Goal: Feedback & Contribution: Submit feedback/report problem

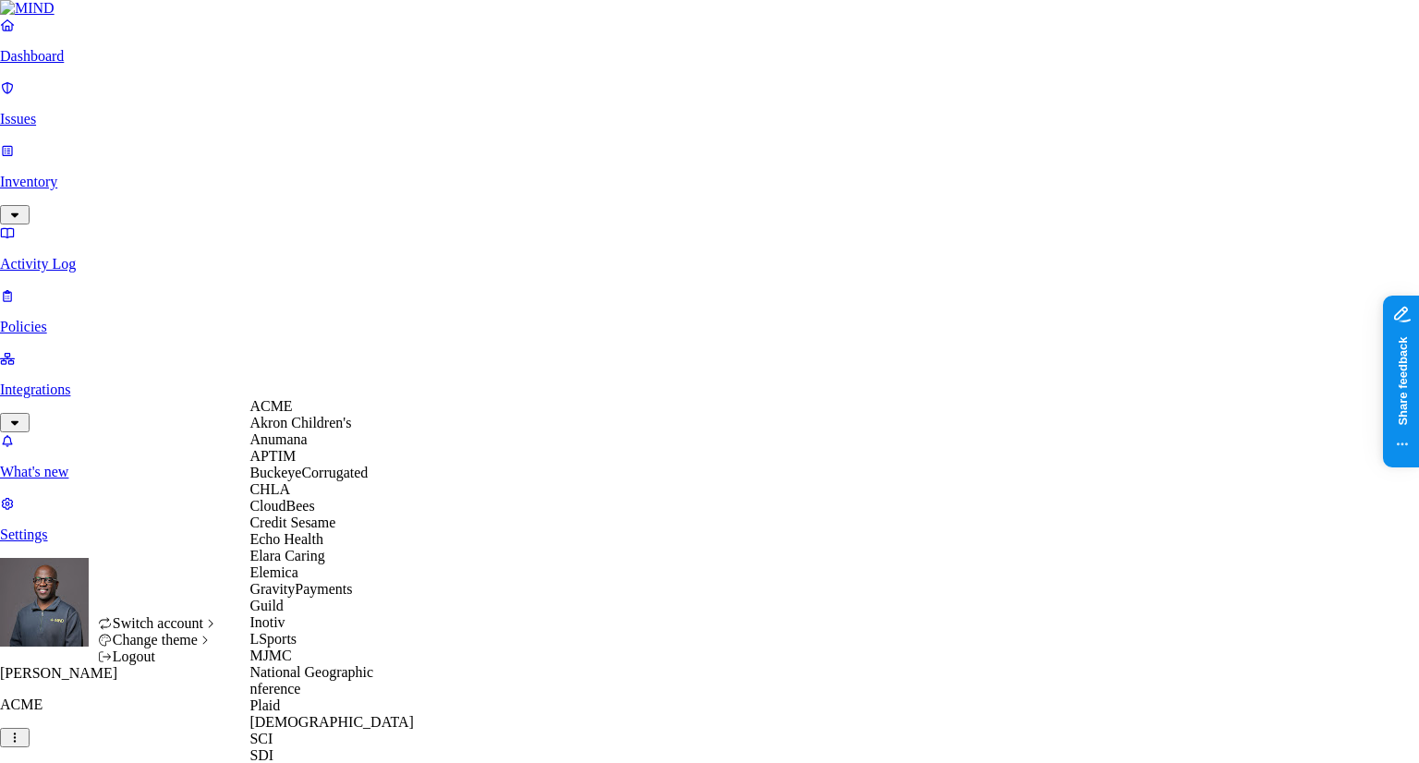
scroll to position [151, 0]
click at [282, 533] on span "Echo Health" at bounding box center [286, 539] width 74 height 16
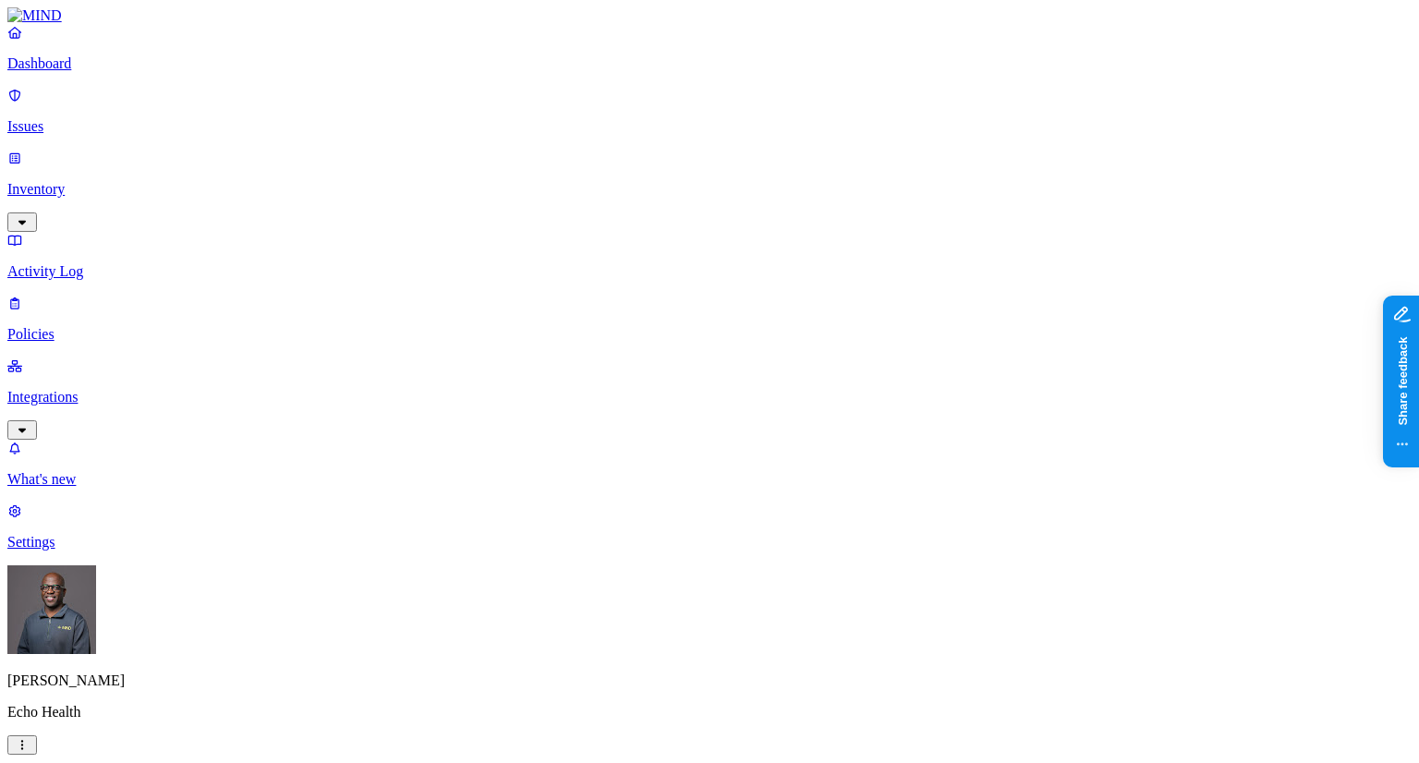
click at [87, 118] on p "Issues" at bounding box center [709, 126] width 1404 height 17
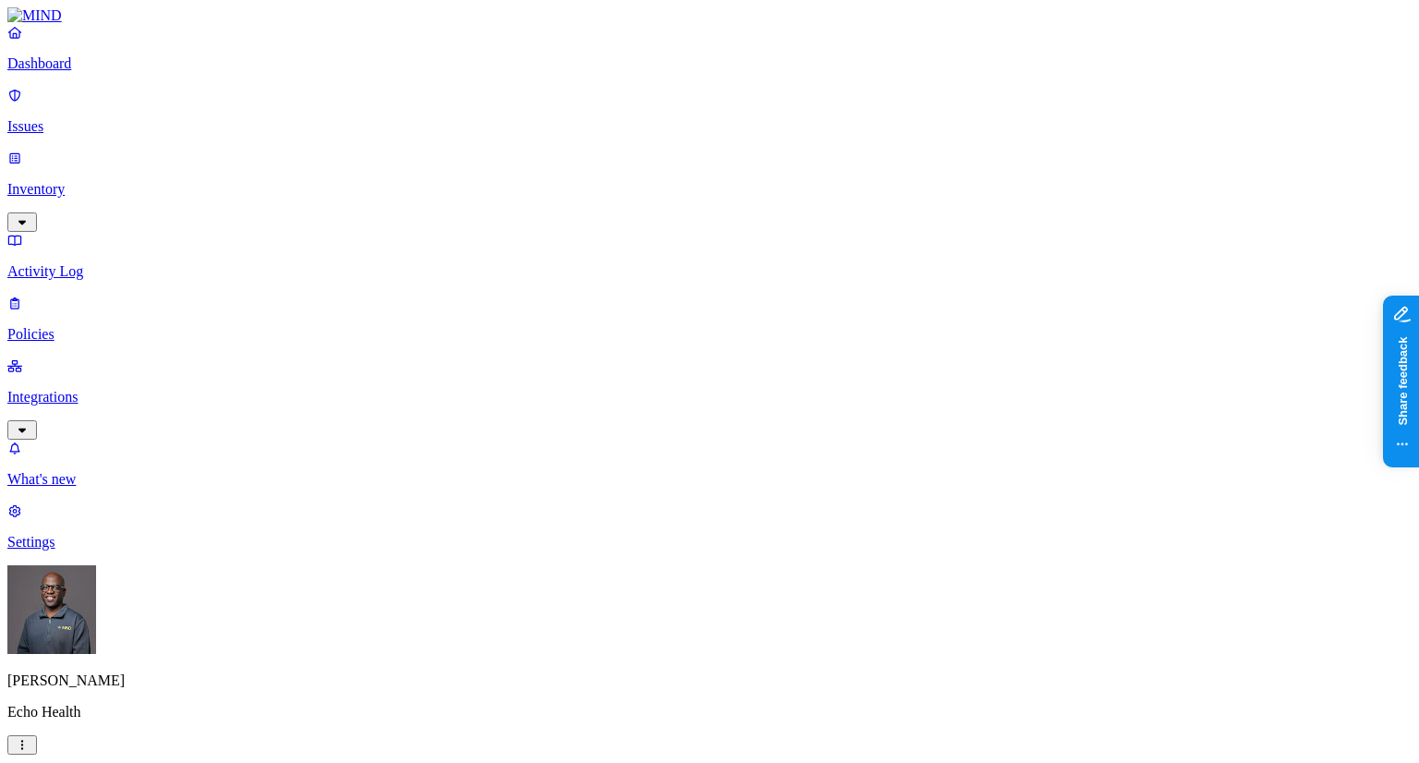
click at [62, 118] on p "Issues" at bounding box center [709, 126] width 1404 height 17
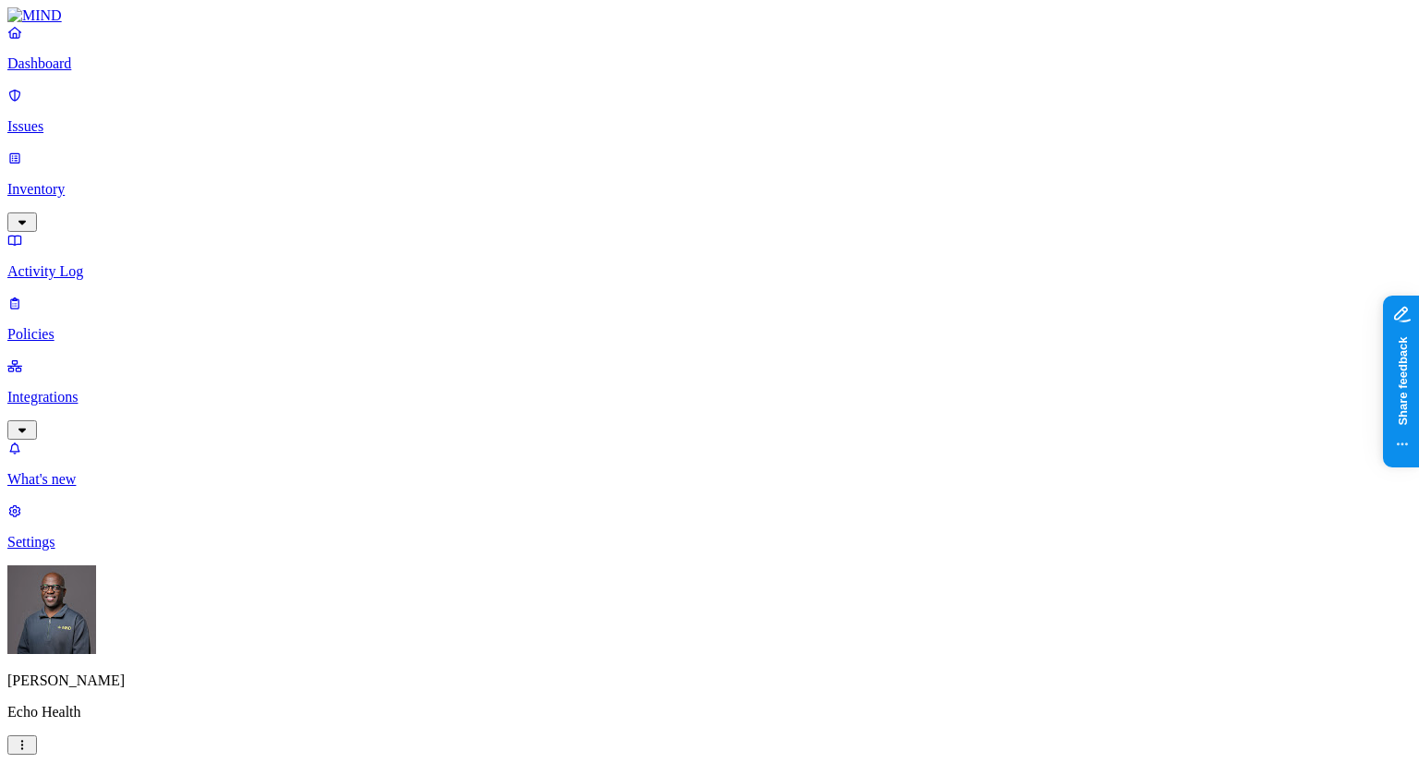
scroll to position [185, 0]
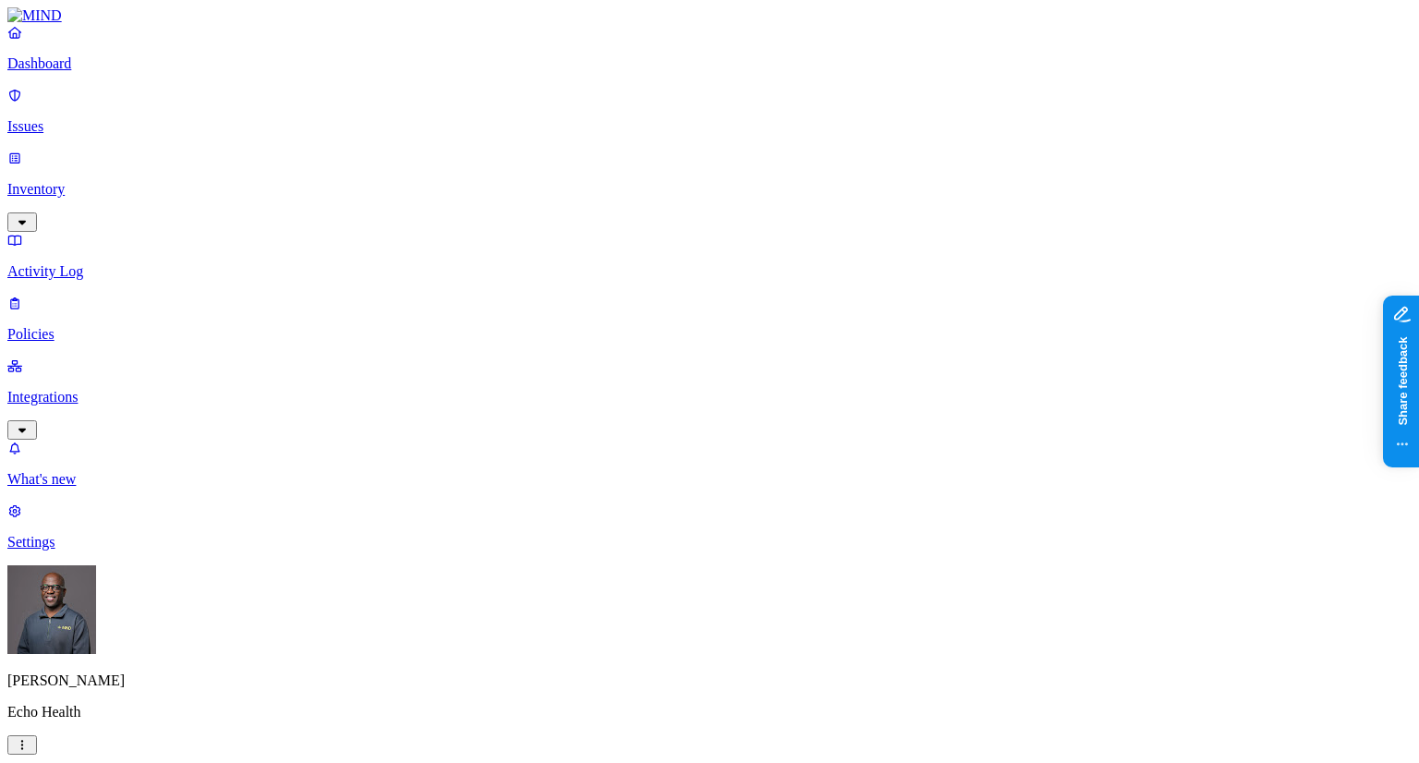
drag, startPoint x: 885, startPoint y: 17, endPoint x: 237, endPoint y: 90, distance: 651.7
click at [92, 72] on p "Dashboard" at bounding box center [709, 63] width 1404 height 17
click at [77, 118] on p "Issues" at bounding box center [709, 126] width 1404 height 17
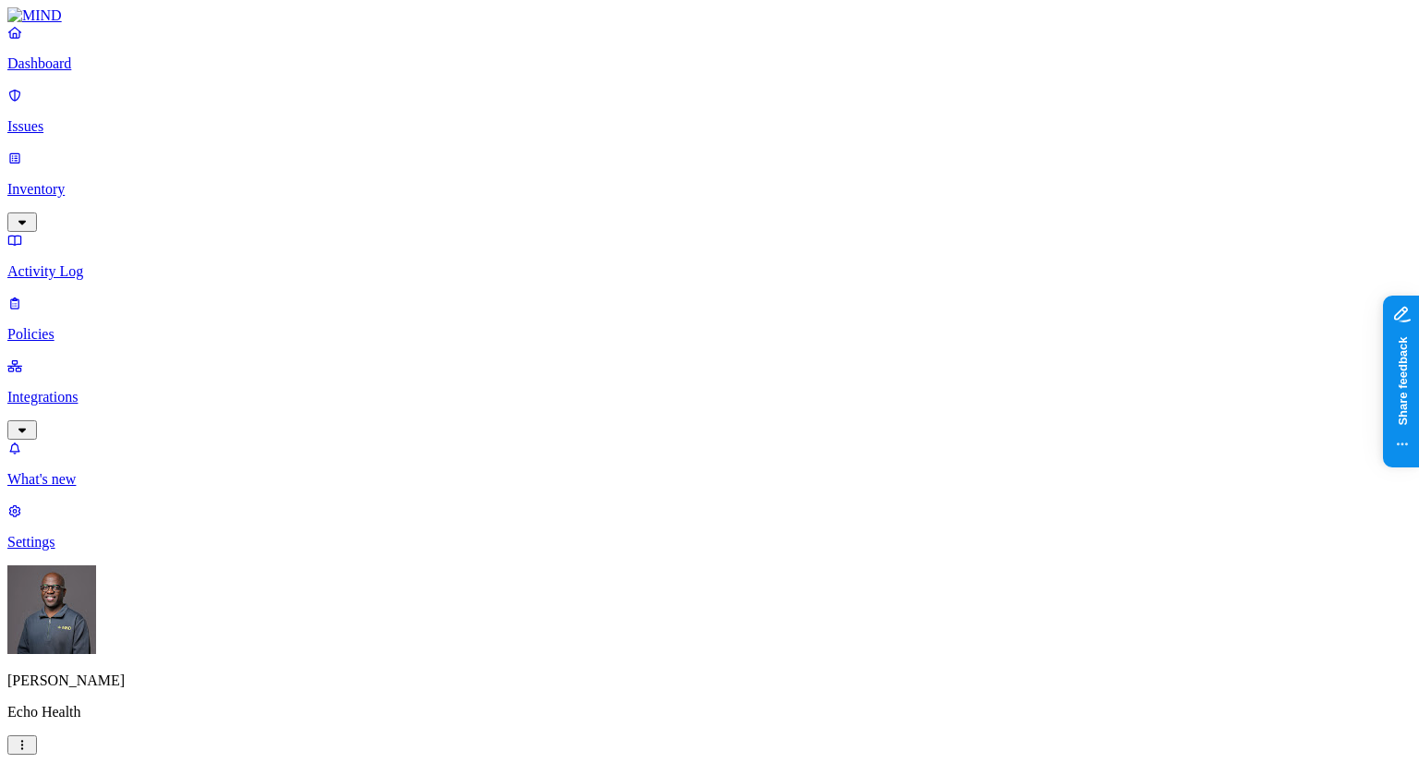
click at [334, 277] on button "button" at bounding box center [341, 280] width 15 height 6
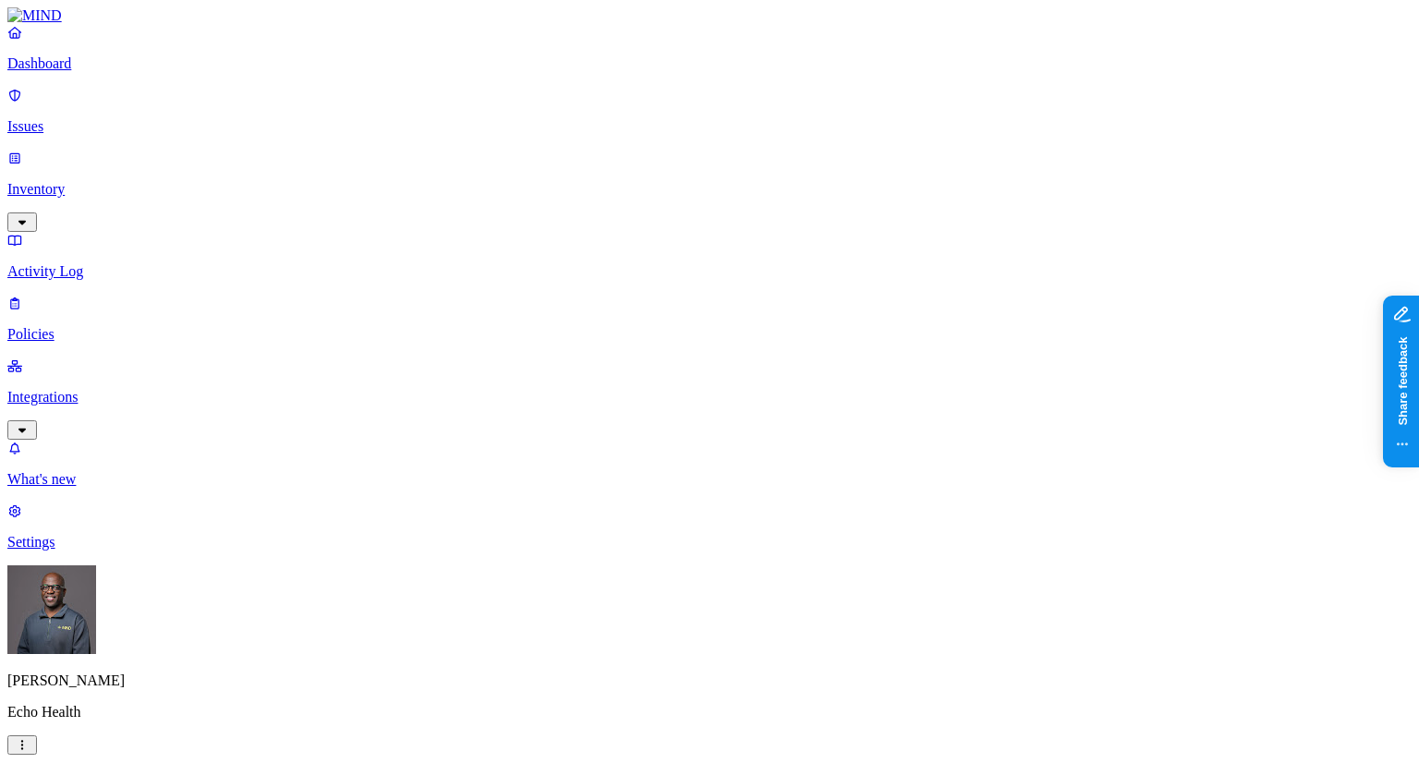
scroll to position [178, 0]
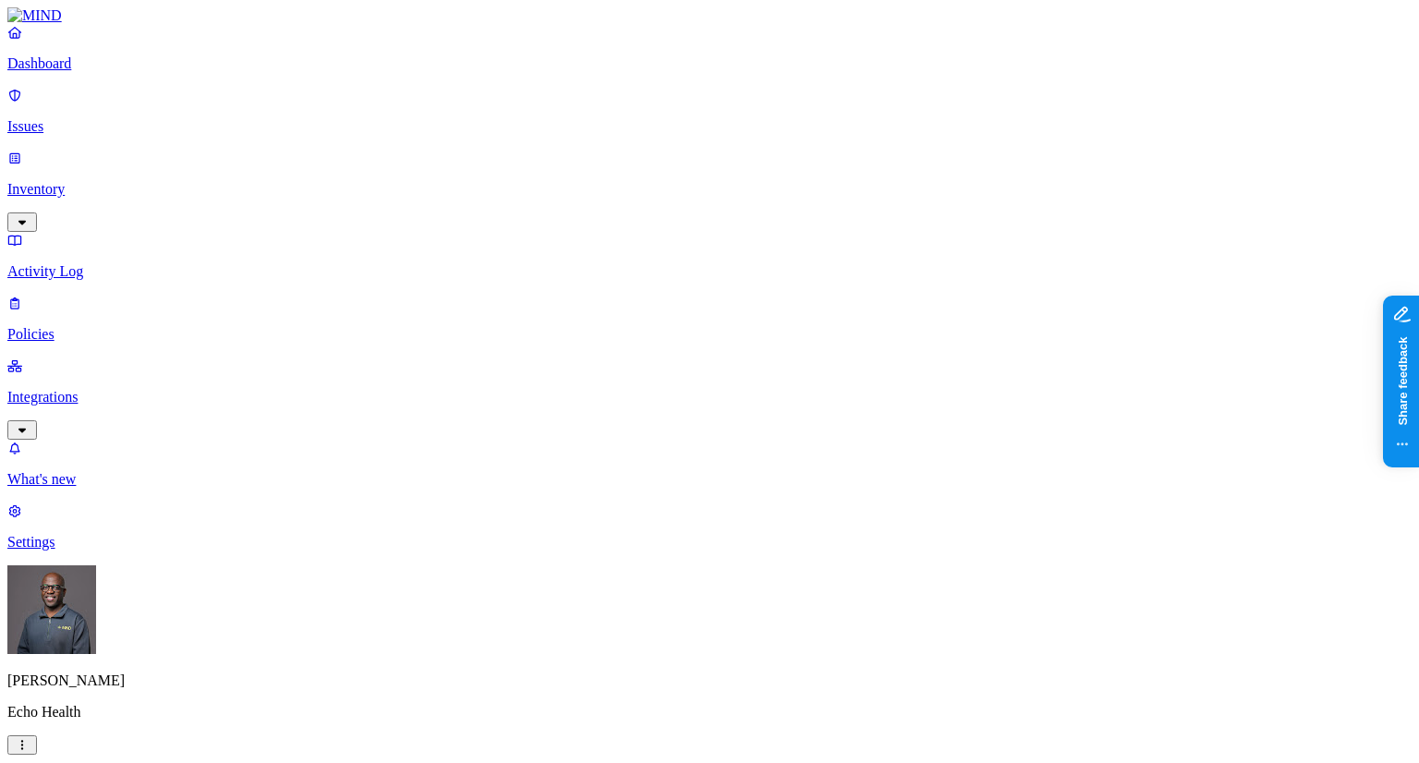
drag, startPoint x: 819, startPoint y: 146, endPoint x: 907, endPoint y: 138, distance: 88.2
drag, startPoint x: 485, startPoint y: 383, endPoint x: 755, endPoint y: 16, distance: 456.0
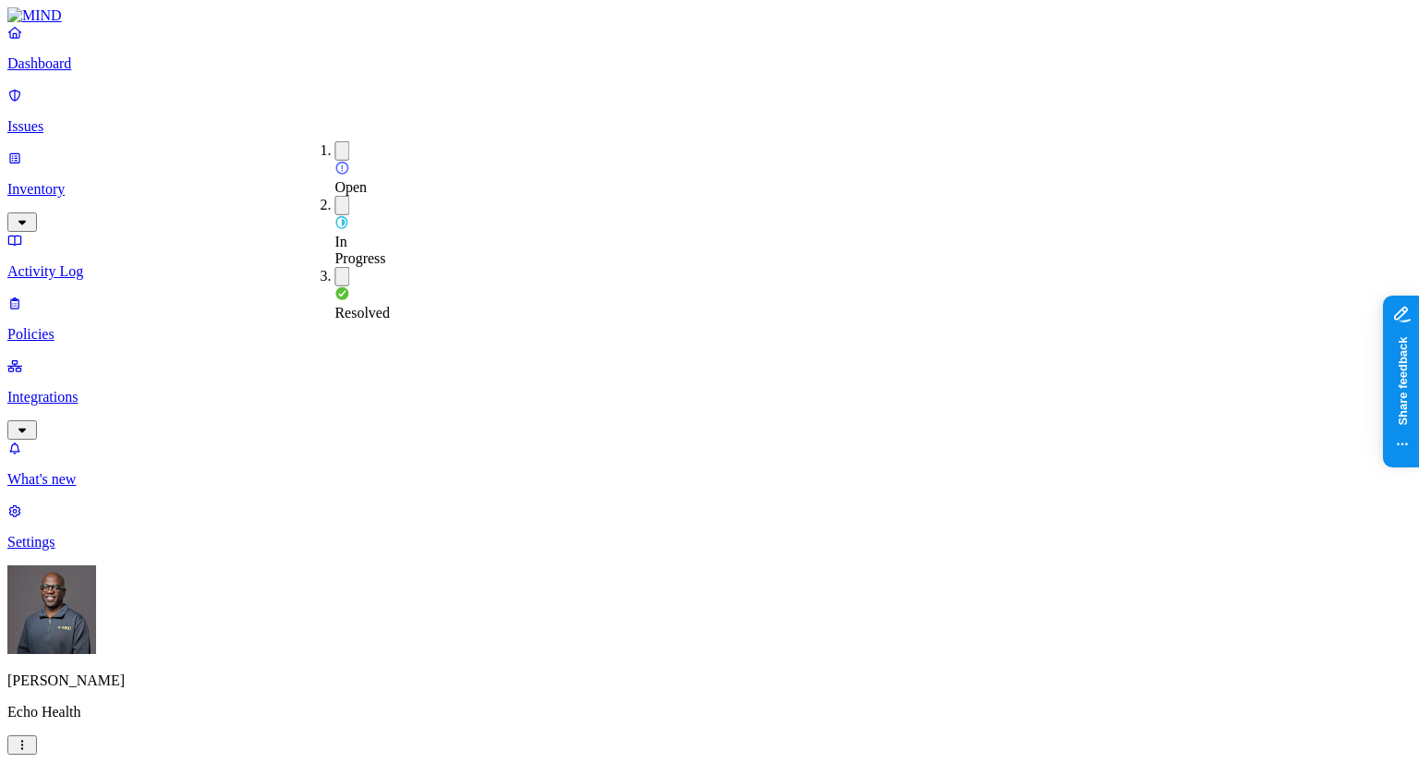
click at [65, 326] on p "Policies" at bounding box center [709, 334] width 1404 height 17
drag, startPoint x: 508, startPoint y: 97, endPoint x: 616, endPoint y: 86, distance: 108.7
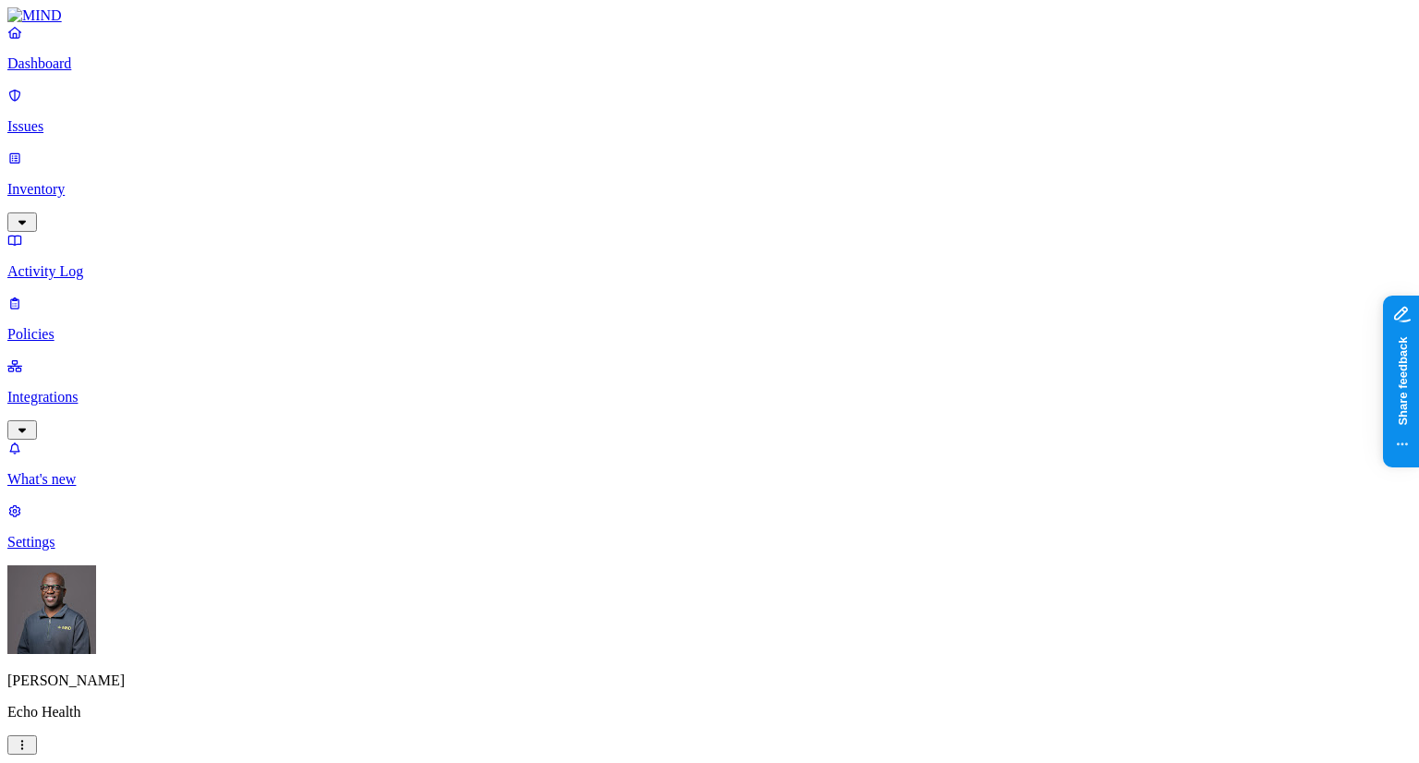
click at [69, 326] on p "Policies" at bounding box center [709, 334] width 1404 height 17
click at [439, 176] on span "Endpoint" at bounding box center [443, 184] width 55 height 16
drag, startPoint x: 648, startPoint y: 600, endPoint x: 1146, endPoint y: 237, distance: 617.0
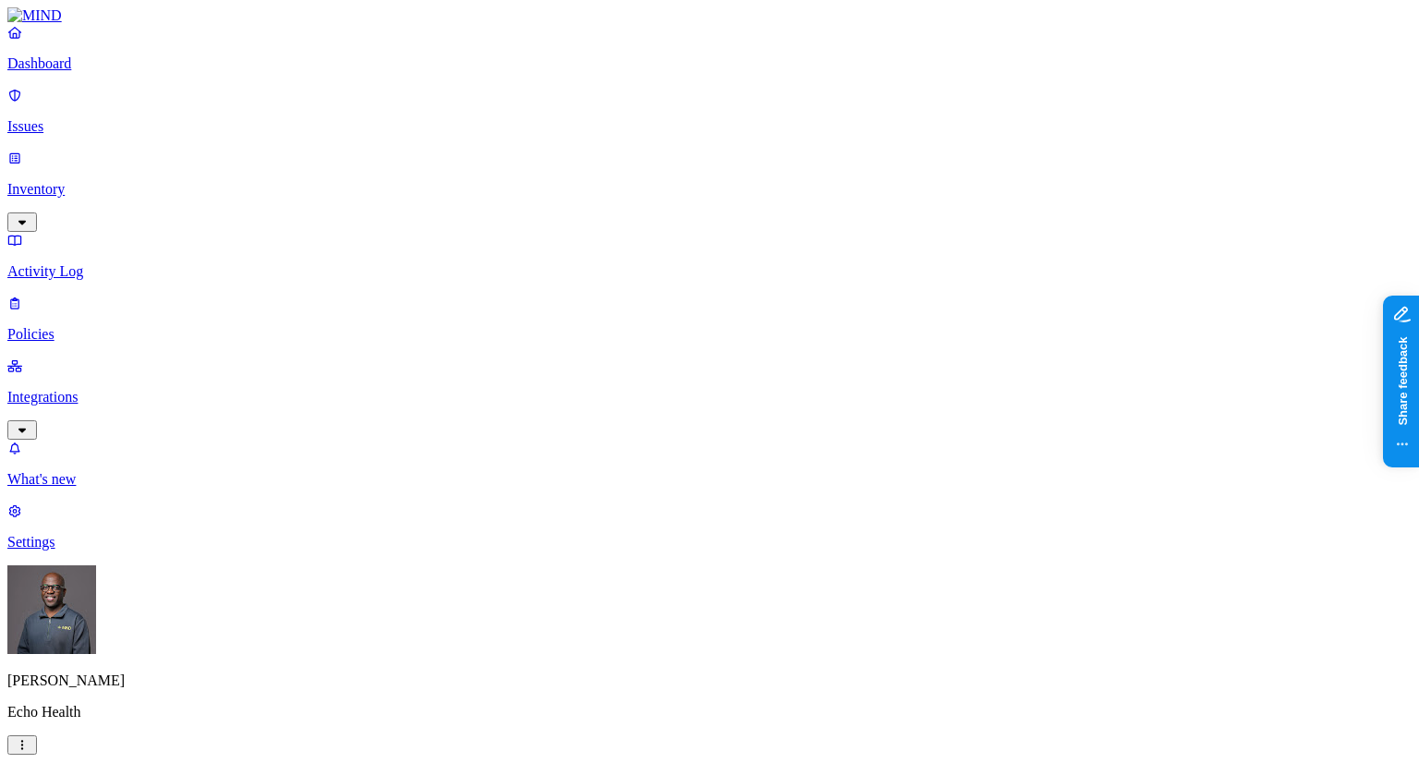
drag, startPoint x: 514, startPoint y: 98, endPoint x: 661, endPoint y: 68, distance: 150.7
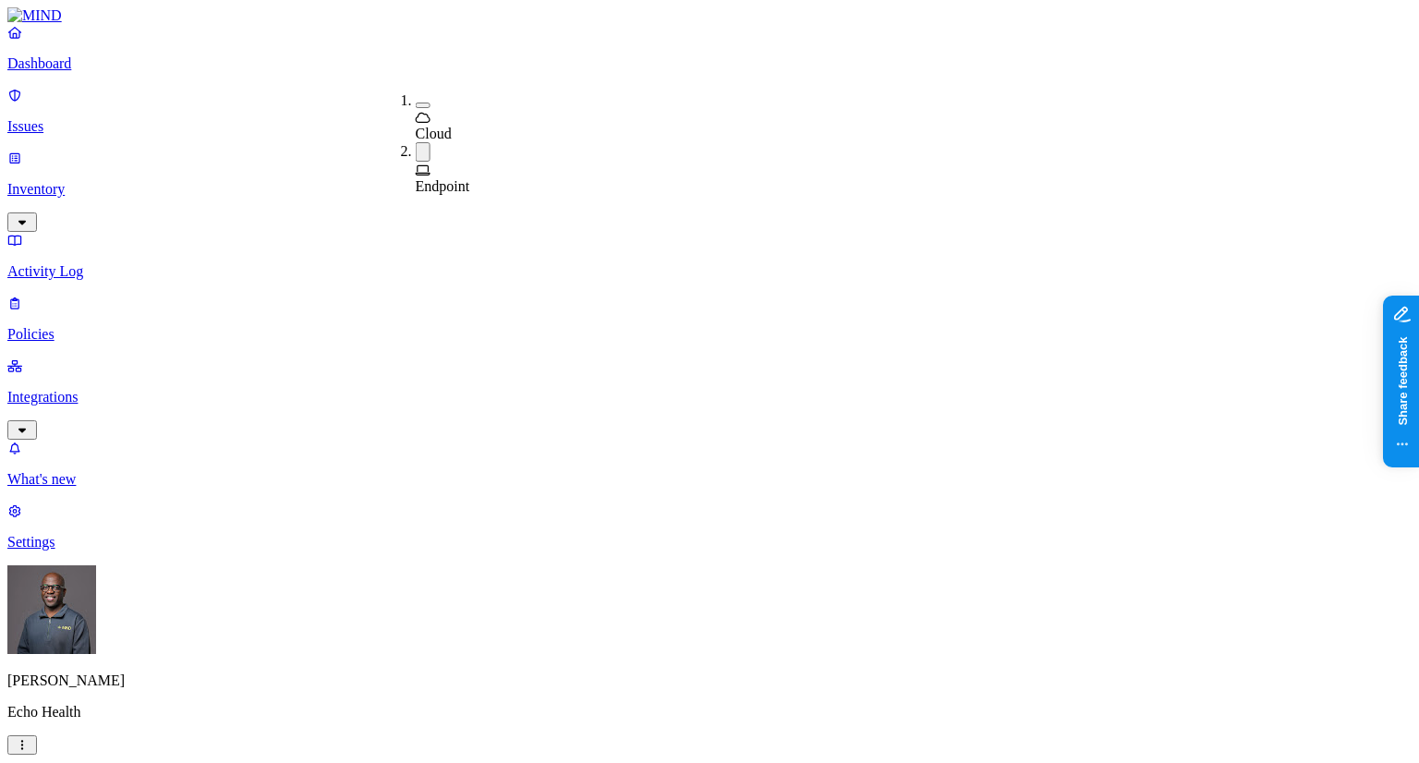
click at [416, 142] on button "button" at bounding box center [423, 151] width 15 height 19
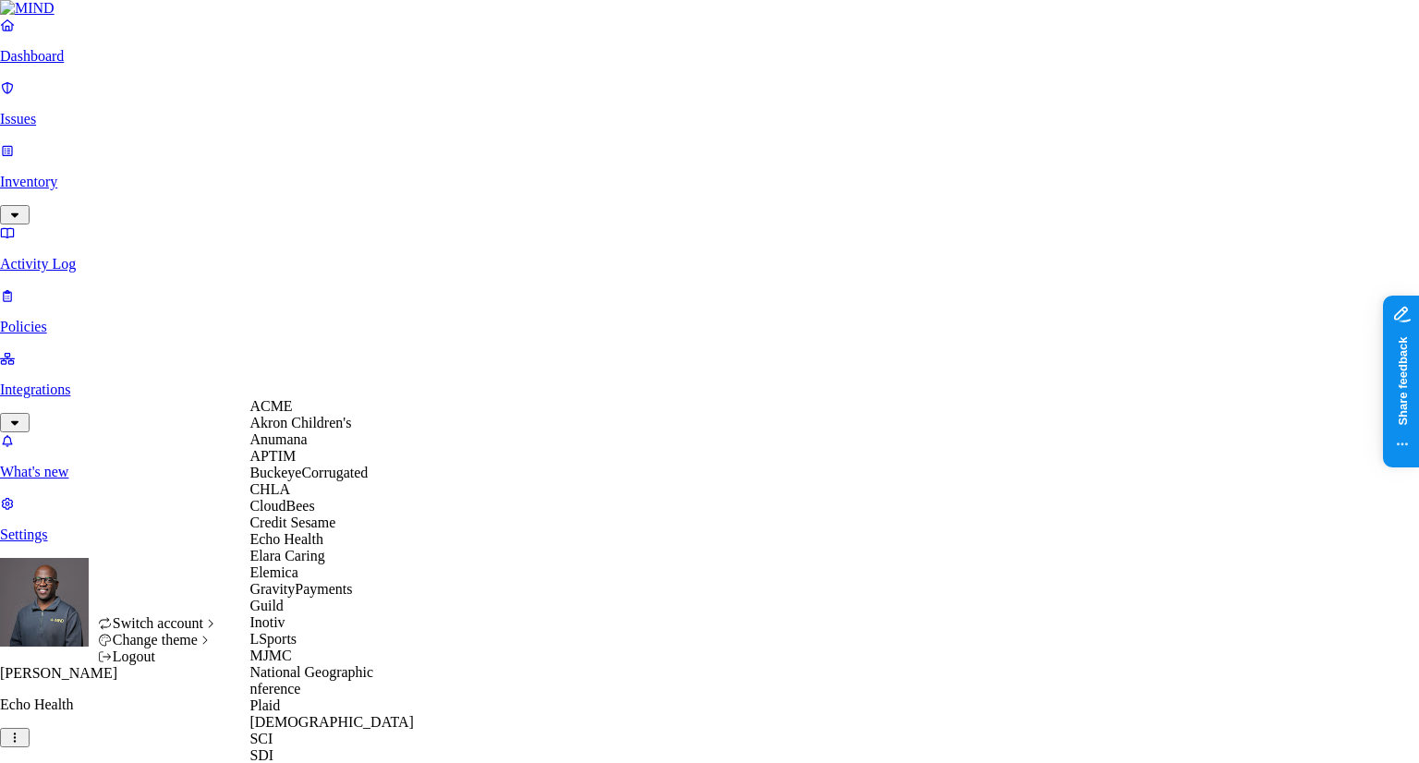
scroll to position [462, 0]
click at [303, 731] on div "SCI" at bounding box center [338, 739] width 179 height 17
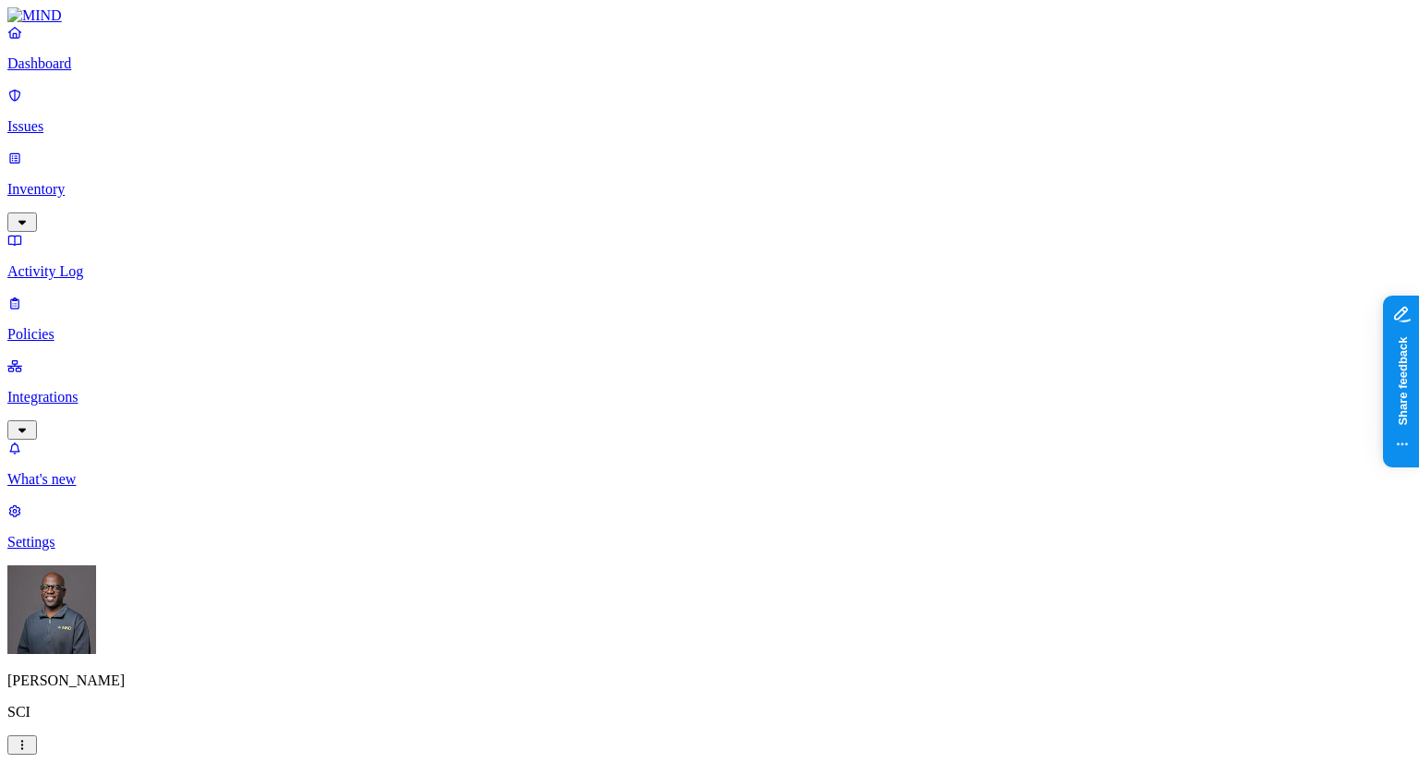
click at [463, 176] on span "Endpoint" at bounding box center [443, 184] width 55 height 16
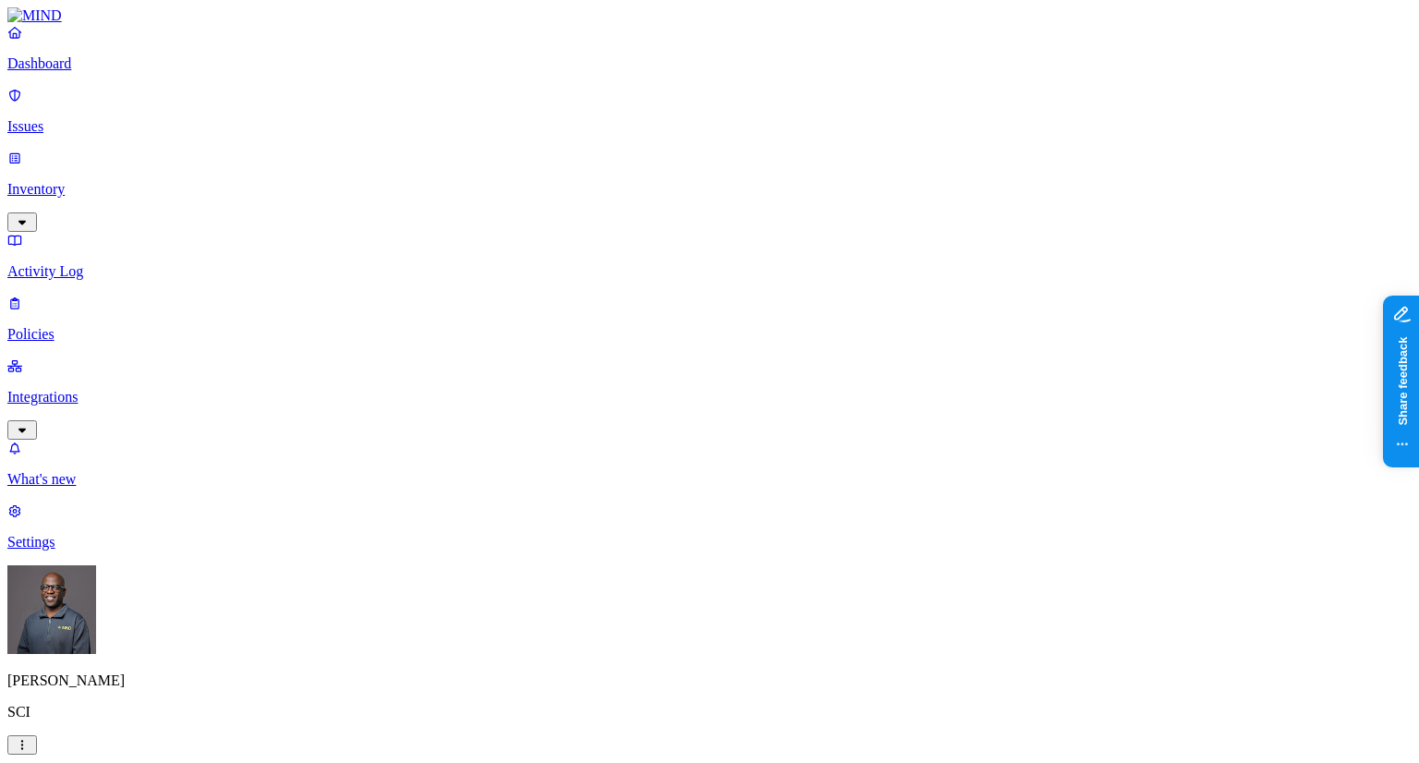
drag, startPoint x: 880, startPoint y: 15, endPoint x: 868, endPoint y: 37, distance: 25.2
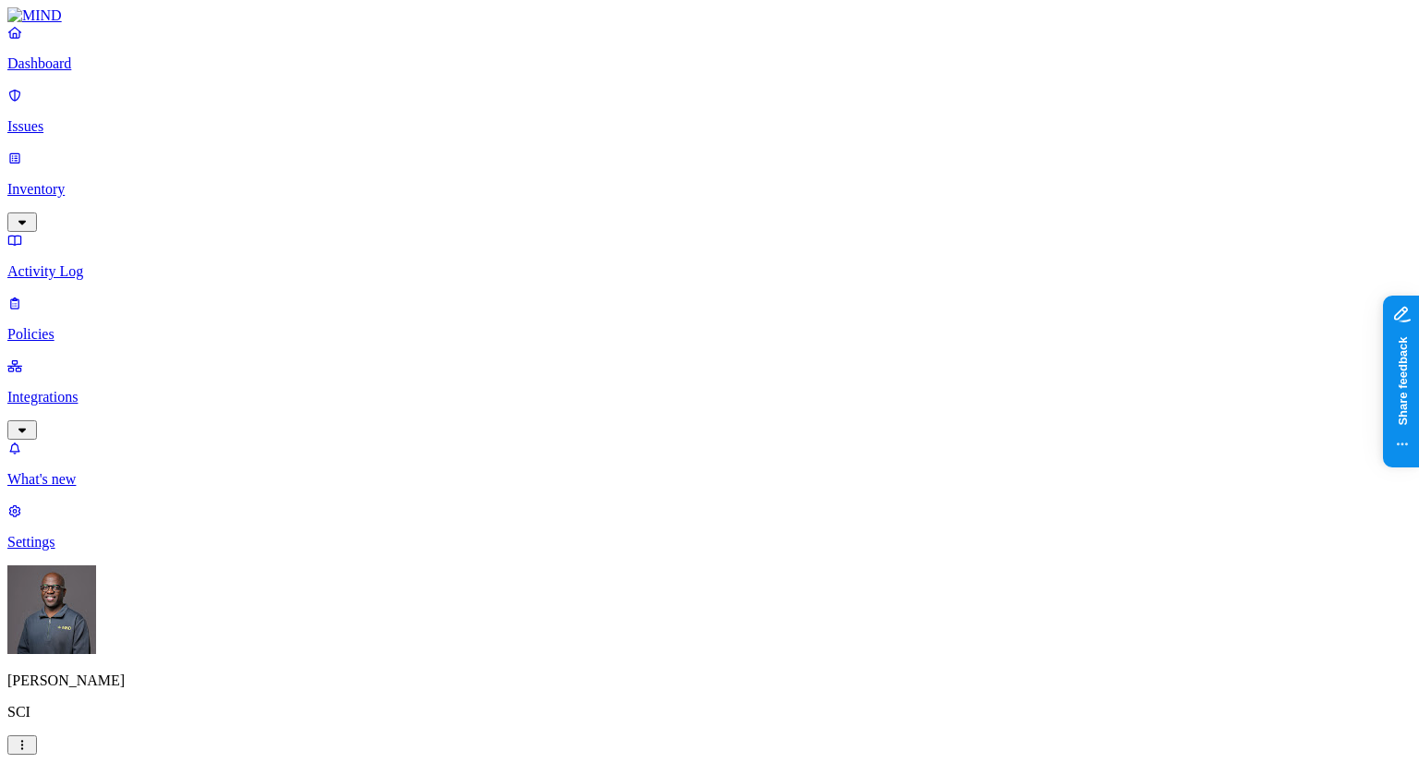
click at [80, 72] on p "Dashboard" at bounding box center [709, 63] width 1404 height 17
click at [89, 326] on p "Policies" at bounding box center [709, 334] width 1404 height 17
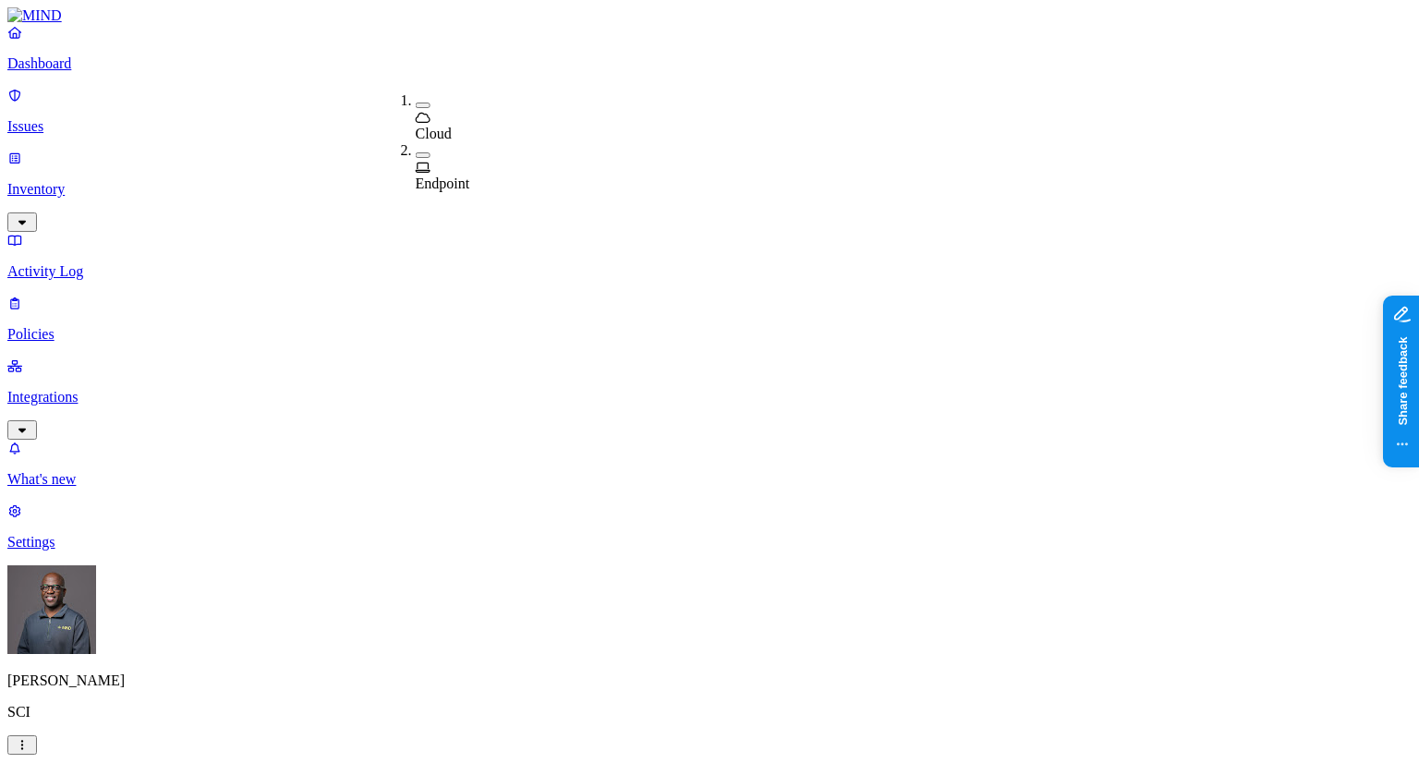
click at [448, 126] on span "Cloud" at bounding box center [434, 134] width 36 height 16
click at [416, 155] on button "button" at bounding box center [423, 158] width 15 height 6
click at [416, 97] on button "button" at bounding box center [423, 101] width 15 height 19
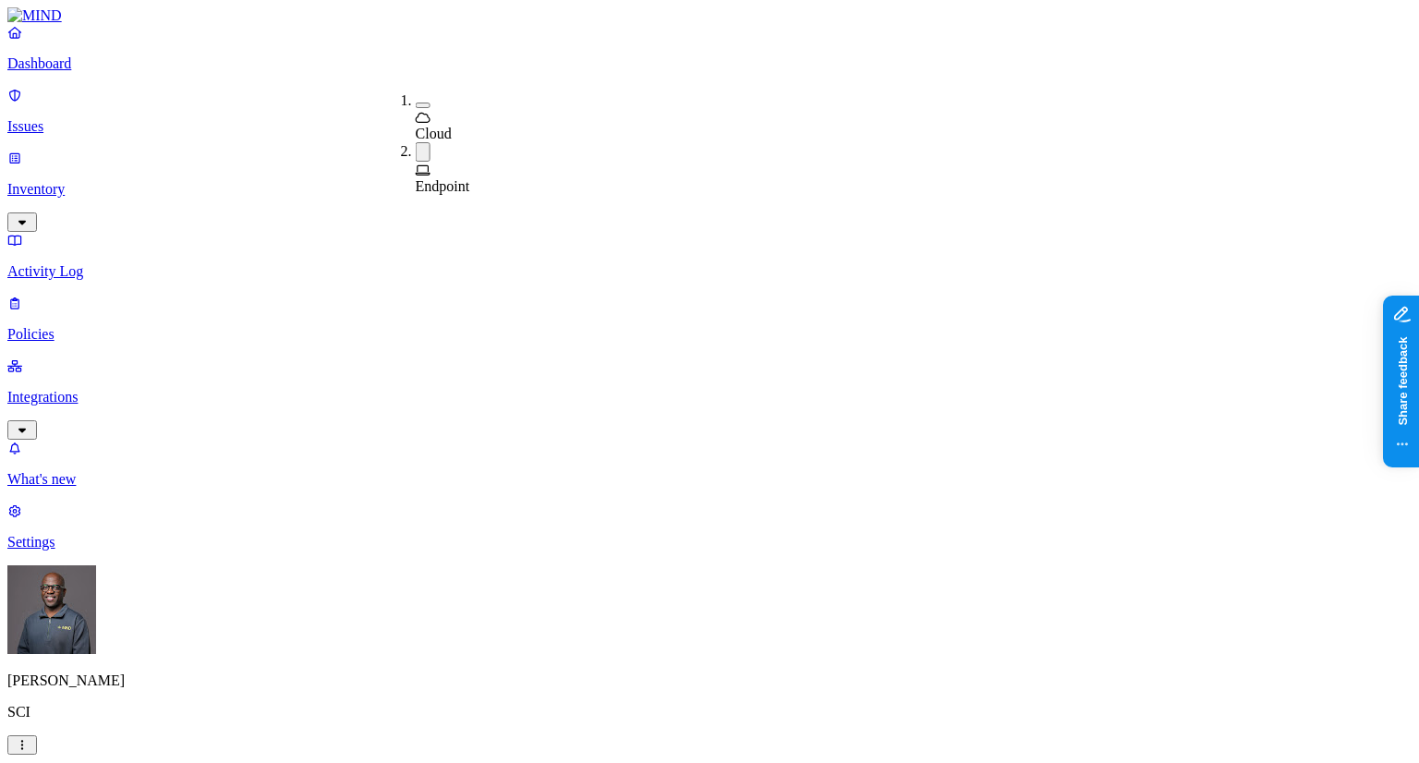
click at [65, 118] on p "Issues" at bounding box center [709, 126] width 1404 height 17
drag, startPoint x: 874, startPoint y: 155, endPoint x: 1006, endPoint y: 152, distance: 132.1
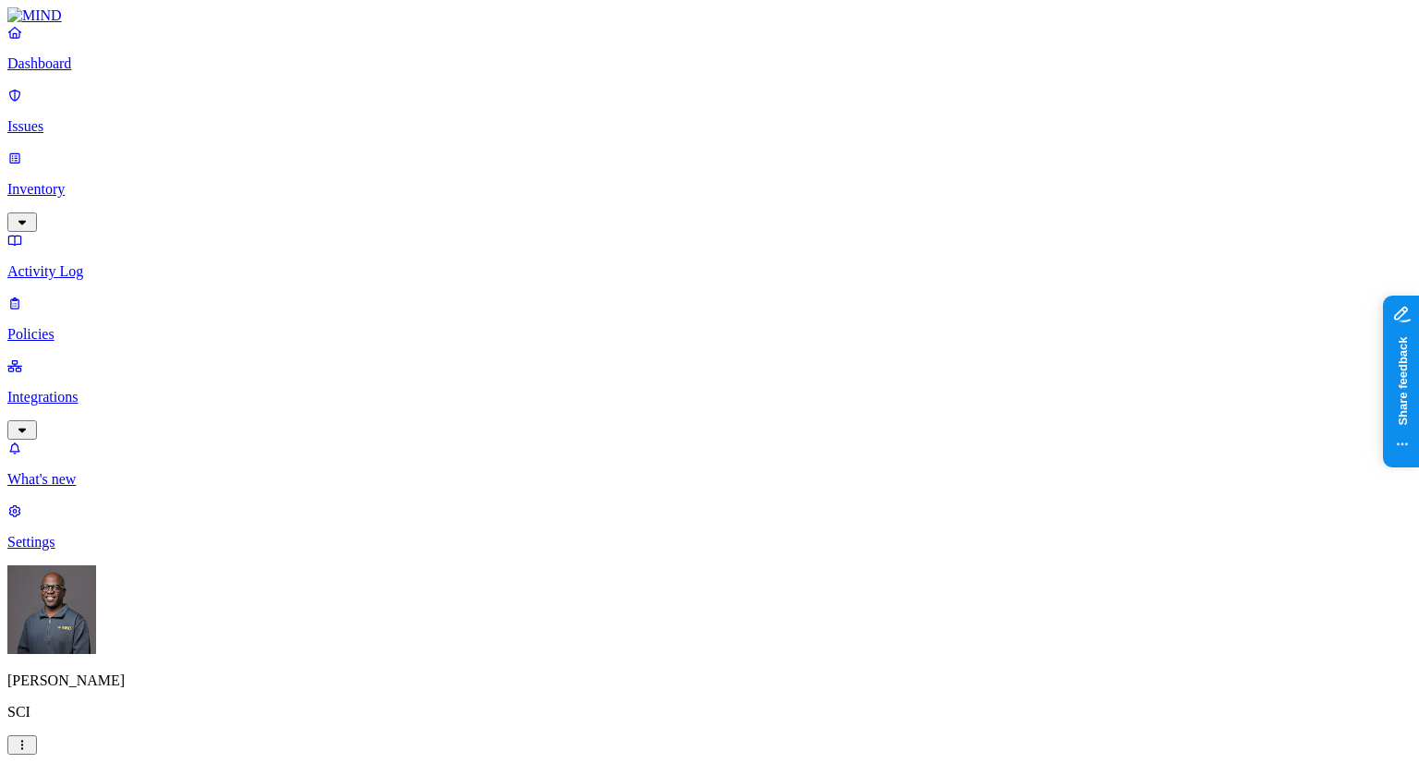
scroll to position [462, 0]
click at [95, 72] on p "Dashboard" at bounding box center [709, 63] width 1404 height 17
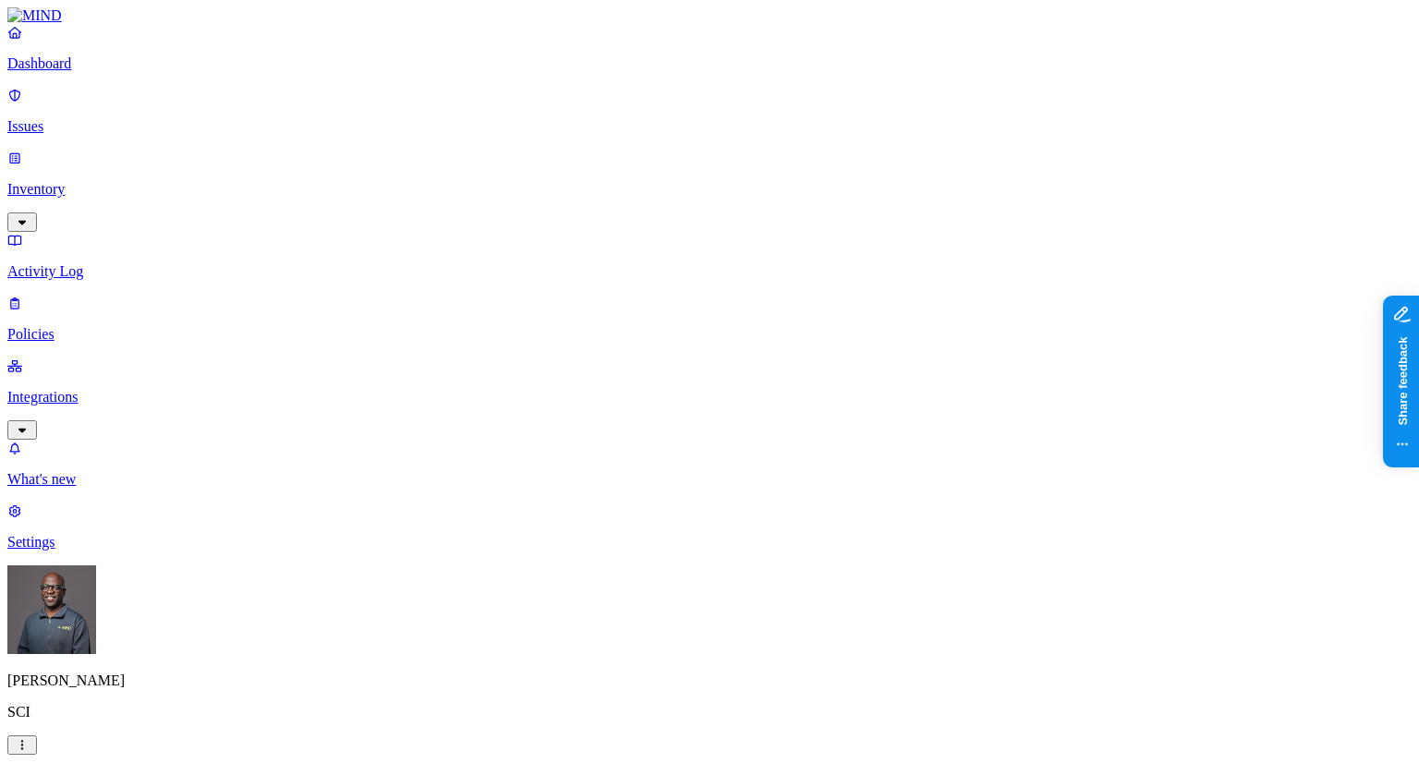
scroll to position [13, 0]
click at [82, 389] on p "Integrations" at bounding box center [709, 397] width 1404 height 17
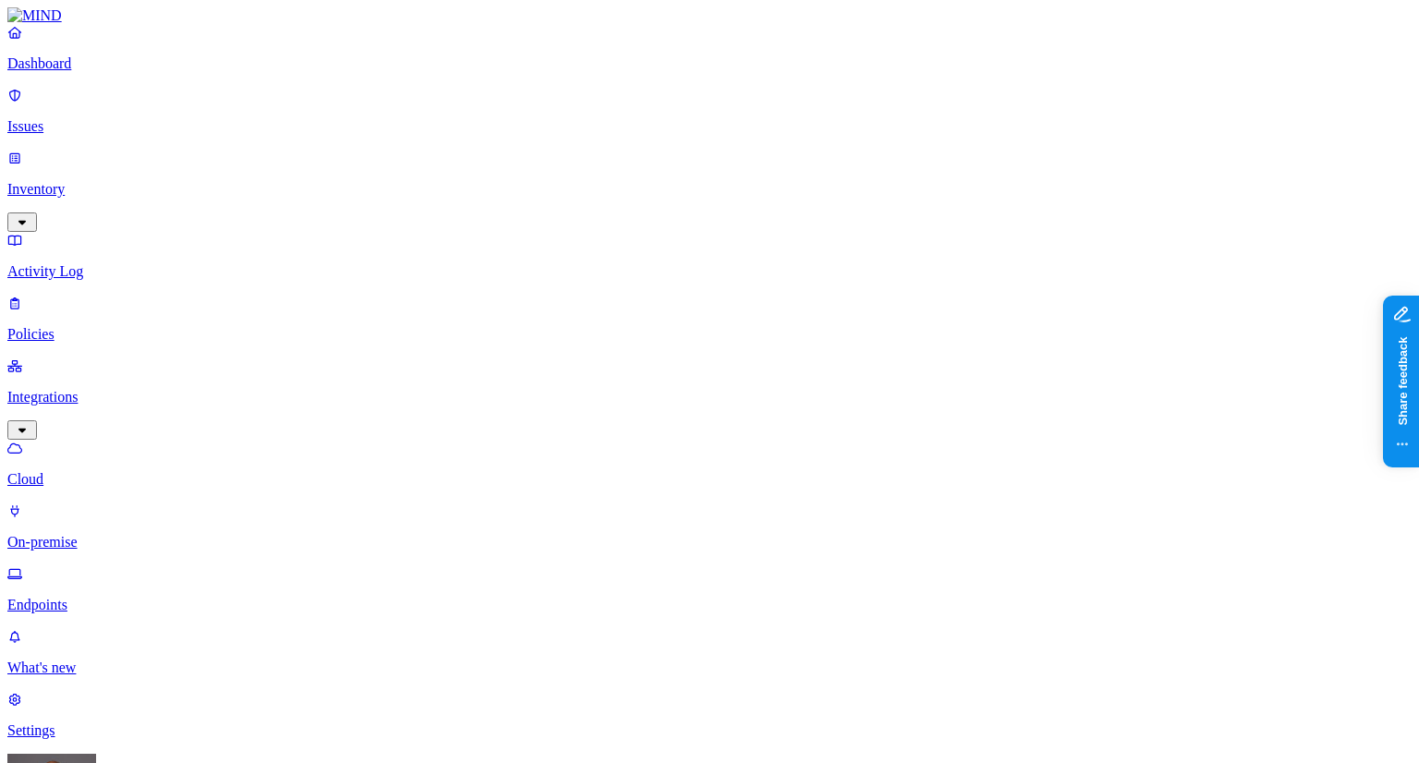
click at [79, 534] on p "On-premise" at bounding box center [709, 542] width 1404 height 17
click at [86, 471] on p "Cloud" at bounding box center [709, 479] width 1404 height 17
click at [95, 597] on p "Endpoints" at bounding box center [709, 605] width 1404 height 17
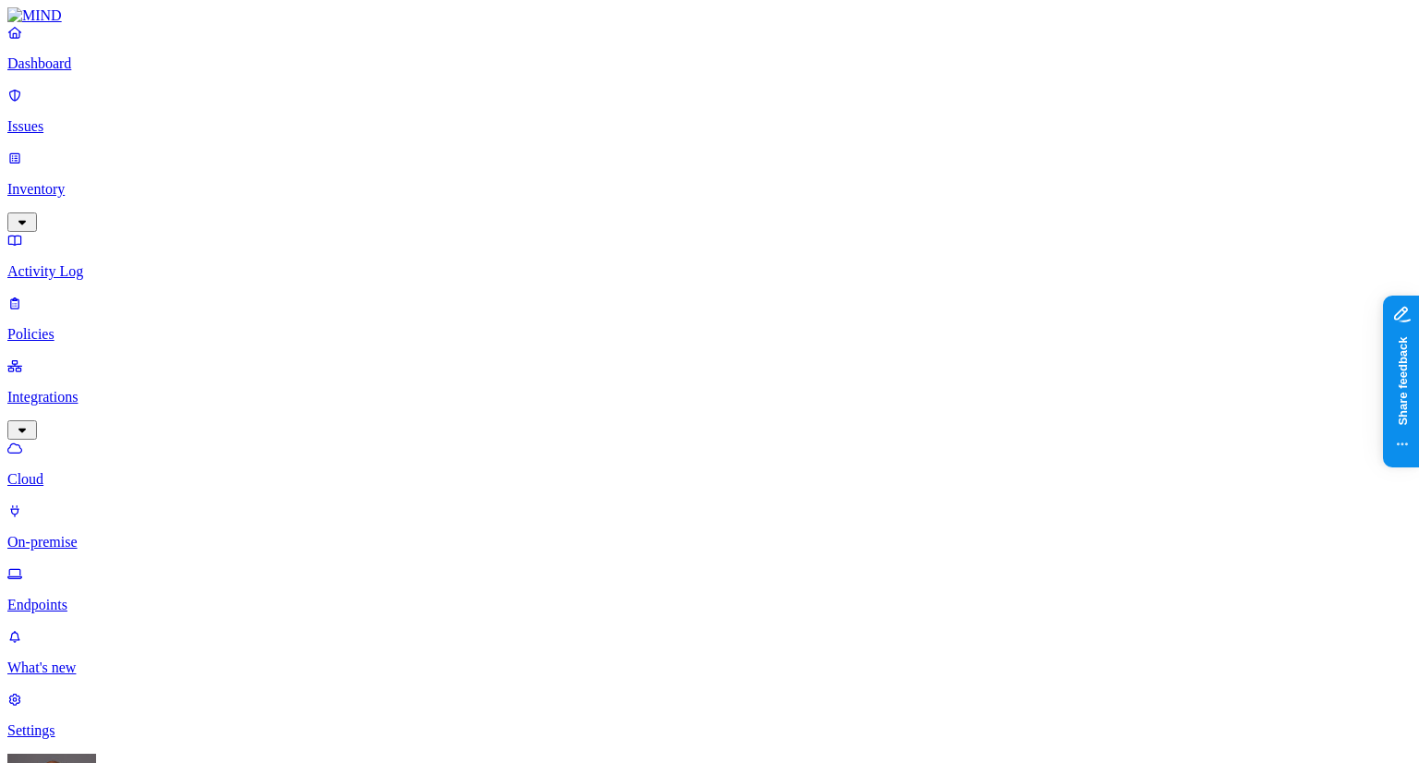
click at [85, 471] on p "Cloud" at bounding box center [709, 479] width 1404 height 17
click at [79, 72] on p "Dashboard" at bounding box center [709, 63] width 1404 height 17
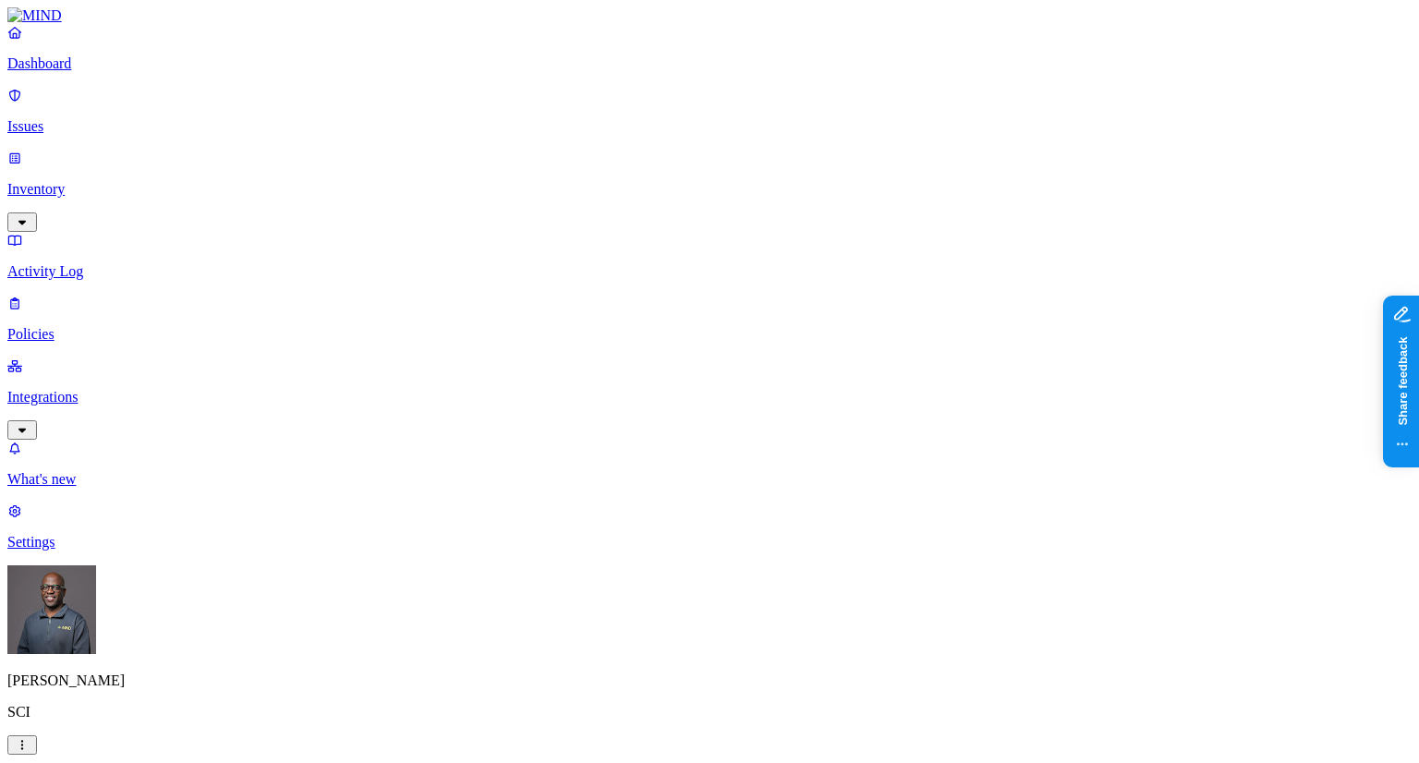
click at [70, 130] on div "Dashboard Issues Inventory Activity Log Policies Integrations" at bounding box center [709, 232] width 1404 height 416
click at [77, 118] on p "Issues" at bounding box center [709, 126] width 1404 height 17
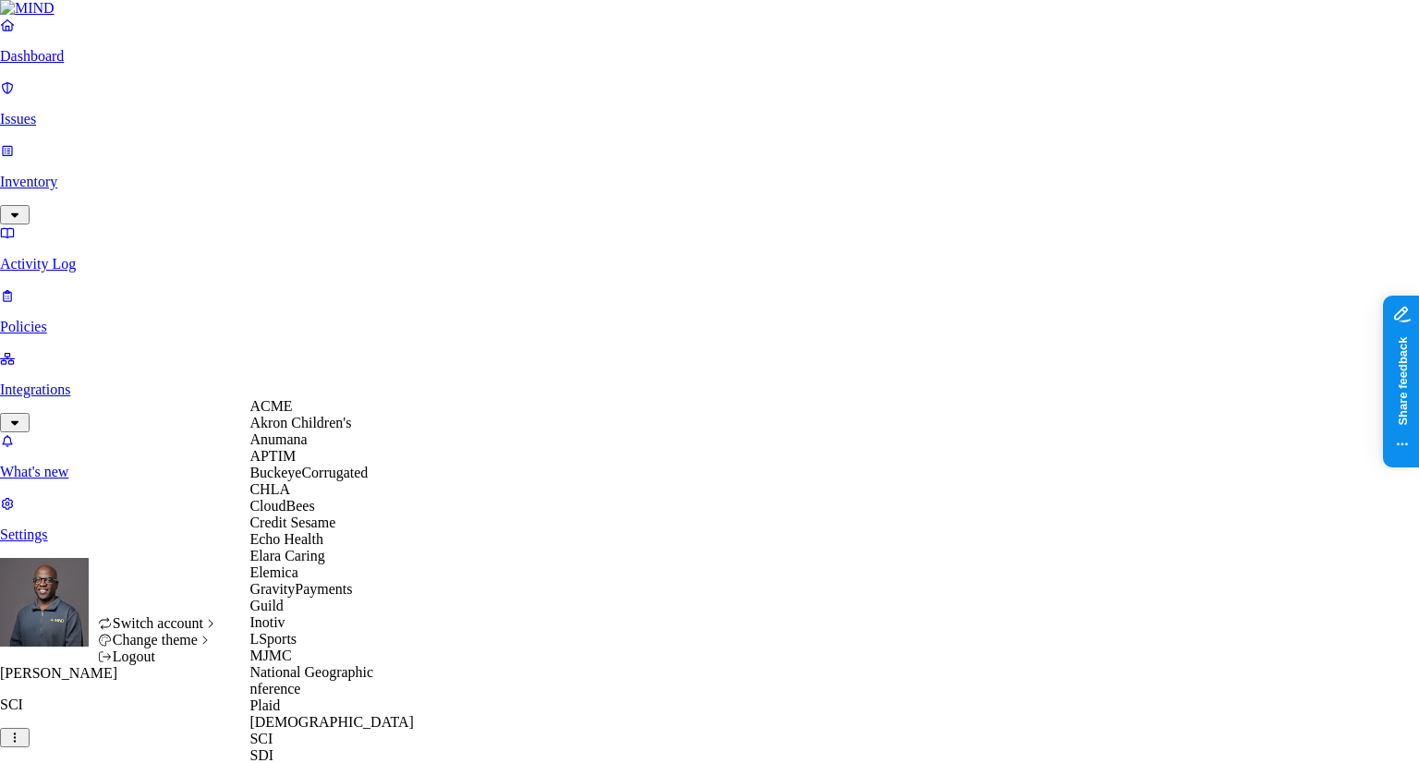
scroll to position [193, 0]
click at [299, 531] on span "Echo Health" at bounding box center [286, 539] width 74 height 16
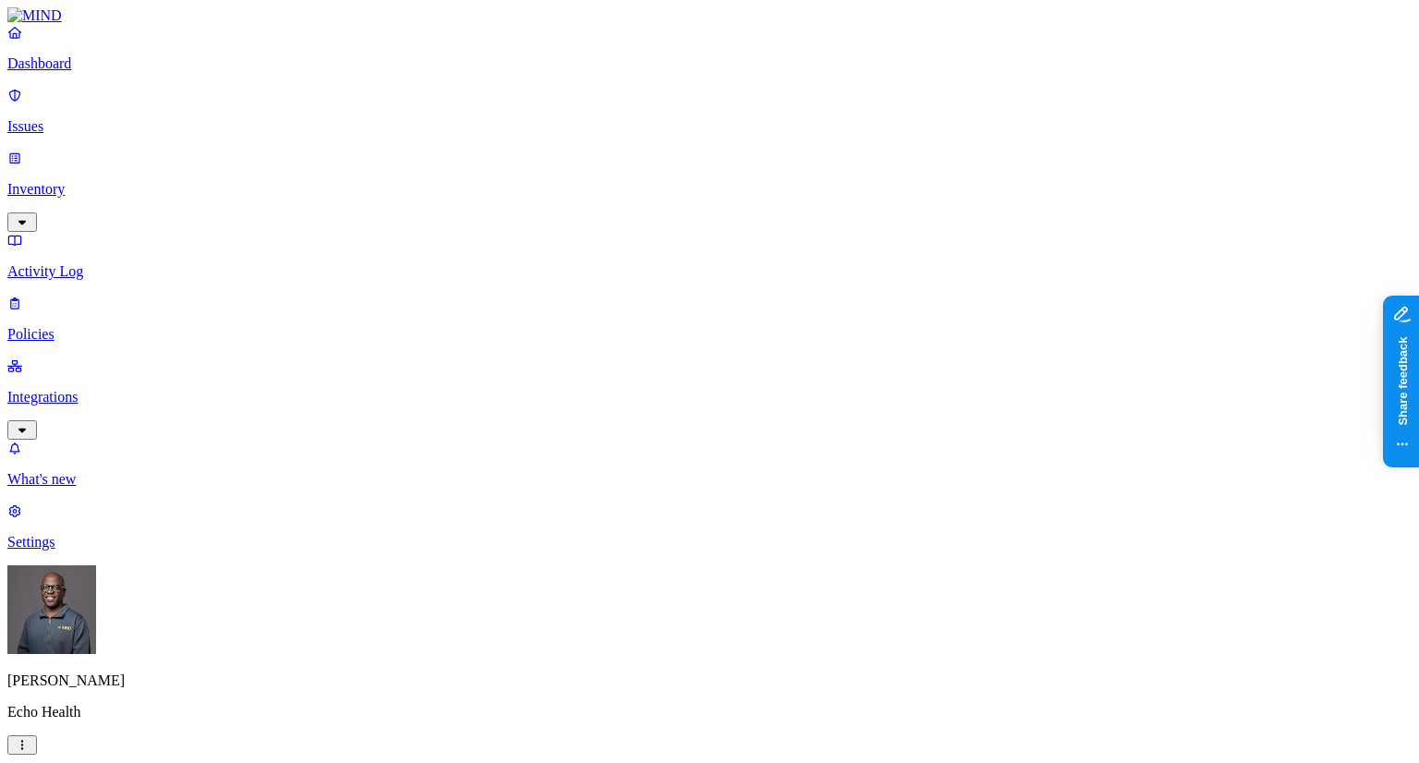
scroll to position [277, 0]
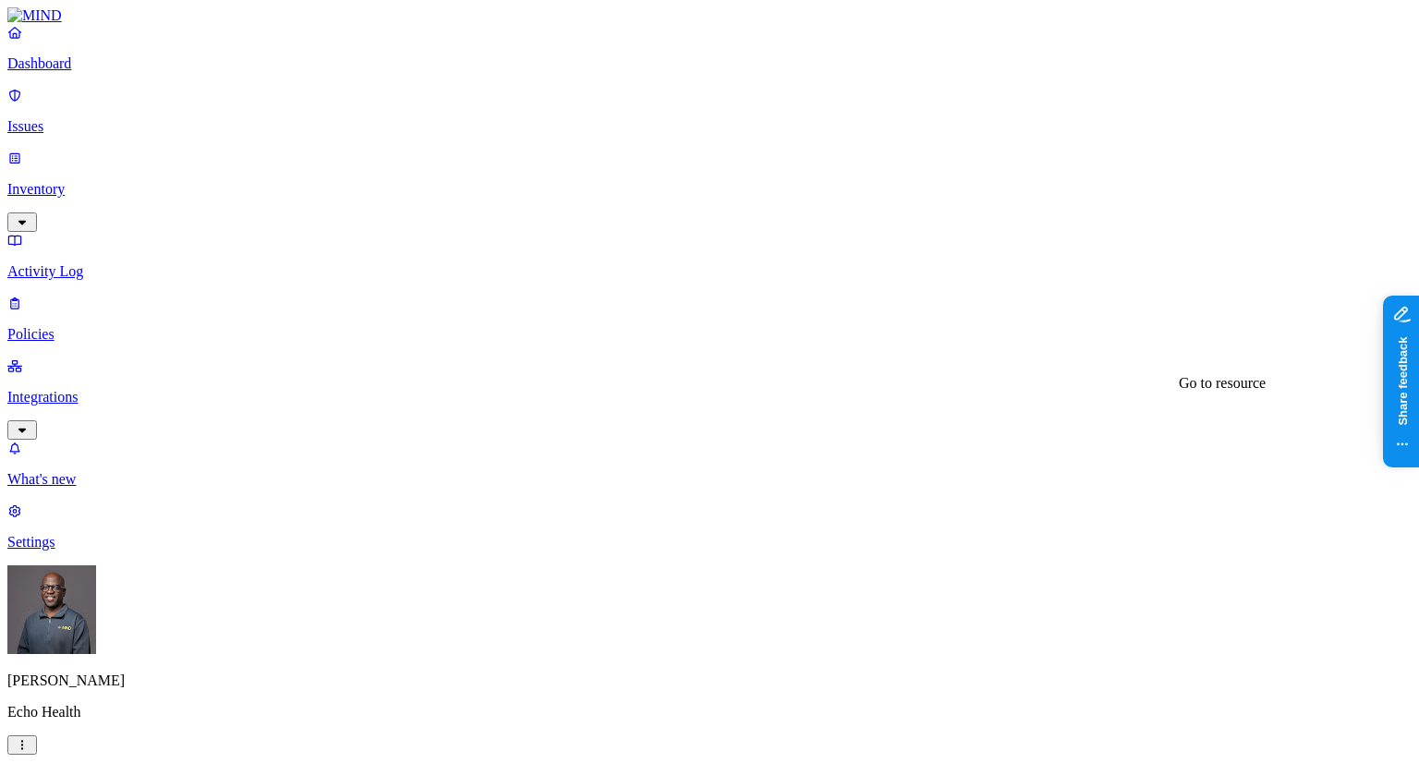
click at [52, 551] on p "Settings" at bounding box center [709, 542] width 1404 height 17
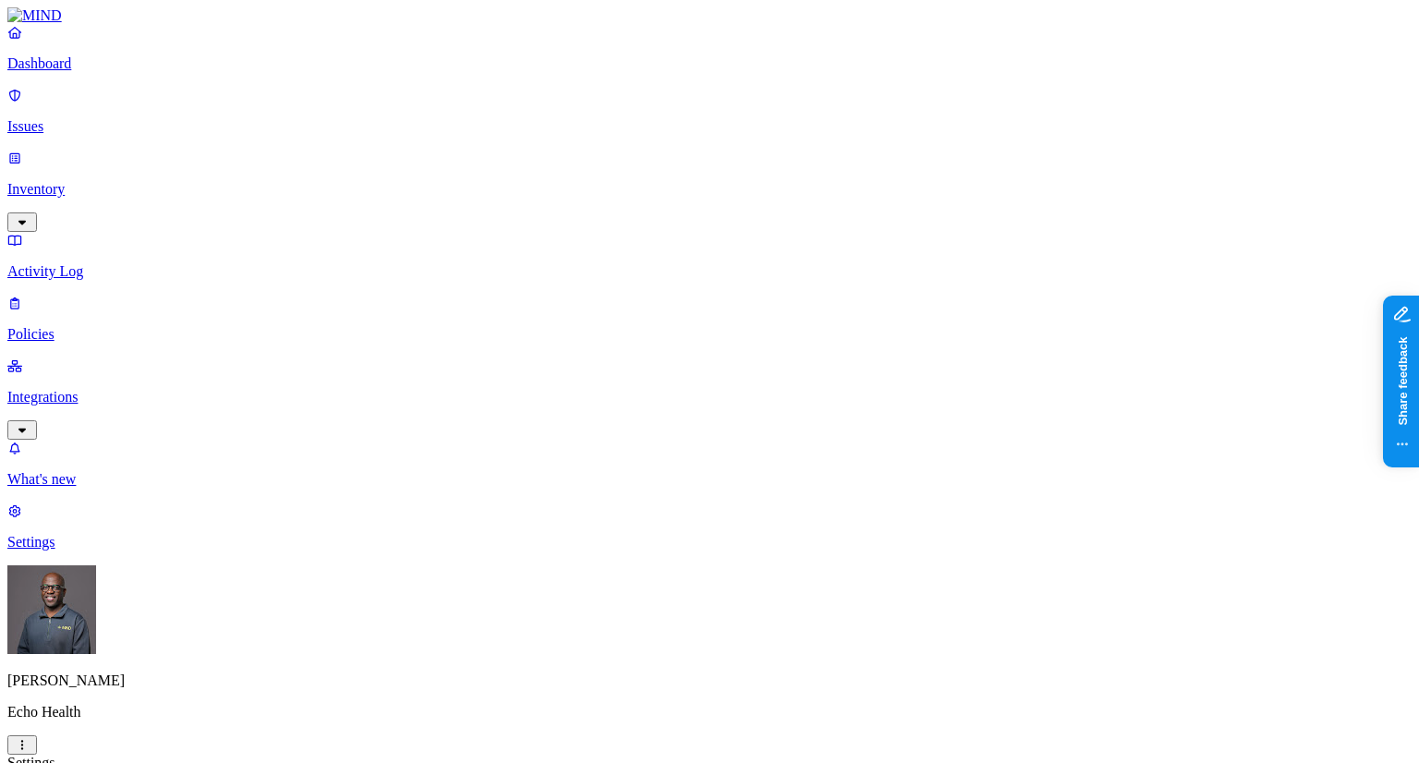
click at [69, 118] on p "Issues" at bounding box center [709, 126] width 1404 height 17
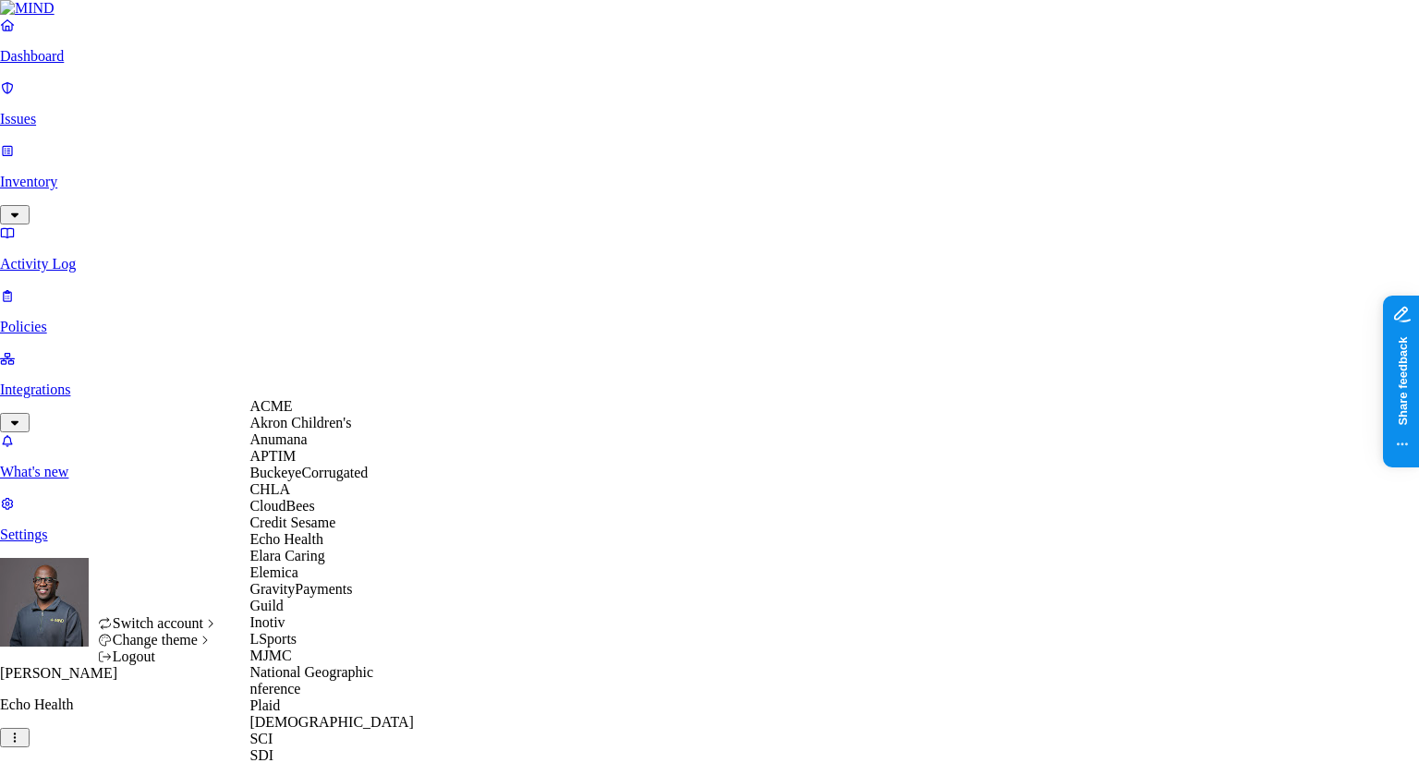
scroll to position [484, 0]
click at [285, 731] on div "SCI" at bounding box center [338, 739] width 179 height 17
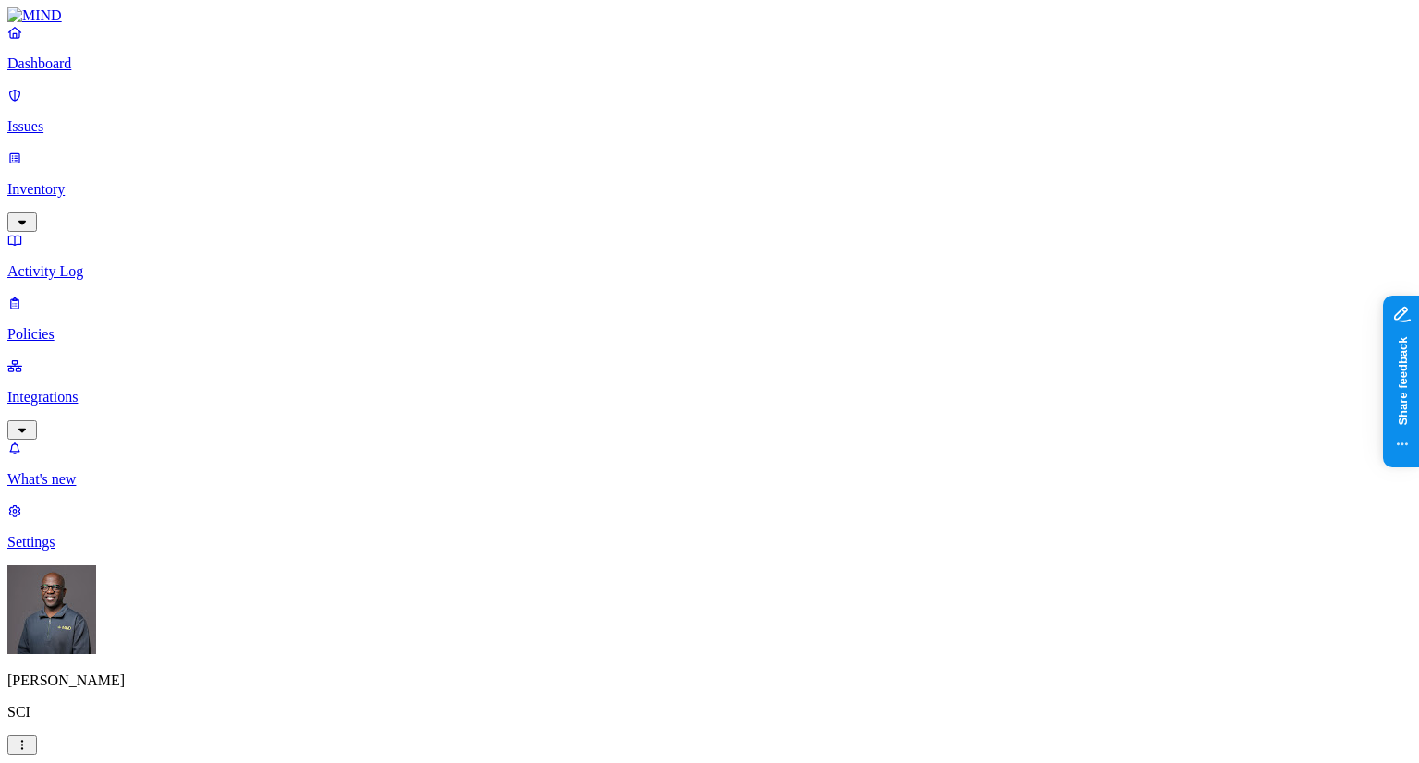
scroll to position [0, 50]
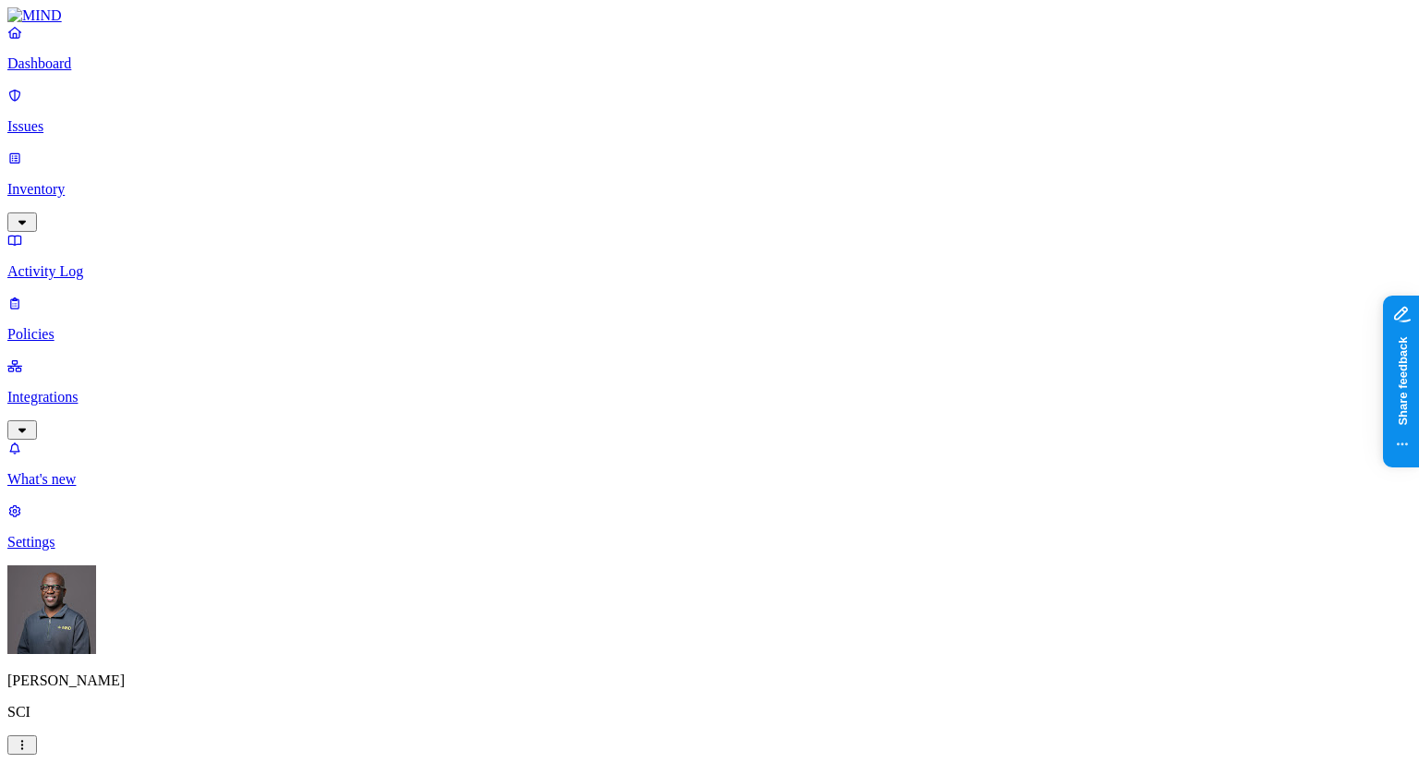
scroll to position [460, 0]
click at [70, 389] on p "Integrations" at bounding box center [709, 397] width 1404 height 17
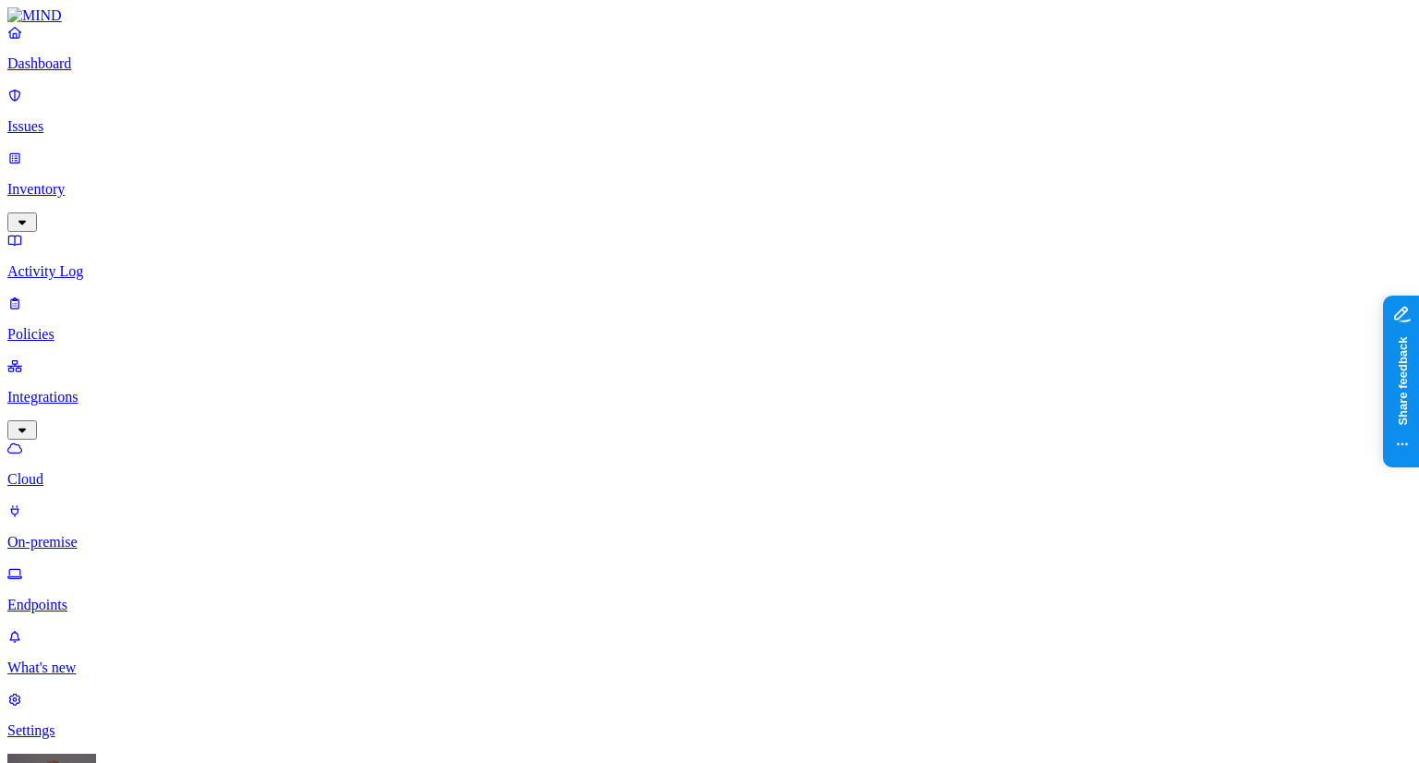
click at [50, 722] on p "Settings" at bounding box center [709, 730] width 1404 height 17
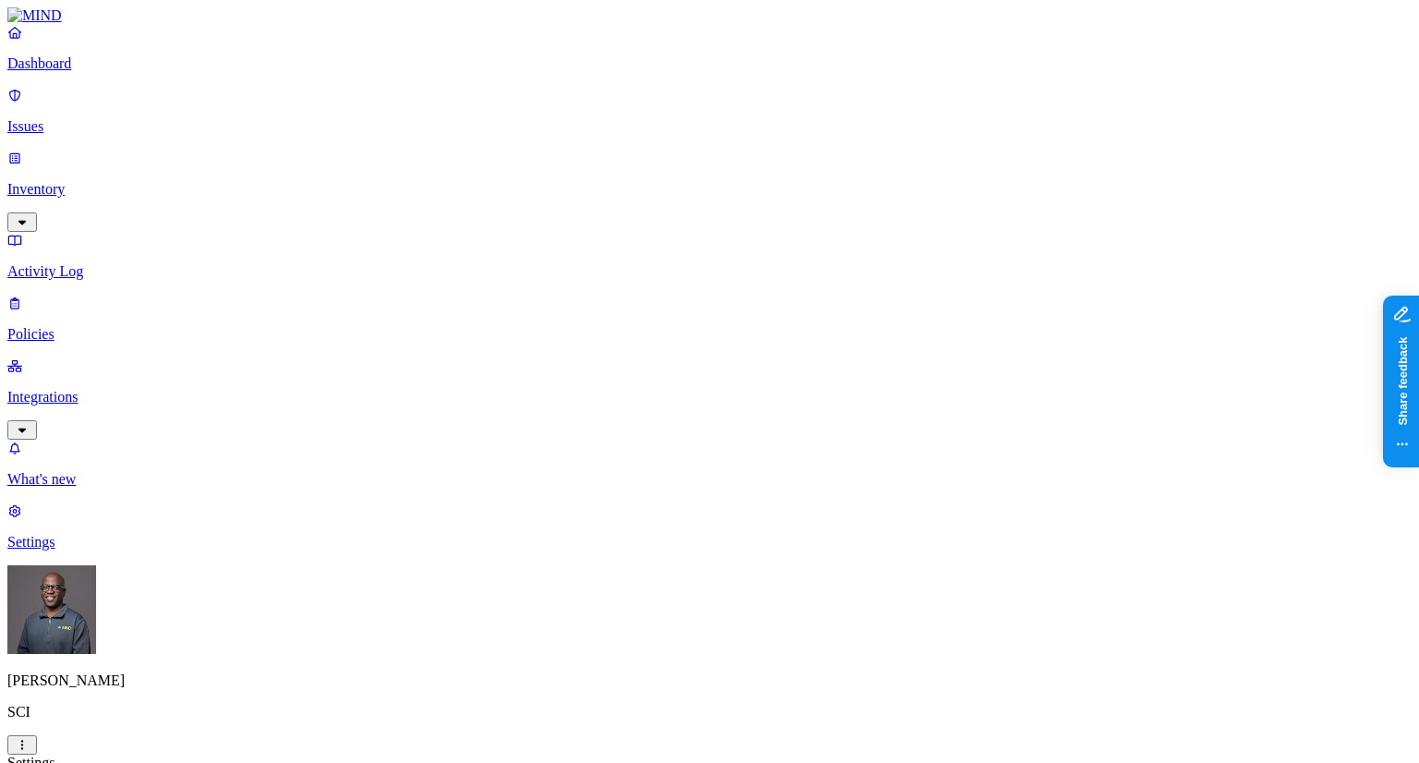
click at [74, 72] on p "Dashboard" at bounding box center [709, 63] width 1404 height 17
click at [81, 122] on p "Issues" at bounding box center [709, 126] width 1404 height 17
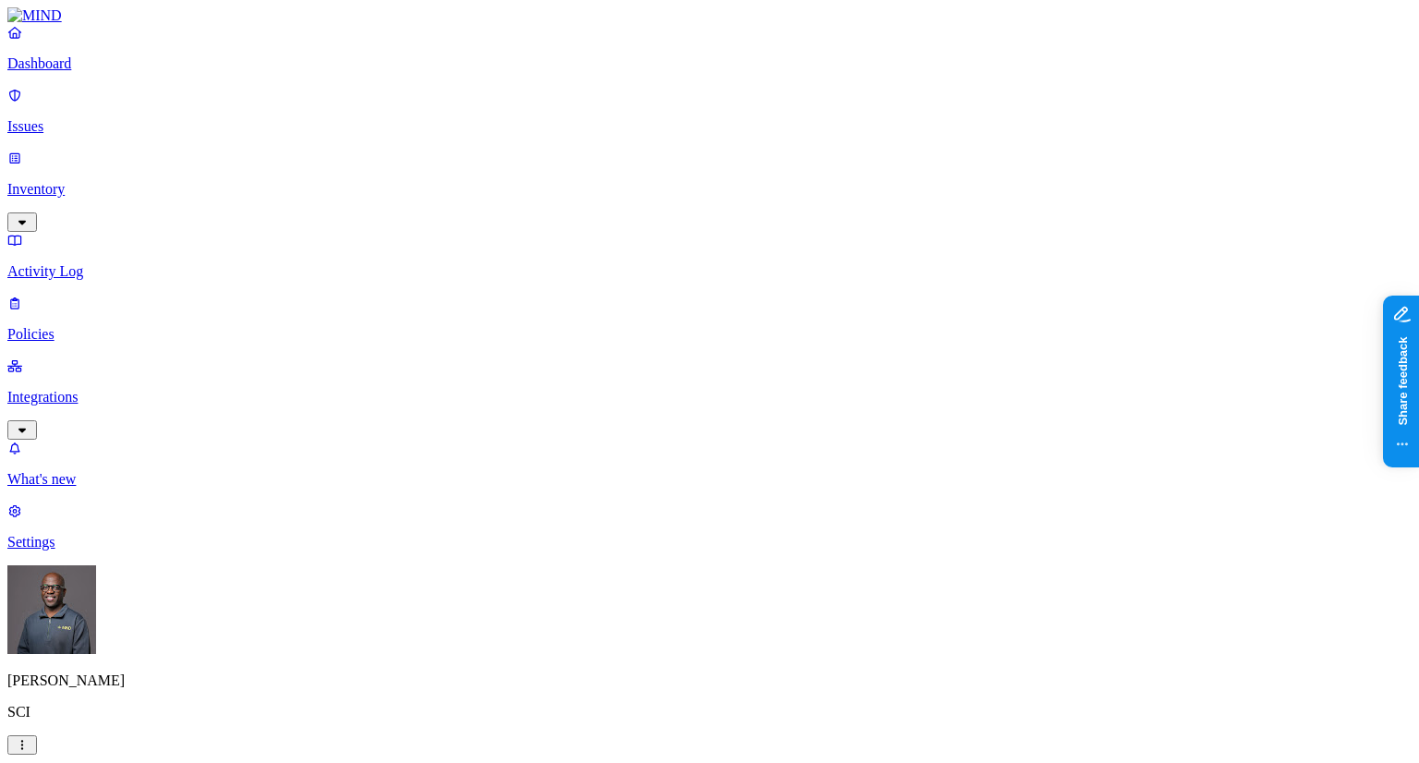
drag, startPoint x: 161, startPoint y: 451, endPoint x: 239, endPoint y: 729, distance: 289.0
click at [161, 449] on nav "Dashboard Issues Inventory Activity Log Policies Integrations What's new 1 Sett…" at bounding box center [709, 287] width 1404 height 527
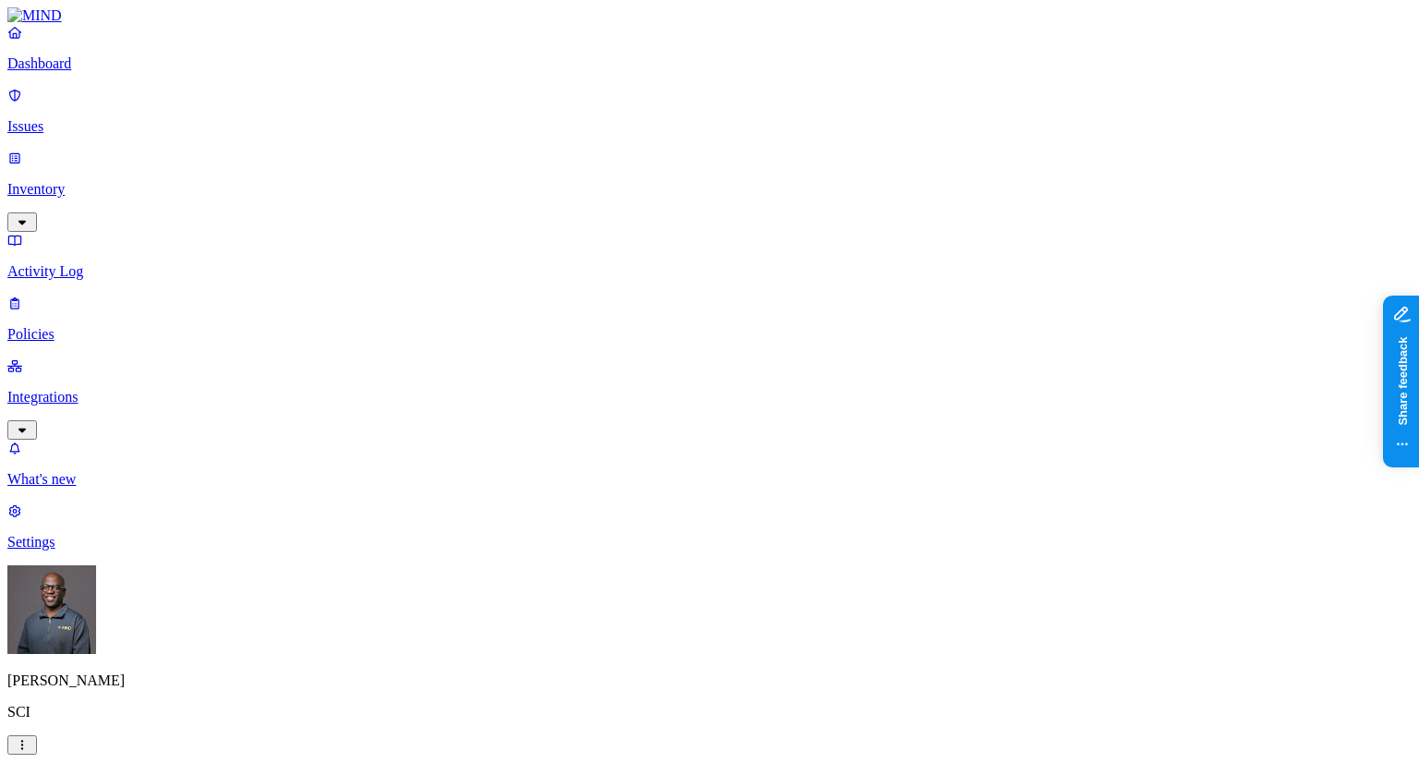
drag, startPoint x: 729, startPoint y: 34, endPoint x: 266, endPoint y: 18, distance: 463.1
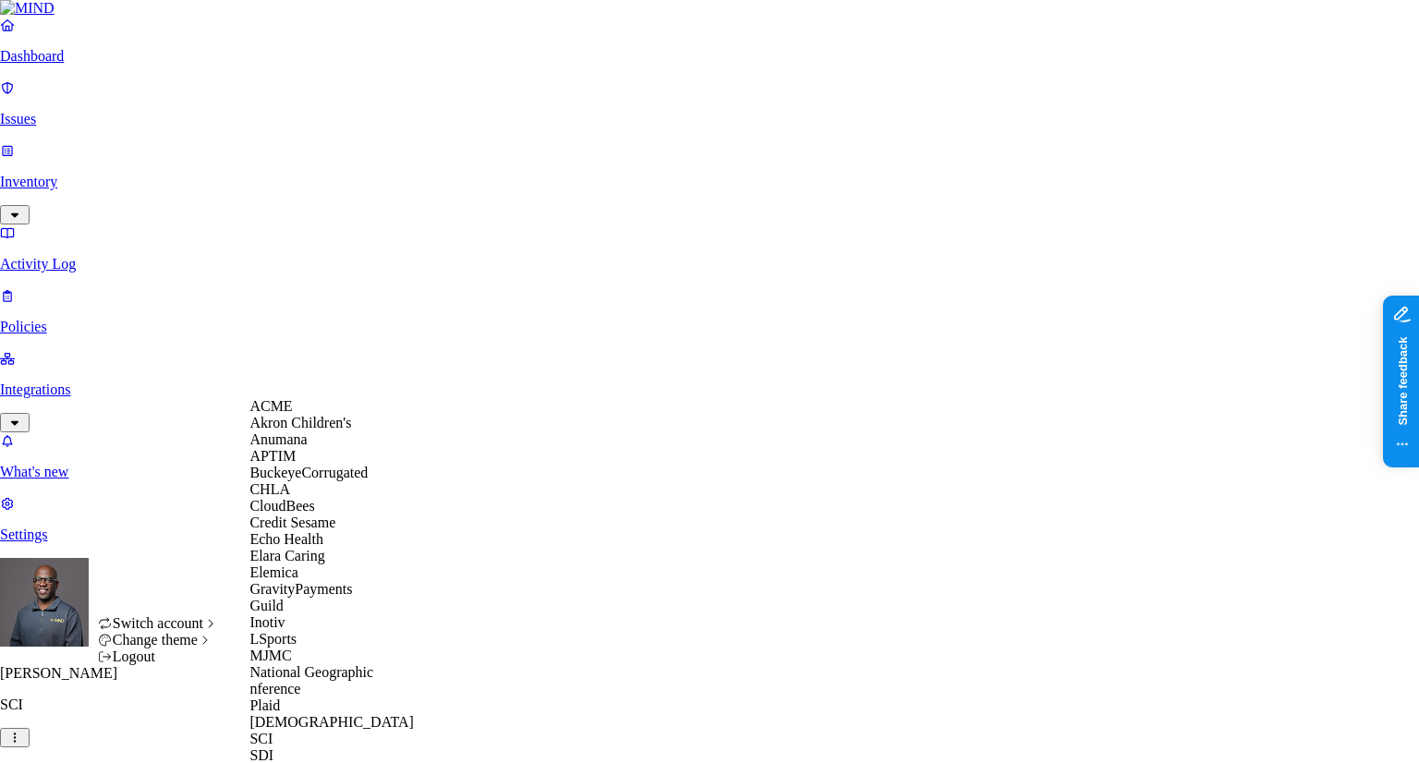
scroll to position [207, 0]
click at [318, 531] on span "Echo Health" at bounding box center [286, 539] width 74 height 16
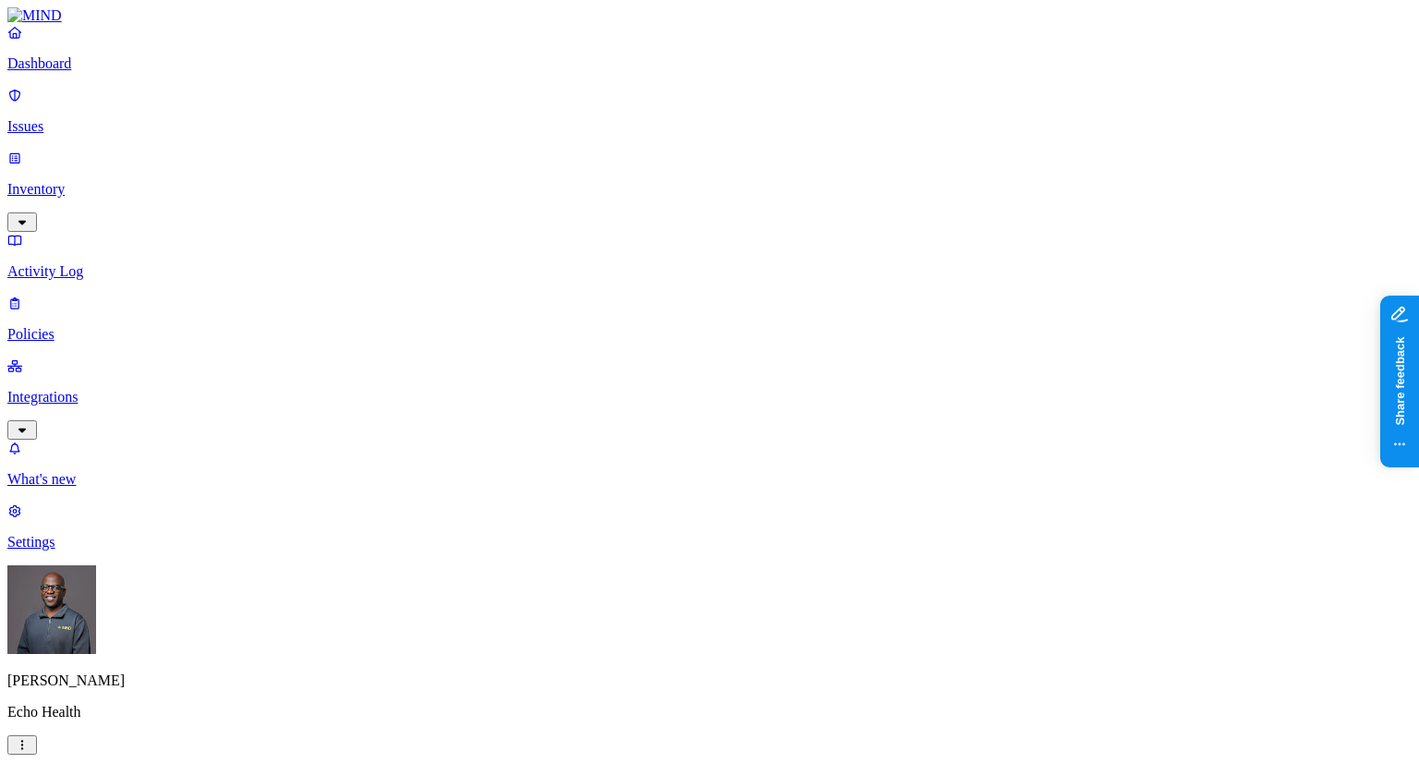
click at [85, 118] on p "Issues" at bounding box center [709, 126] width 1404 height 17
click at [84, 72] on p "Dashboard" at bounding box center [709, 63] width 1404 height 17
click at [74, 118] on p "Issues" at bounding box center [709, 126] width 1404 height 17
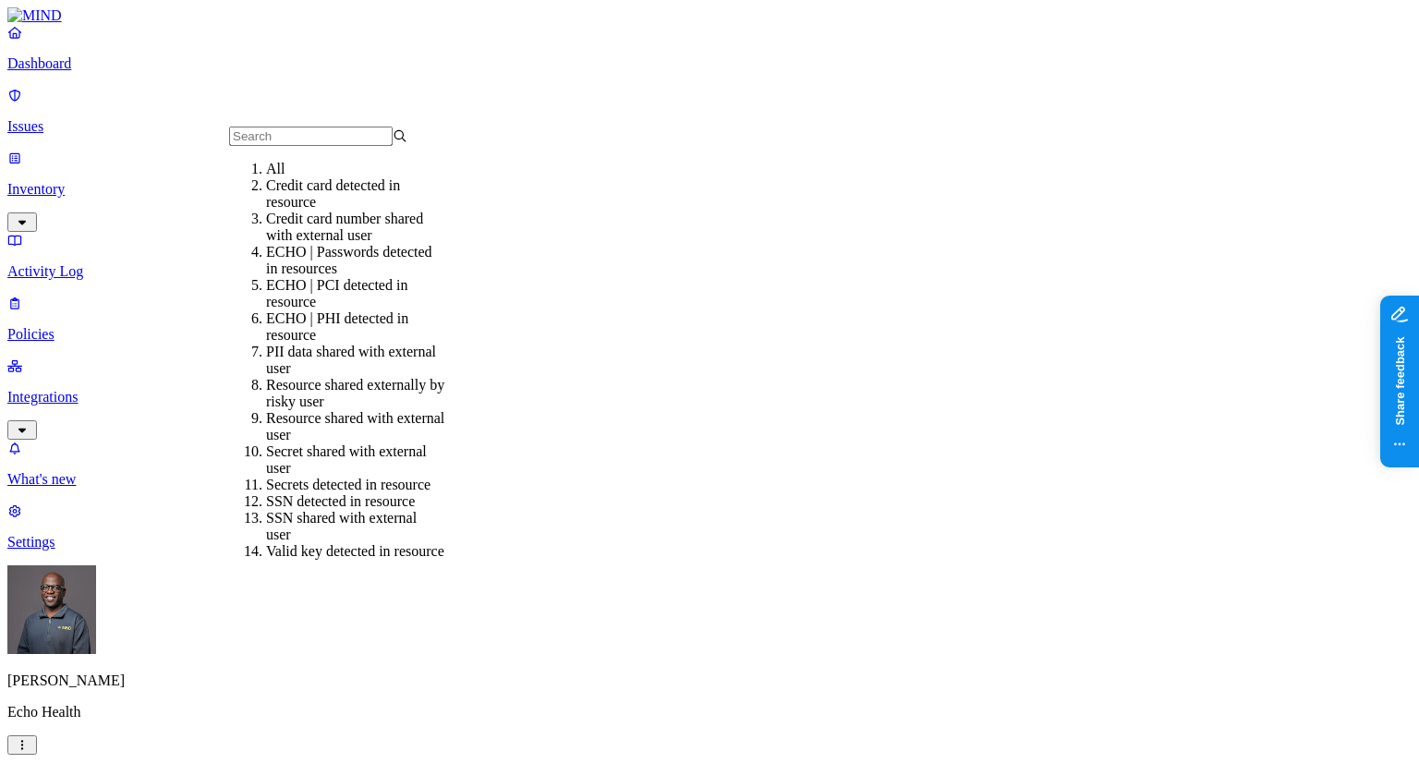
scroll to position [67, 0]
click at [321, 277] on div "ECHO | PCI detected in resource" at bounding box center [355, 293] width 178 height 33
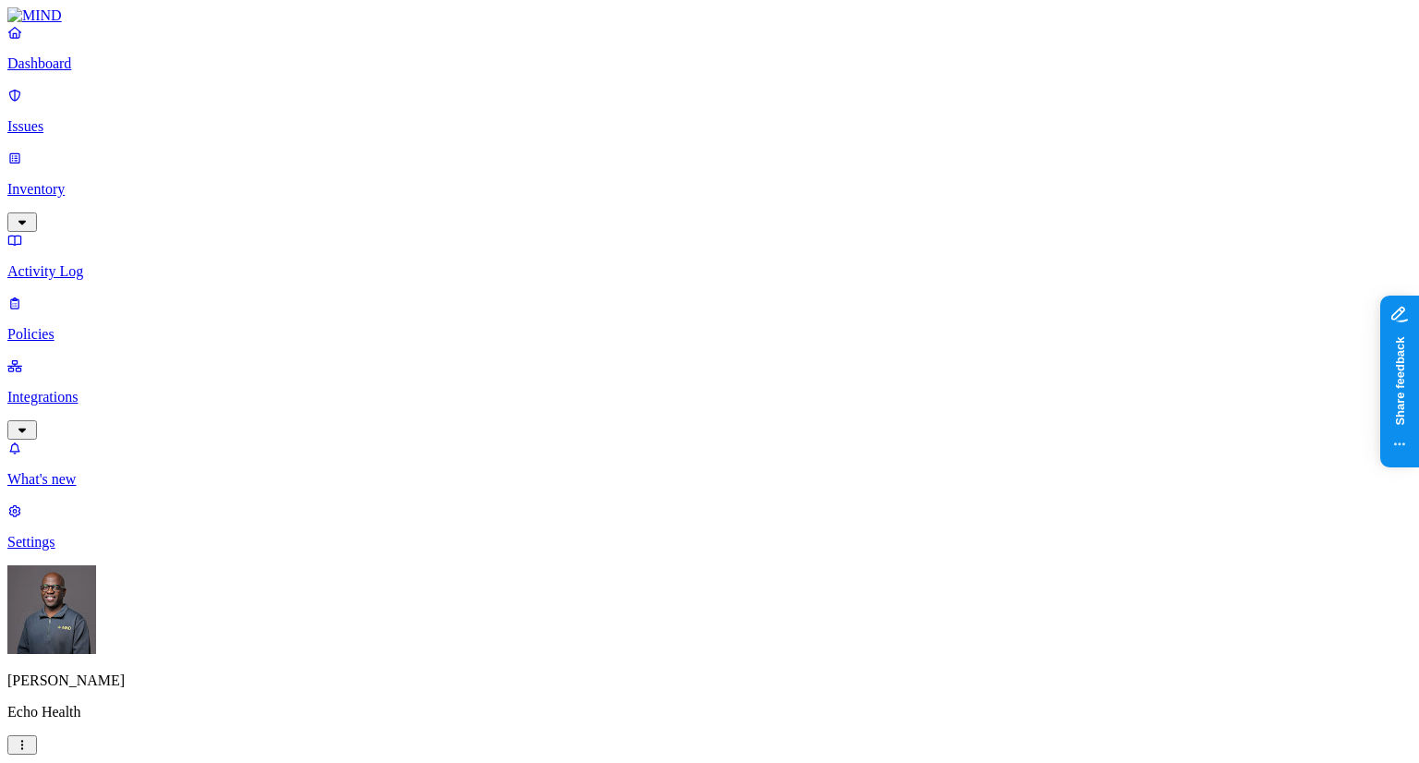
click at [64, 181] on p "Inventory" at bounding box center [709, 189] width 1404 height 17
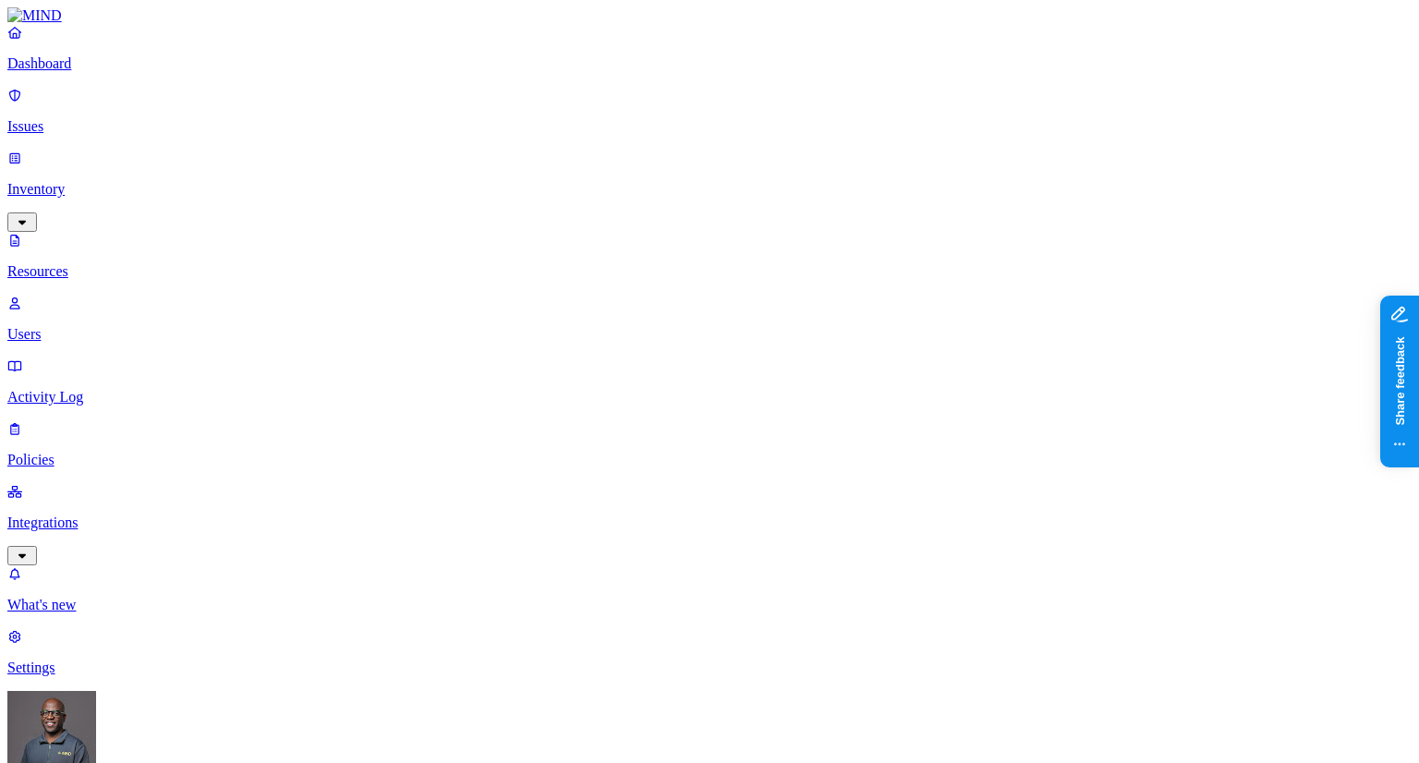
click at [83, 263] on p "Resources" at bounding box center [709, 271] width 1404 height 17
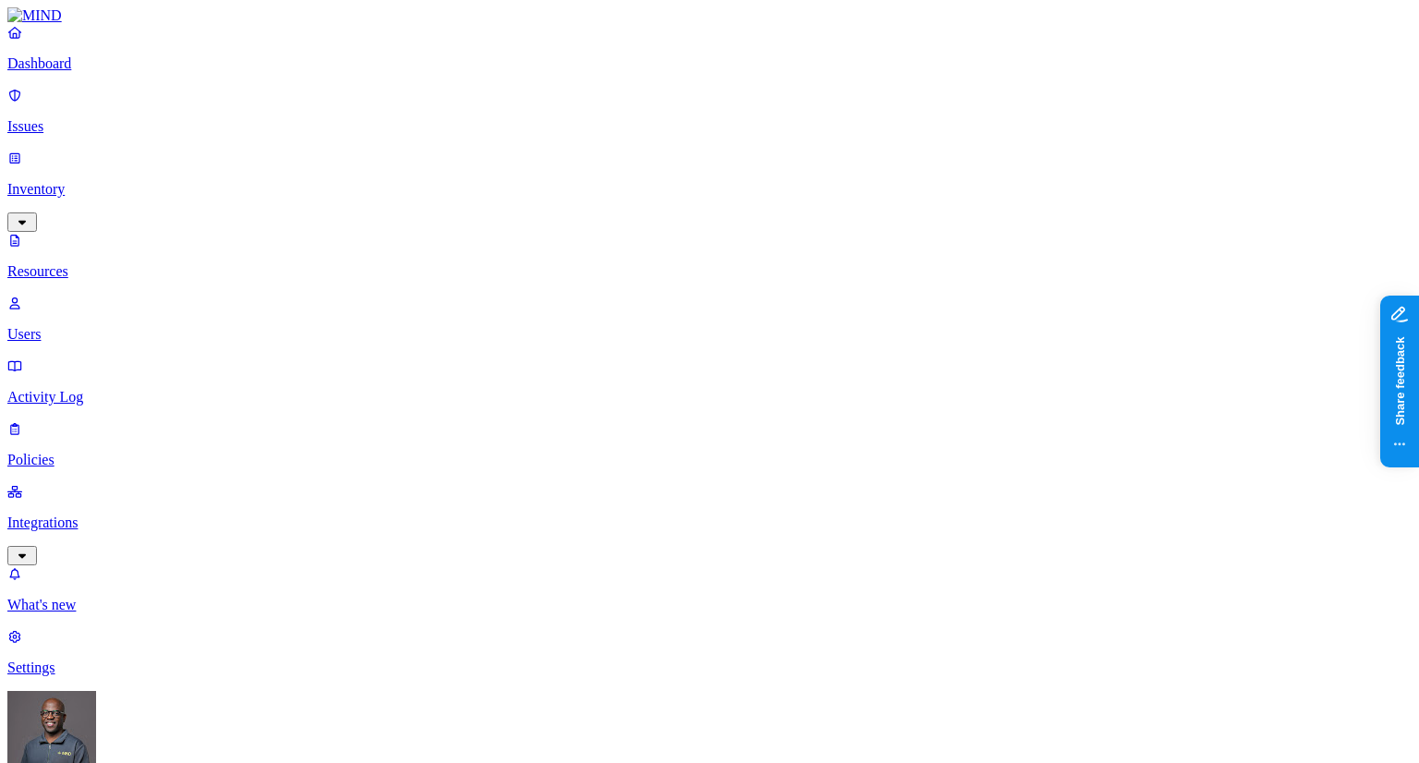
click at [557, 207] on button "button" at bounding box center [564, 210] width 15 height 6
drag, startPoint x: 466, startPoint y: 123, endPoint x: 692, endPoint y: 55, distance: 236.2
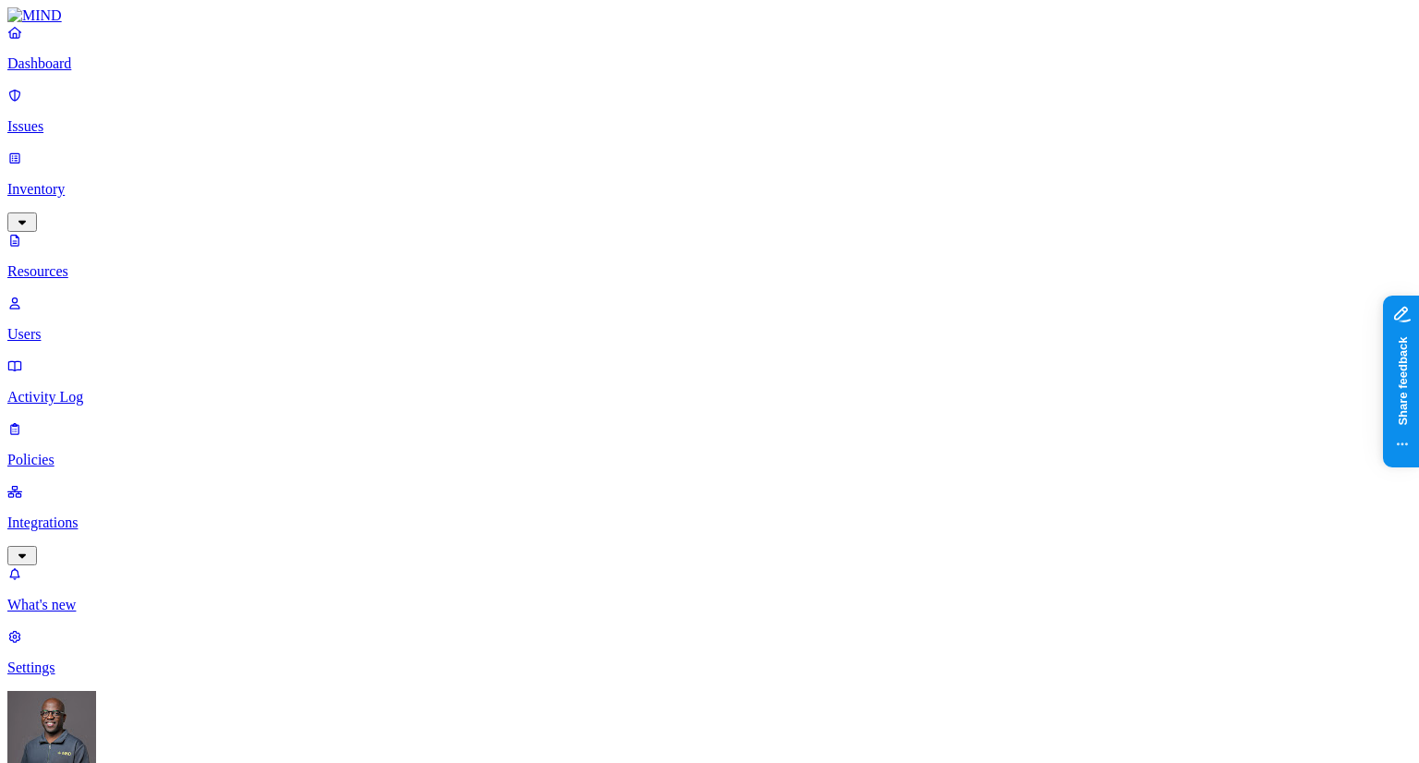
scroll to position [564, 0]
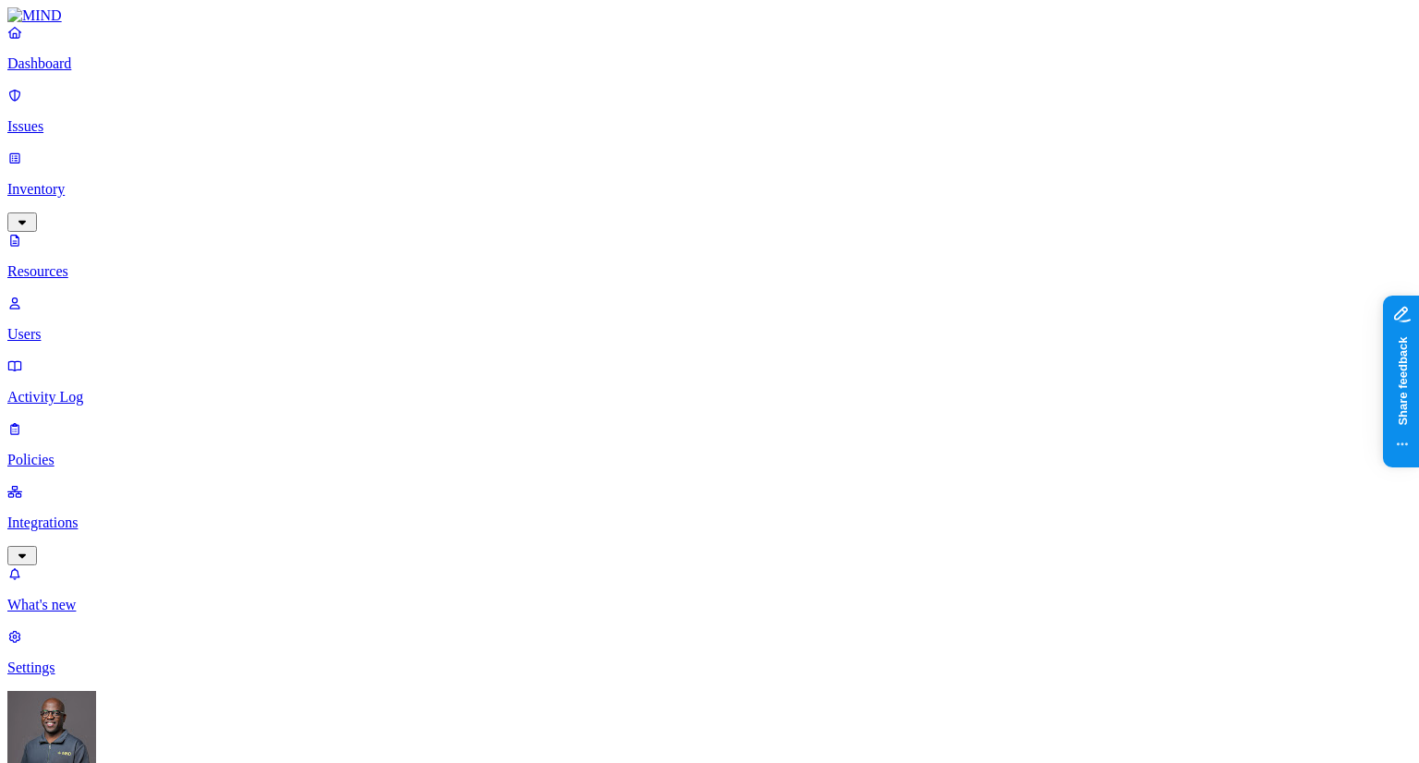
click at [85, 118] on p "Issues" at bounding box center [709, 126] width 1404 height 17
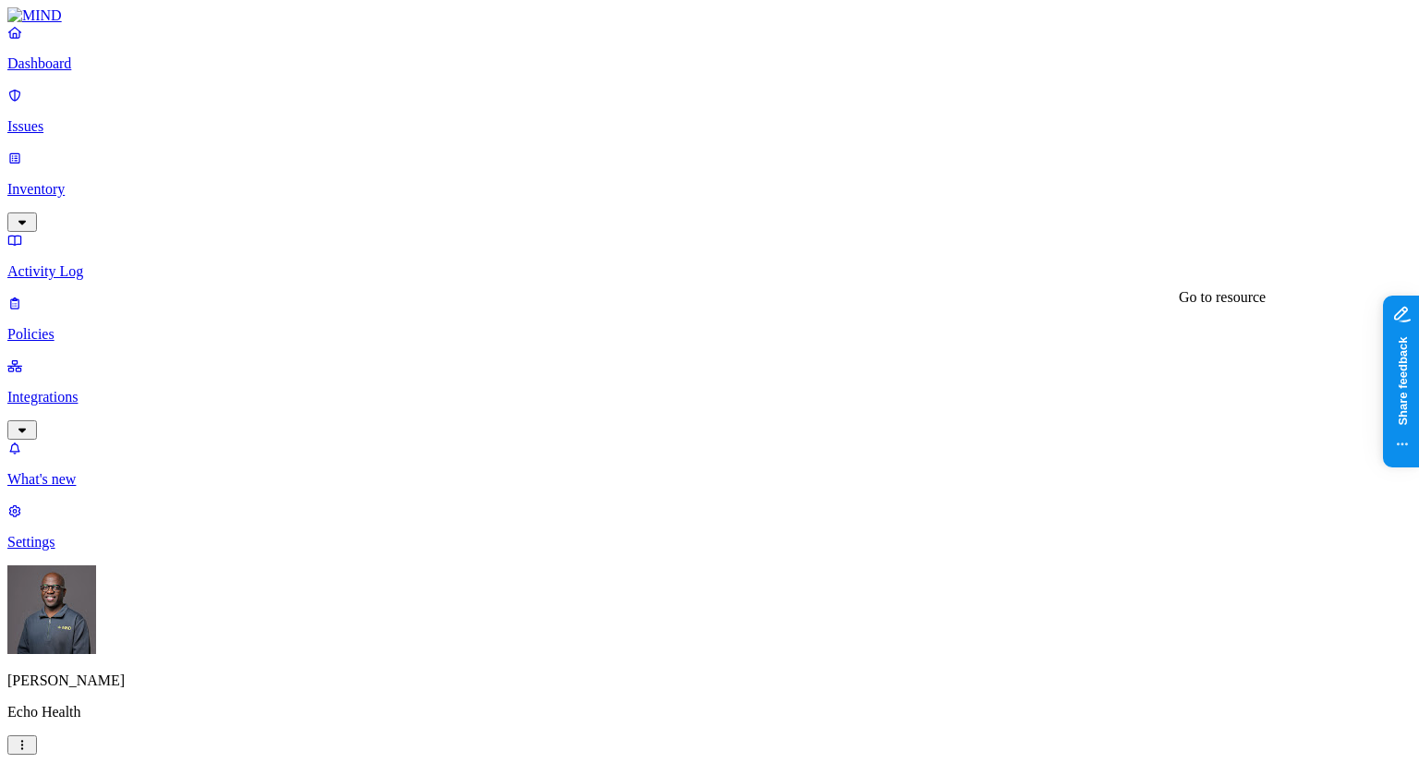
drag, startPoint x: 412, startPoint y: 18, endPoint x: 108, endPoint y: 26, distance: 304.1
click at [63, 181] on p "Inventory" at bounding box center [709, 189] width 1404 height 17
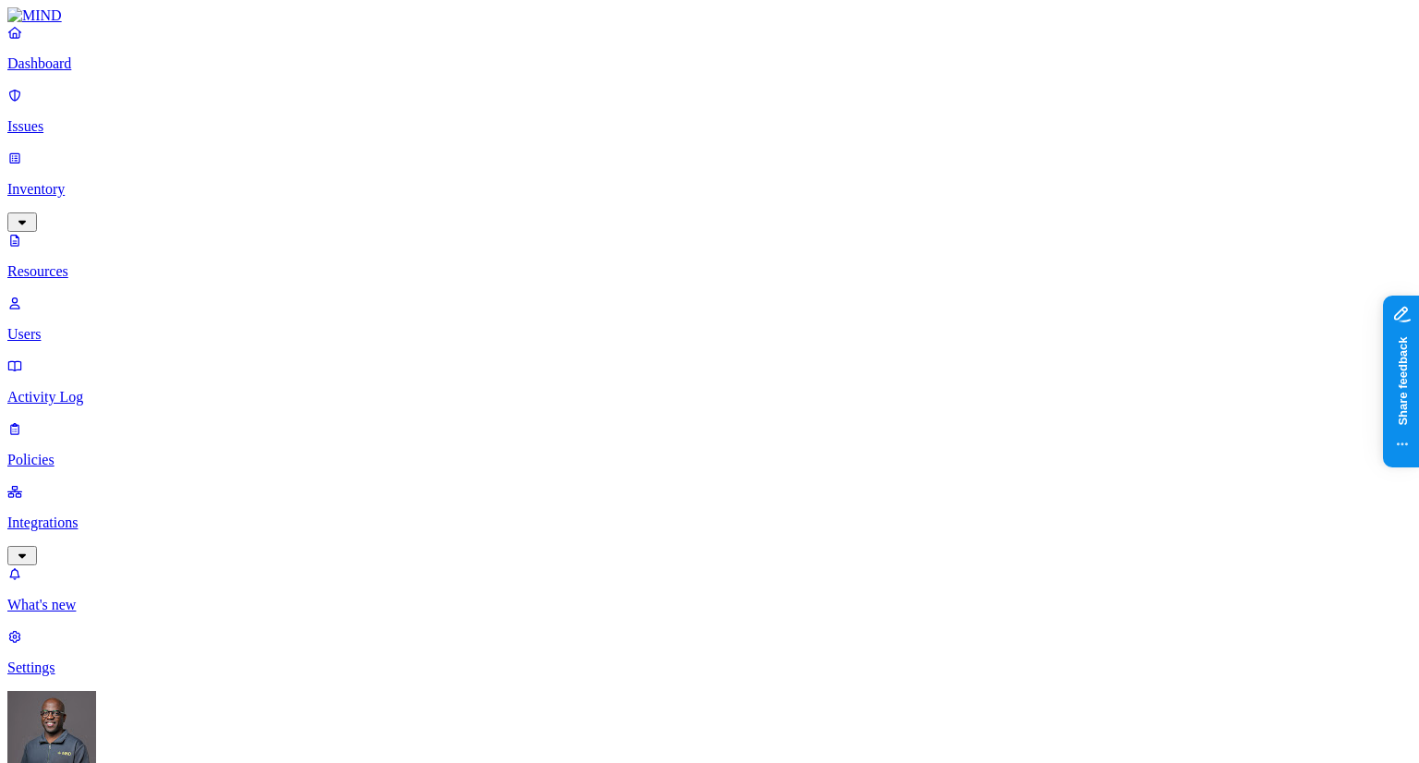
click at [63, 118] on p "Issues" at bounding box center [709, 126] width 1404 height 17
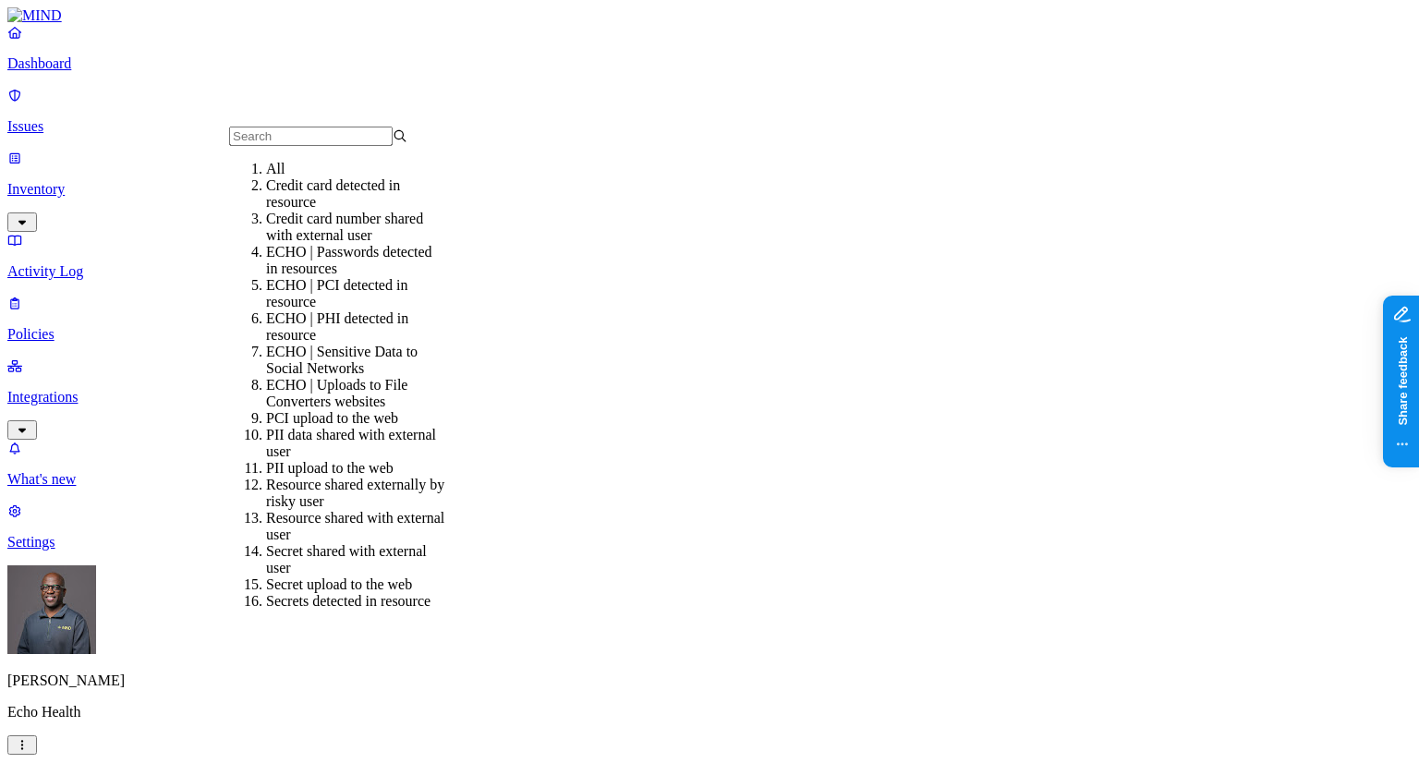
scroll to position [92, 0]
click at [305, 377] on div "ECHO | Uploads to File Converters websites" at bounding box center [355, 393] width 178 height 33
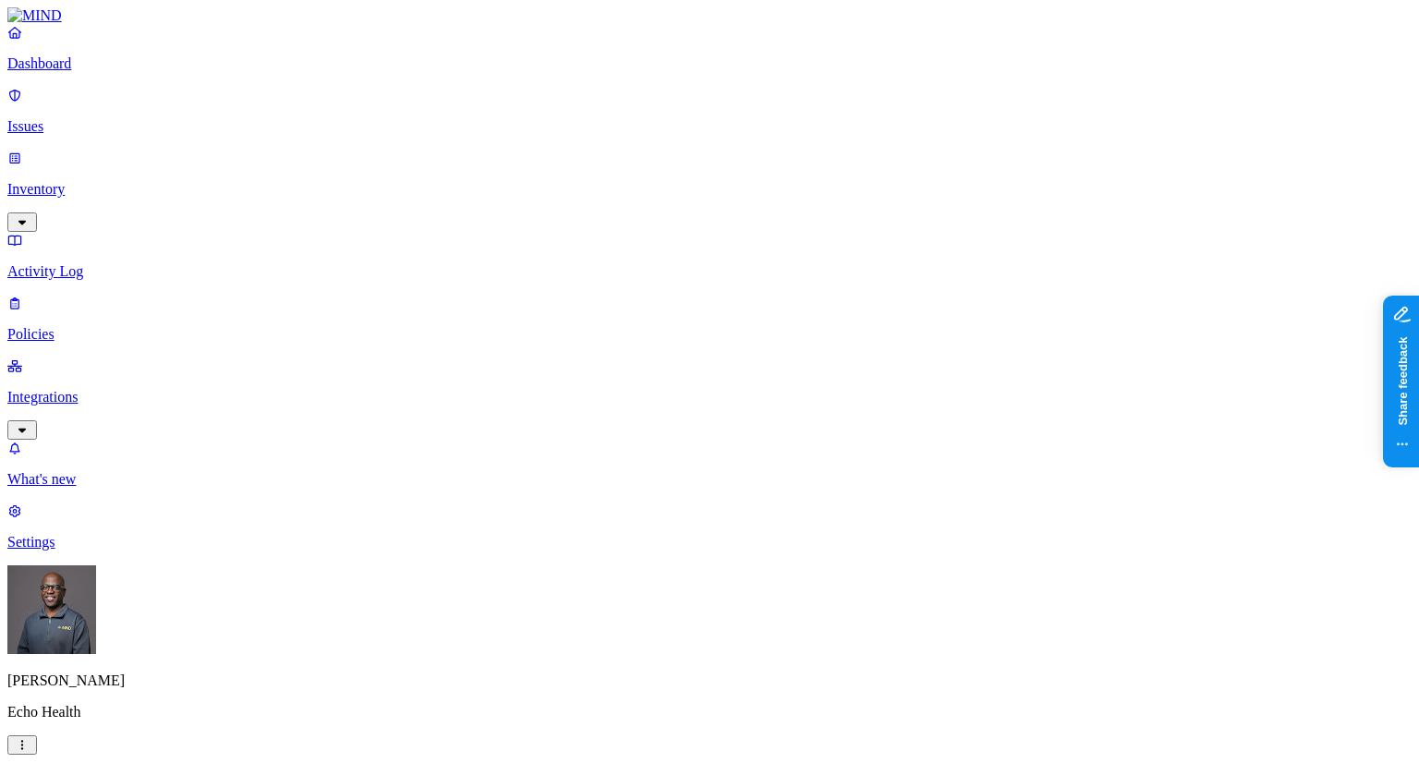
click at [490, 277] on button "button" at bounding box center [497, 280] width 15 height 6
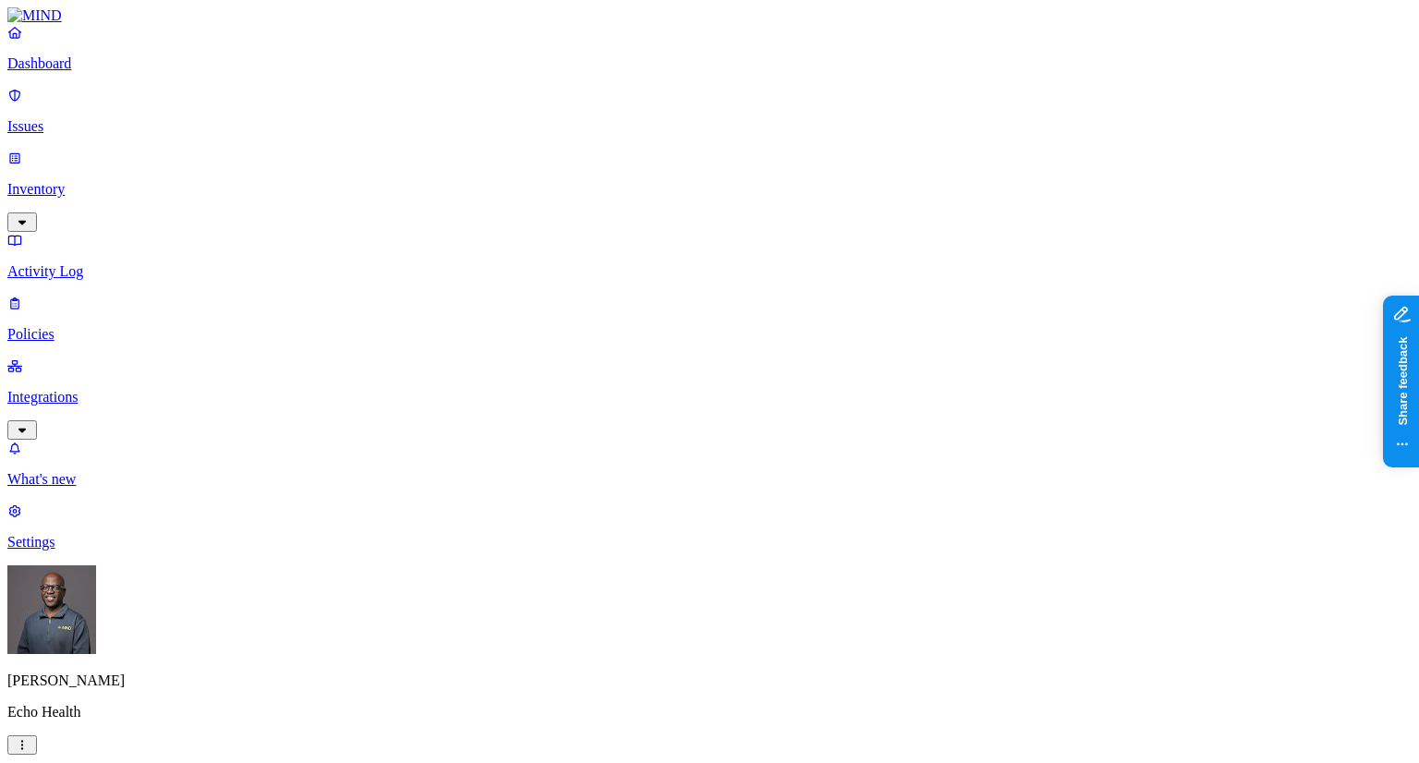
drag, startPoint x: 695, startPoint y: 54, endPoint x: 885, endPoint y: 35, distance: 191.2
click at [51, 326] on p "Policies" at bounding box center [709, 334] width 1404 height 17
click at [57, 326] on p "Policies" at bounding box center [709, 334] width 1404 height 17
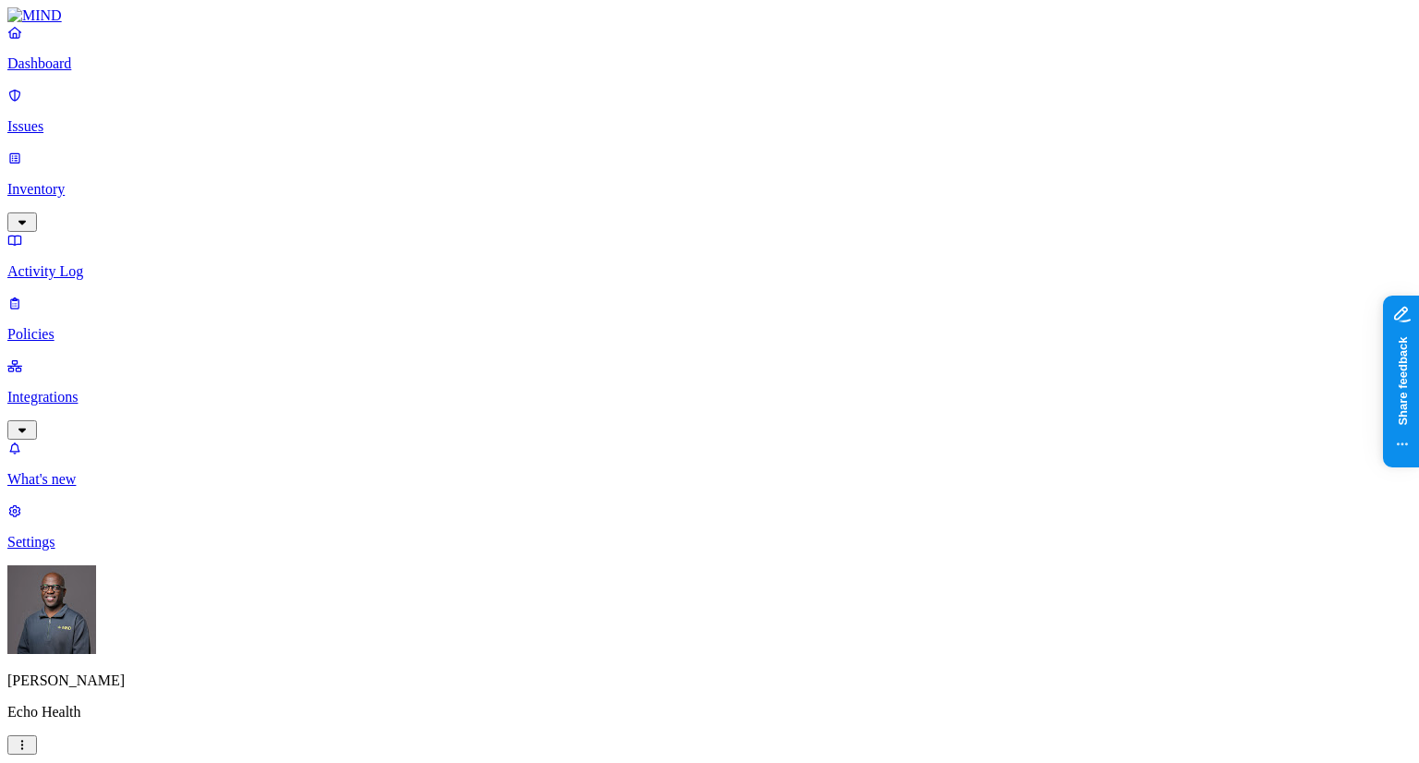
click at [52, 118] on p "Issues" at bounding box center [709, 126] width 1404 height 17
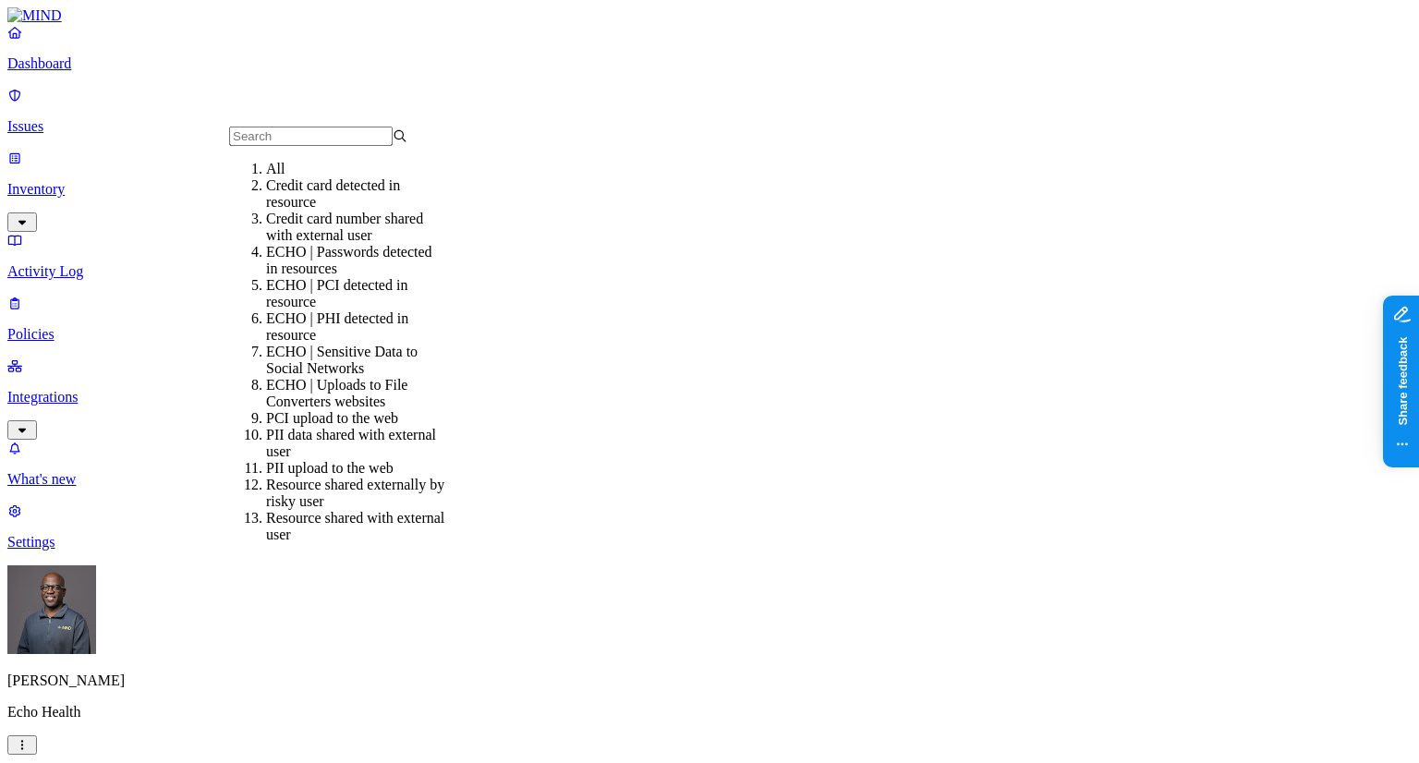
click at [325, 304] on div "ECHO | PCI detected in resource" at bounding box center [355, 293] width 178 height 33
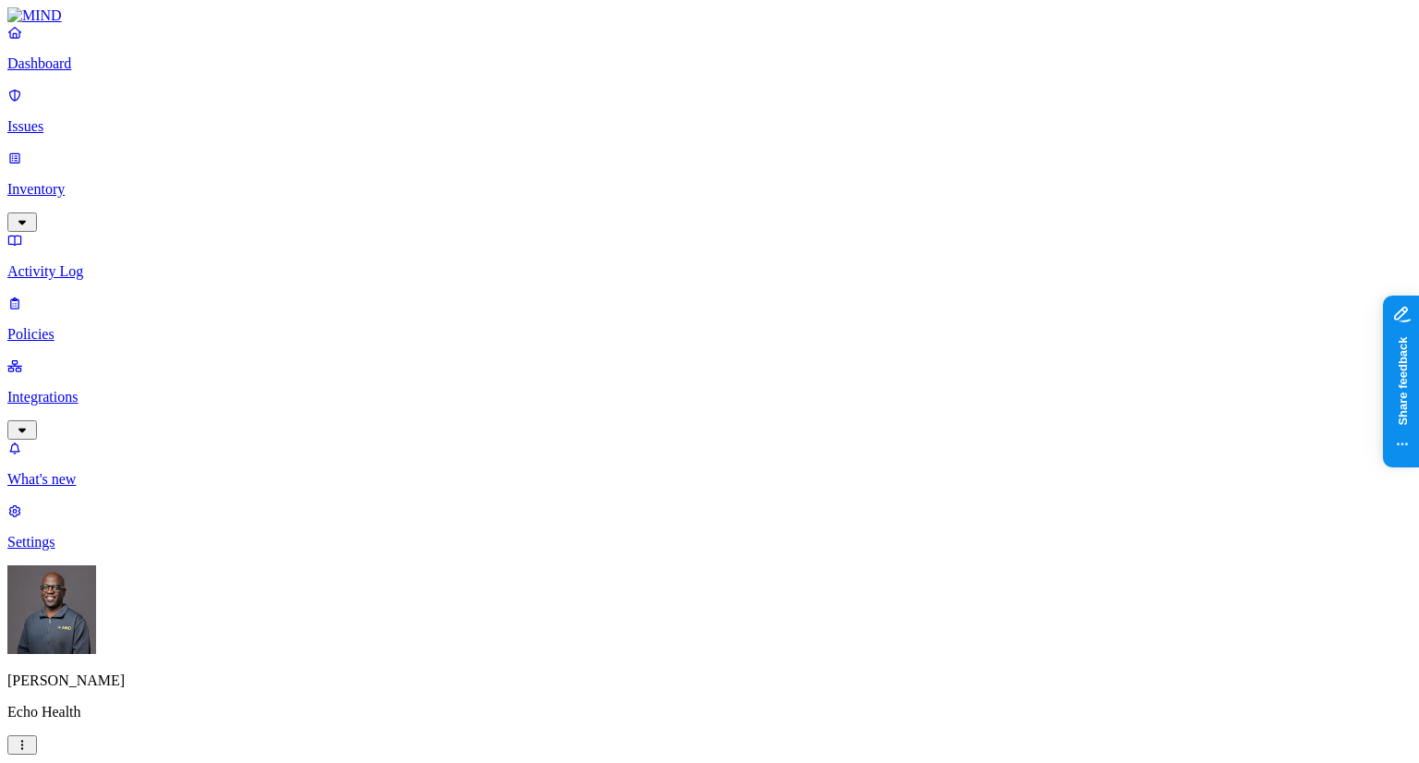
click at [59, 551] on p "Settings" at bounding box center [709, 542] width 1404 height 17
click at [54, 118] on p "Issues" at bounding box center [709, 126] width 1404 height 17
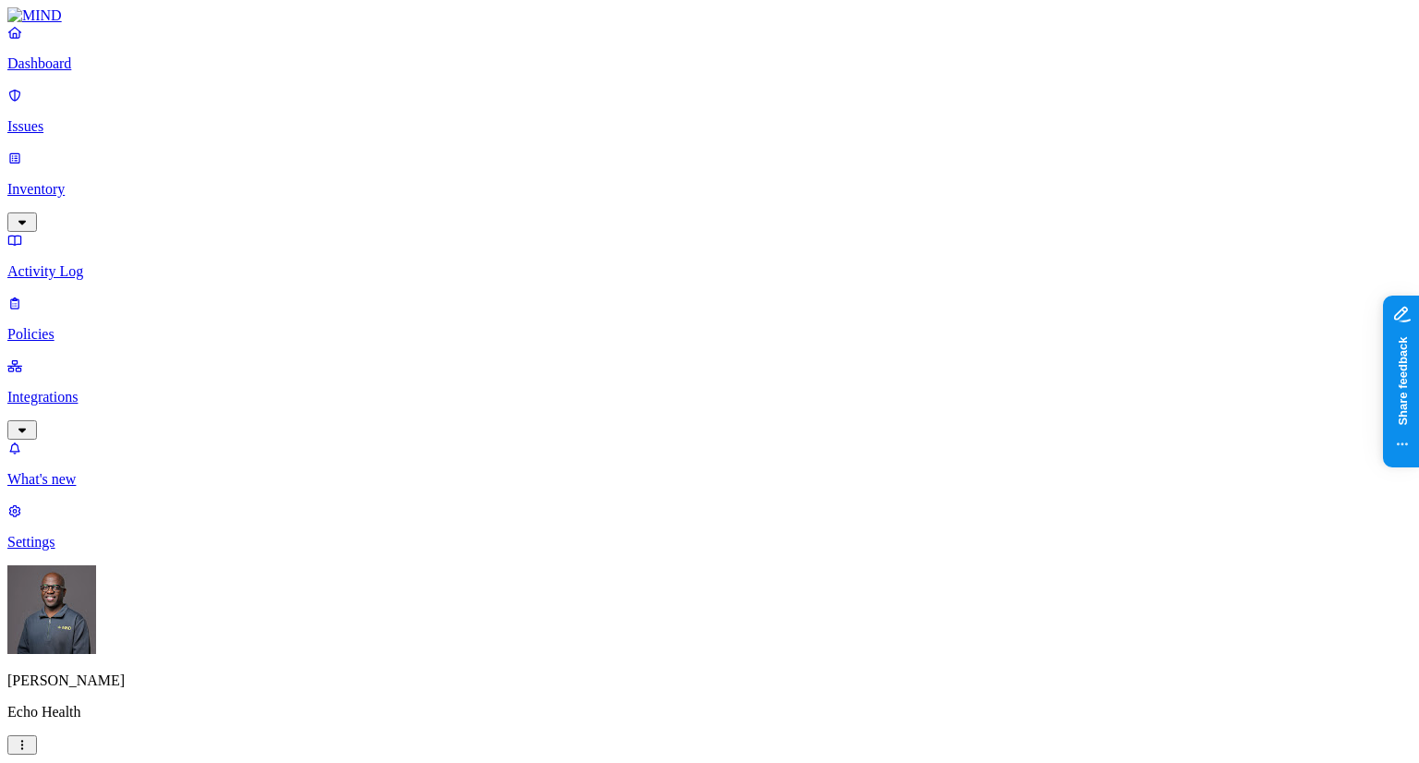
click at [78, 326] on p "Policies" at bounding box center [709, 334] width 1404 height 17
click at [416, 159] on div "Endpoint" at bounding box center [416, 175] width 0 height 33
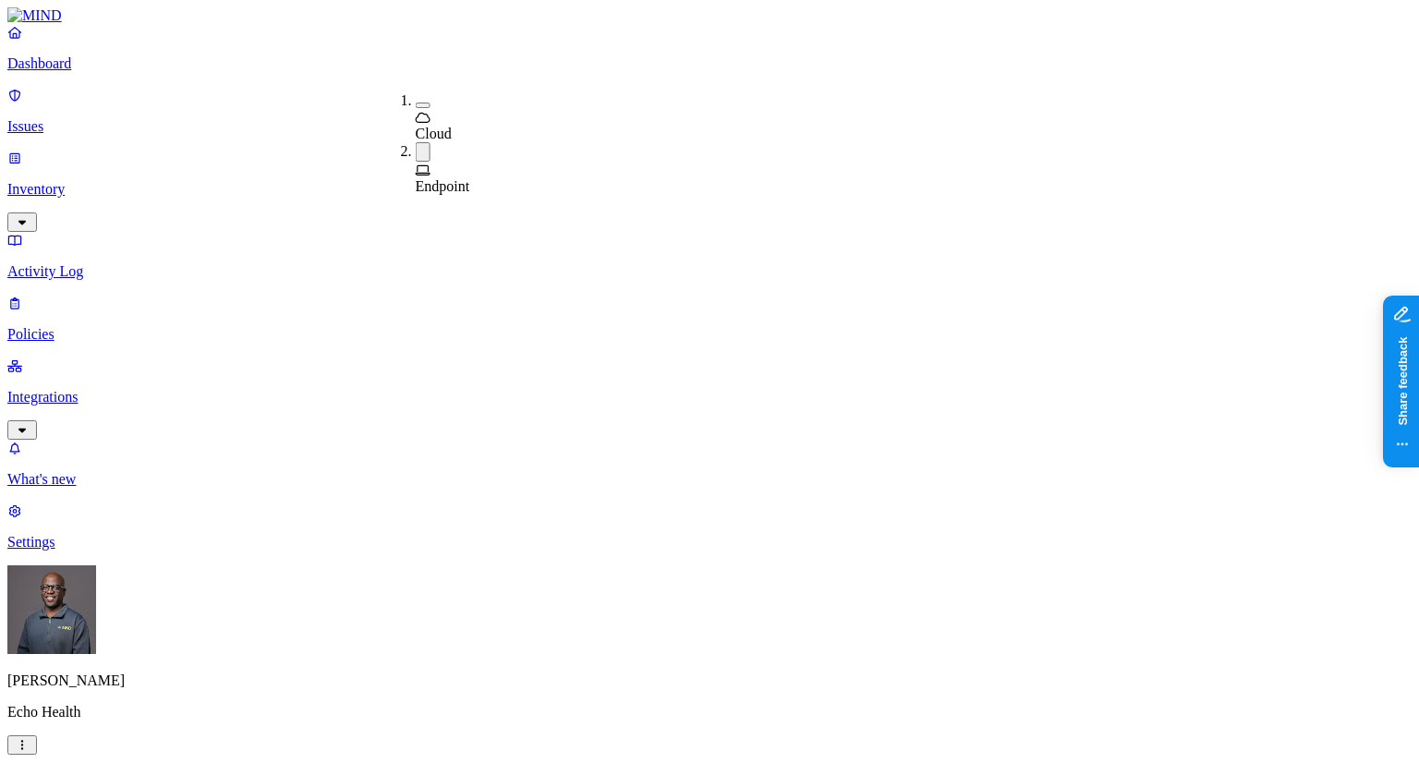
drag, startPoint x: 662, startPoint y: 561, endPoint x: 1208, endPoint y: 267, distance: 620.0
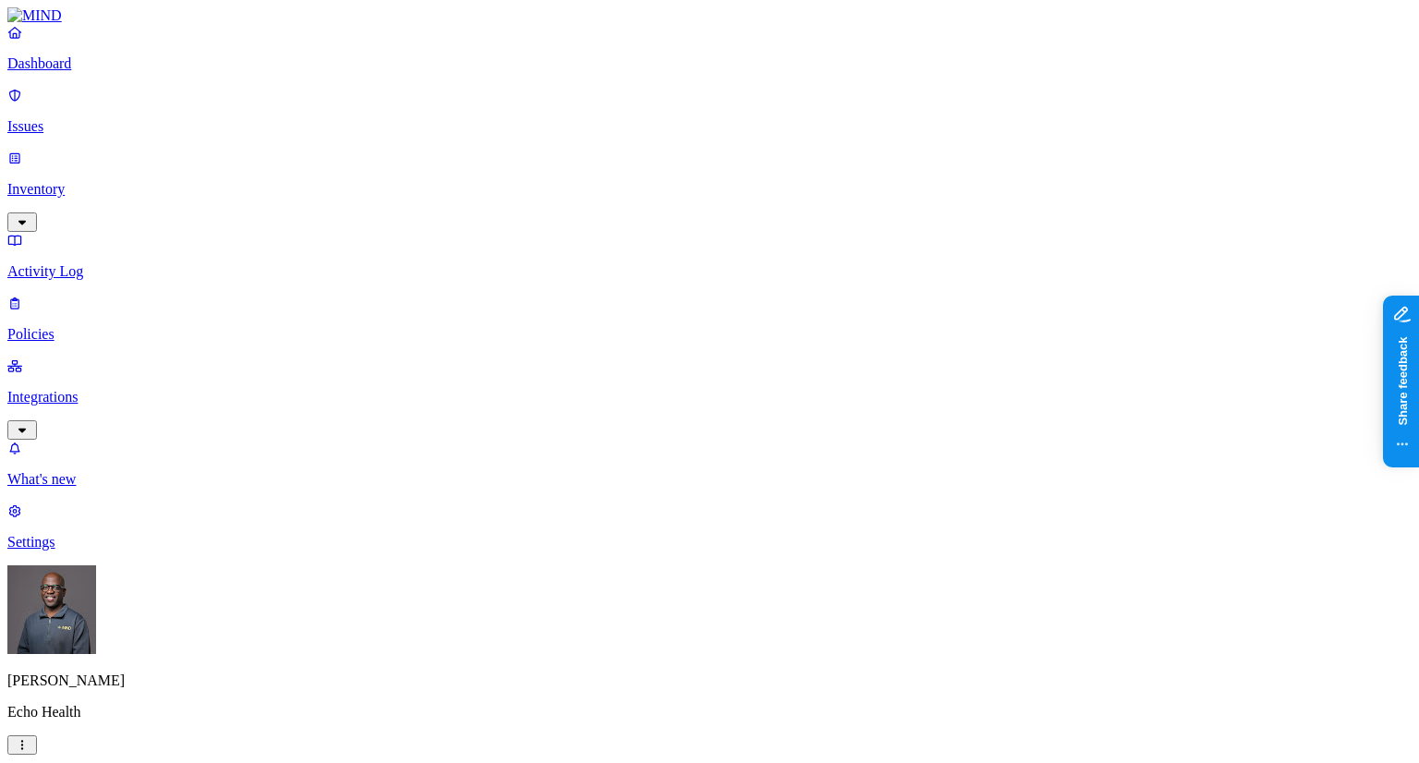
scroll to position [968, 0]
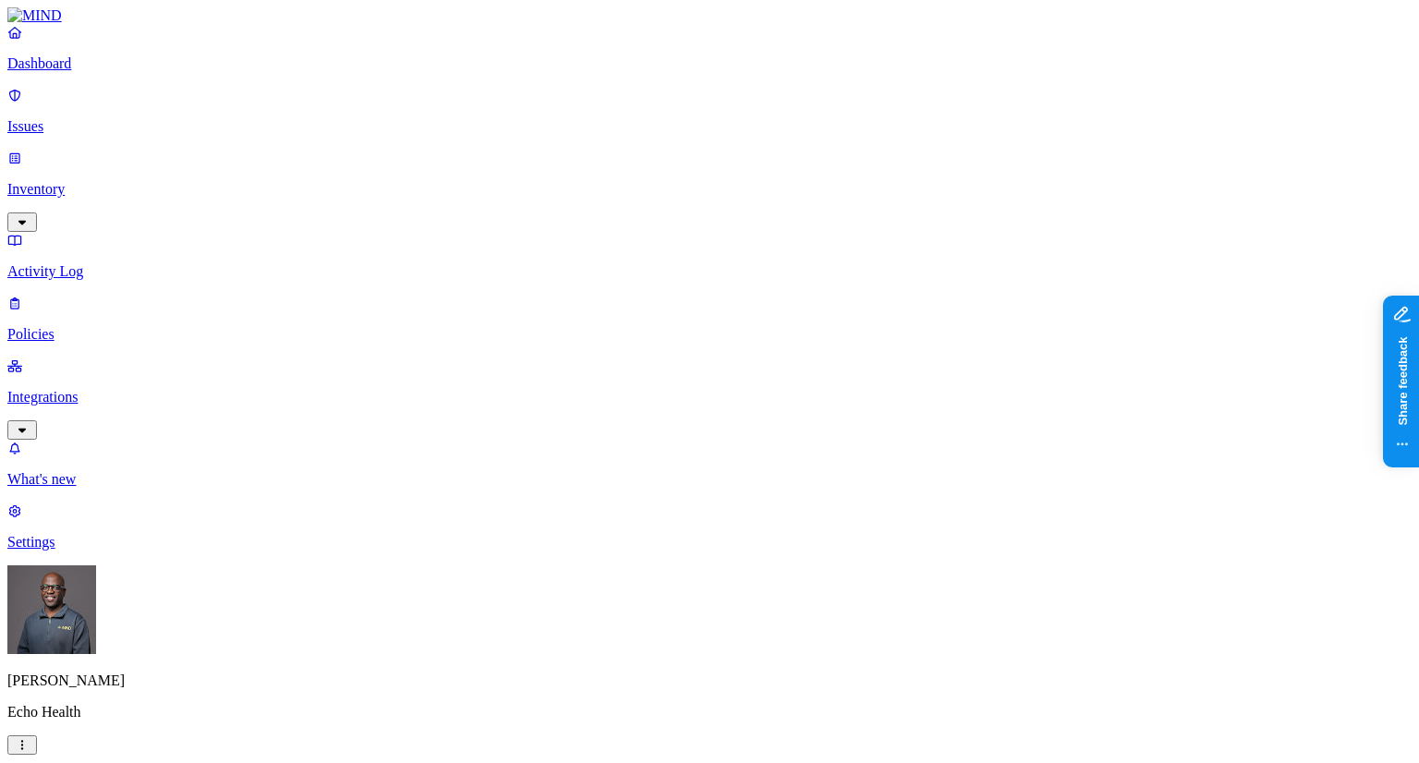
click at [76, 72] on p "Dashboard" at bounding box center [709, 63] width 1404 height 17
click at [77, 389] on p "Integrations" at bounding box center [709, 397] width 1404 height 17
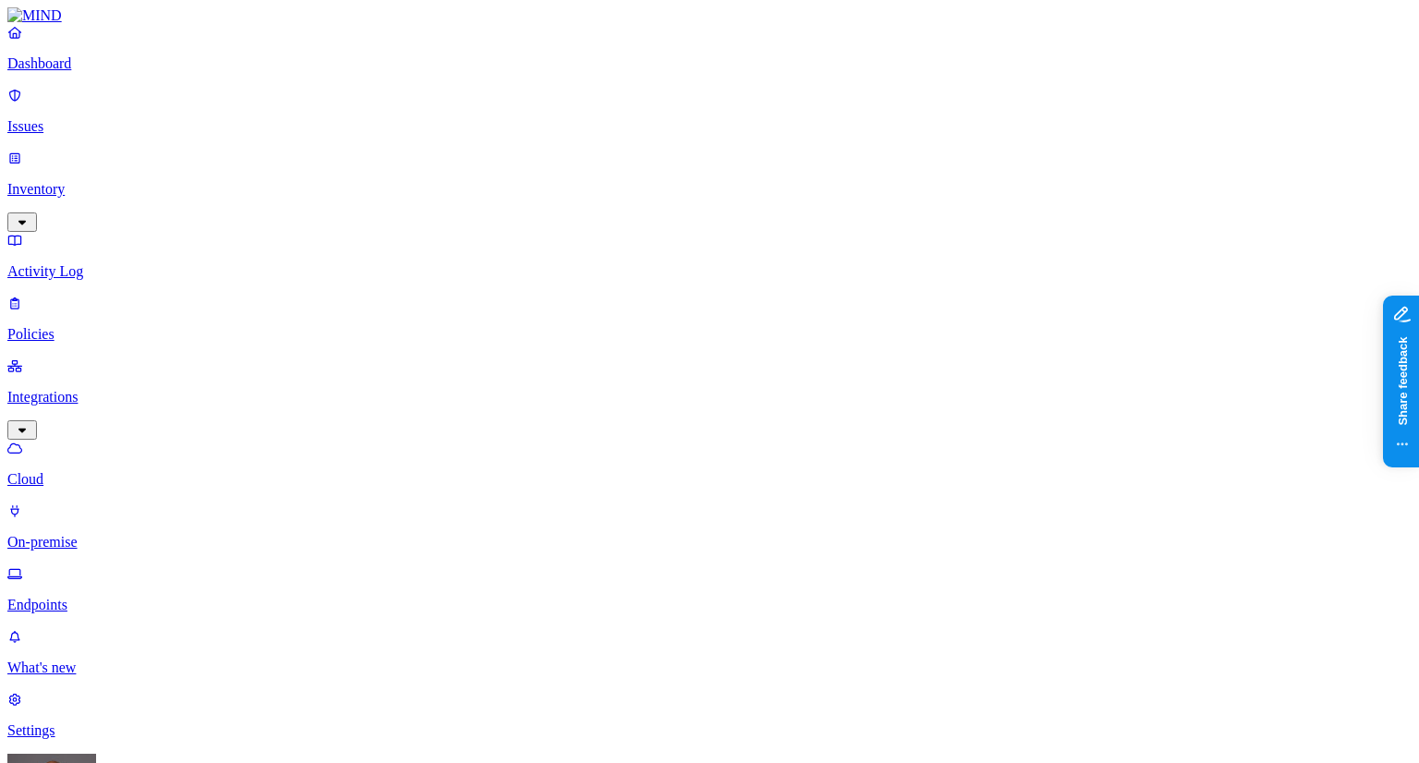
click at [58, 326] on p "Policies" at bounding box center [709, 334] width 1404 height 17
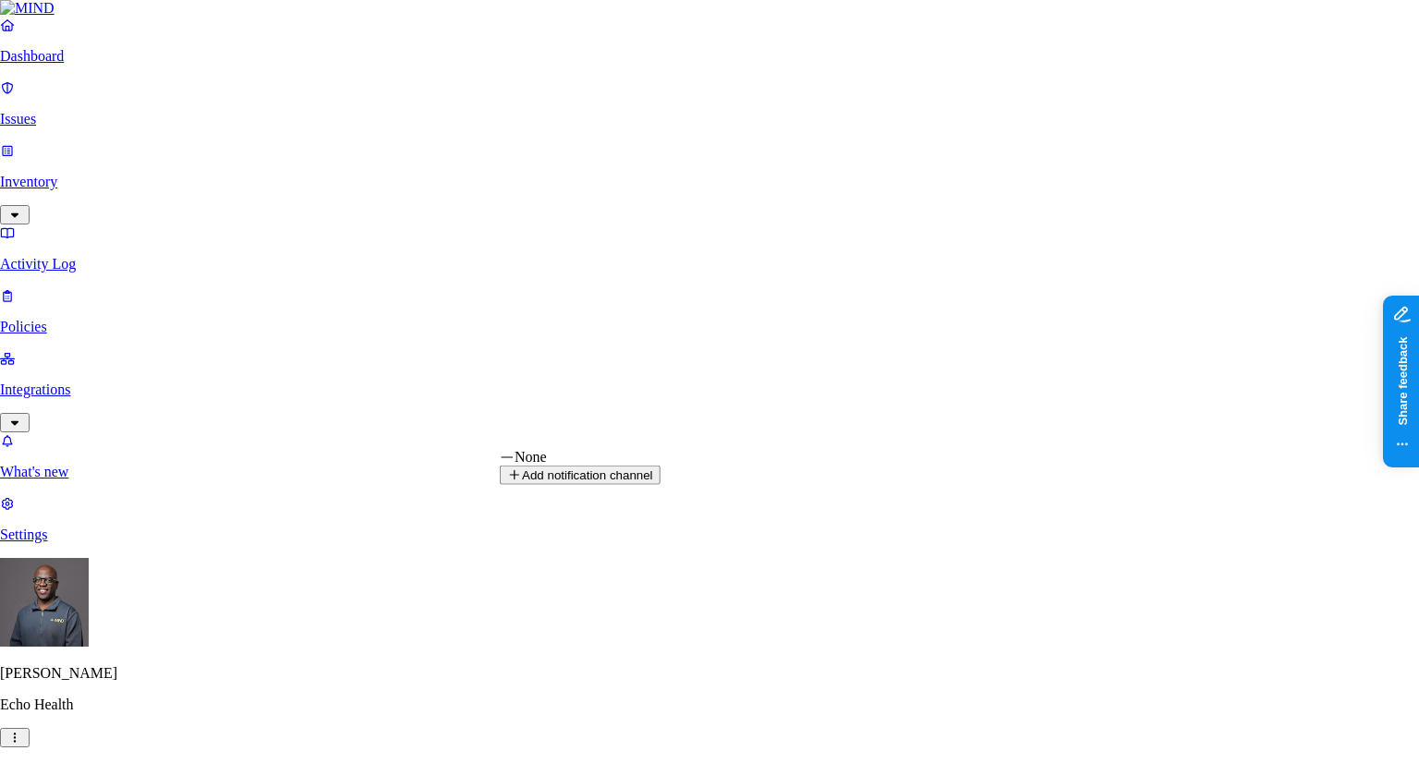
click at [661, 485] on button "Add notification channel" at bounding box center [580, 475] width 161 height 19
select select
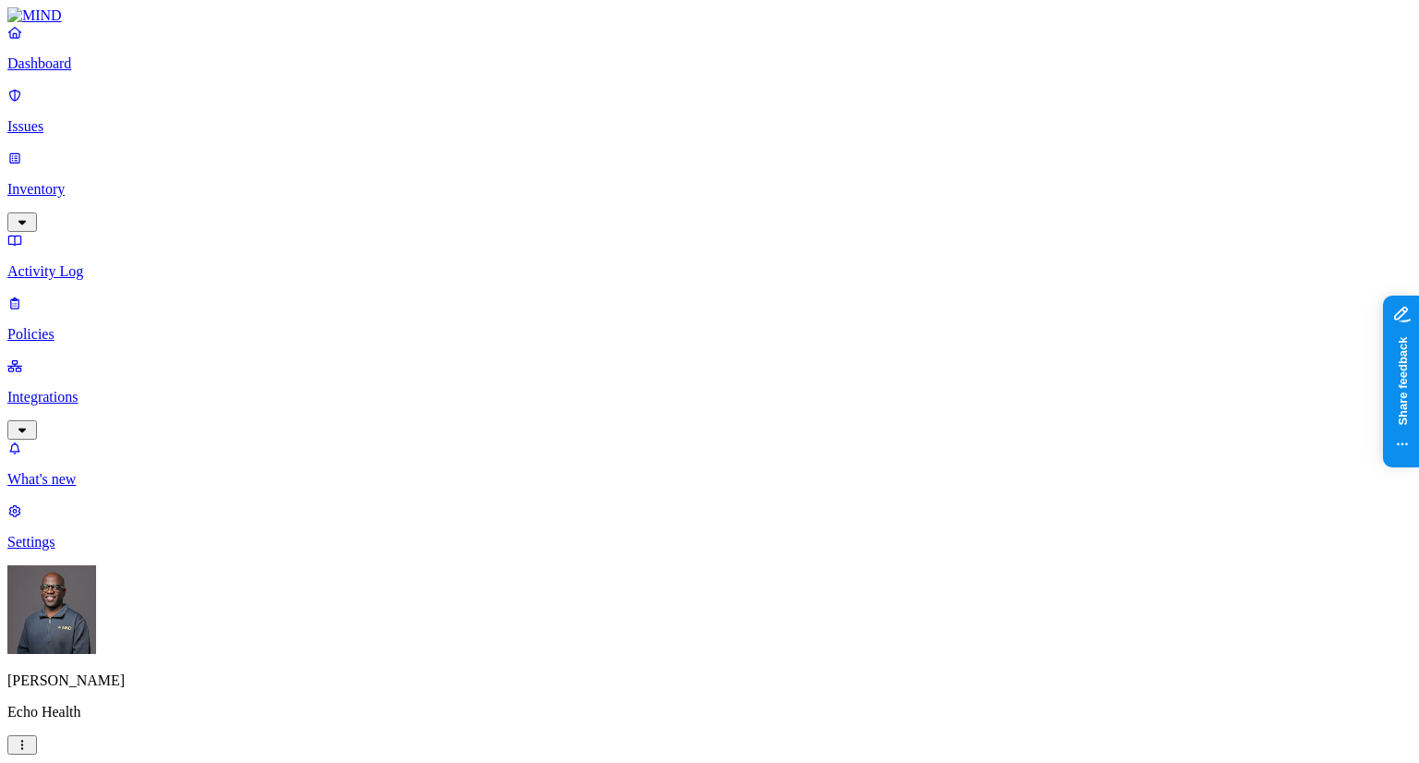
click at [67, 72] on p "Dashboard" at bounding box center [709, 63] width 1404 height 17
click at [66, 326] on p "Policies" at bounding box center [709, 334] width 1404 height 17
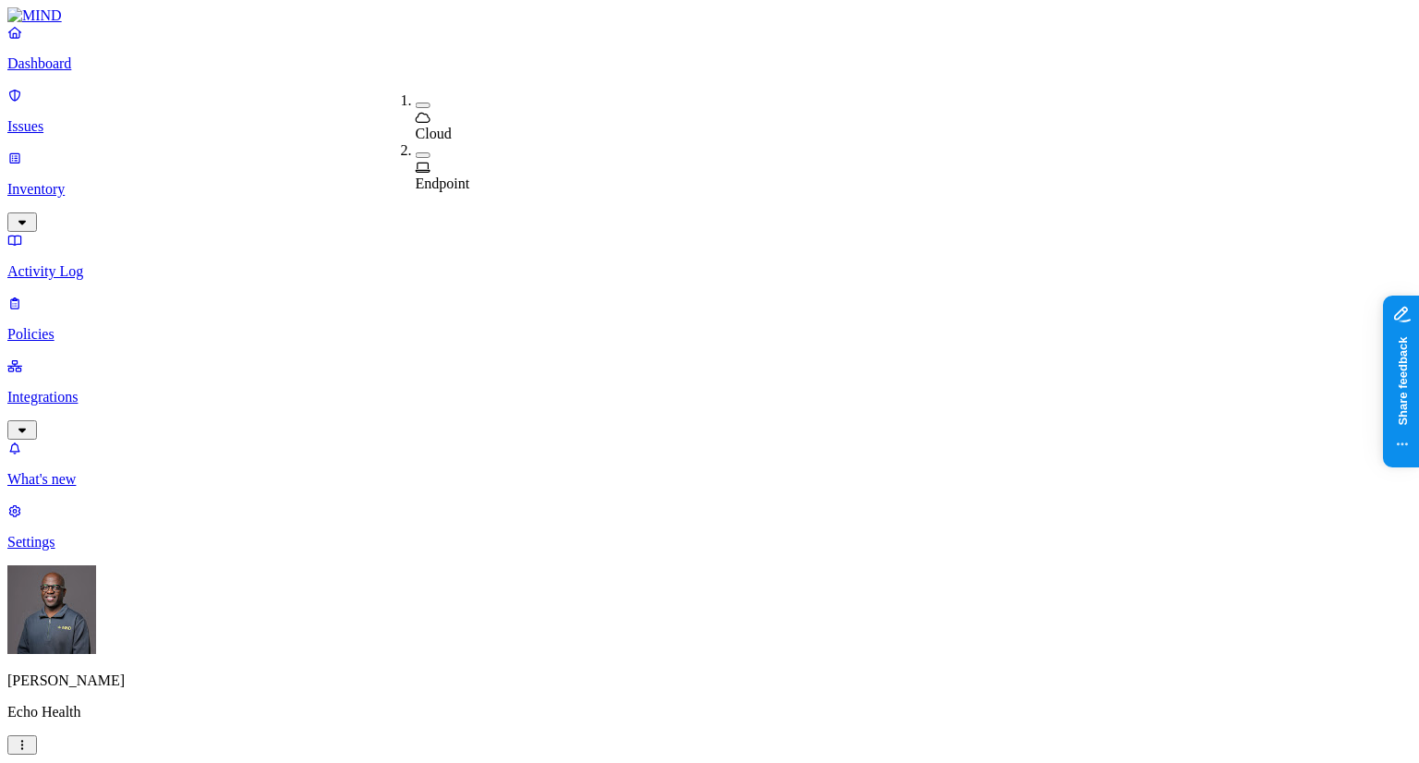
click at [426, 162] on icon at bounding box center [423, 168] width 15 height 12
drag, startPoint x: 515, startPoint y: 91, endPoint x: 606, endPoint y: 80, distance: 92.1
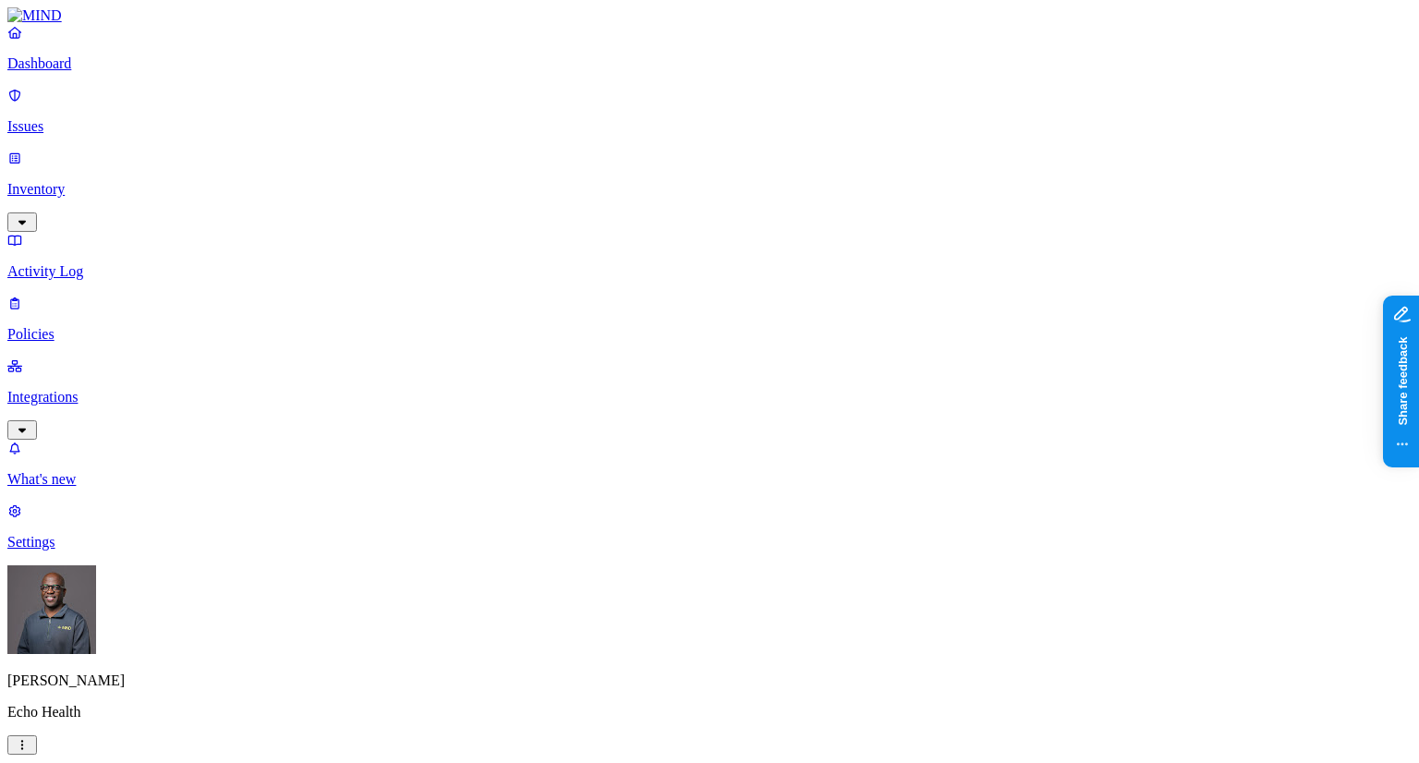
drag, startPoint x: 606, startPoint y: 97, endPoint x: 670, endPoint y: 79, distance: 66.4
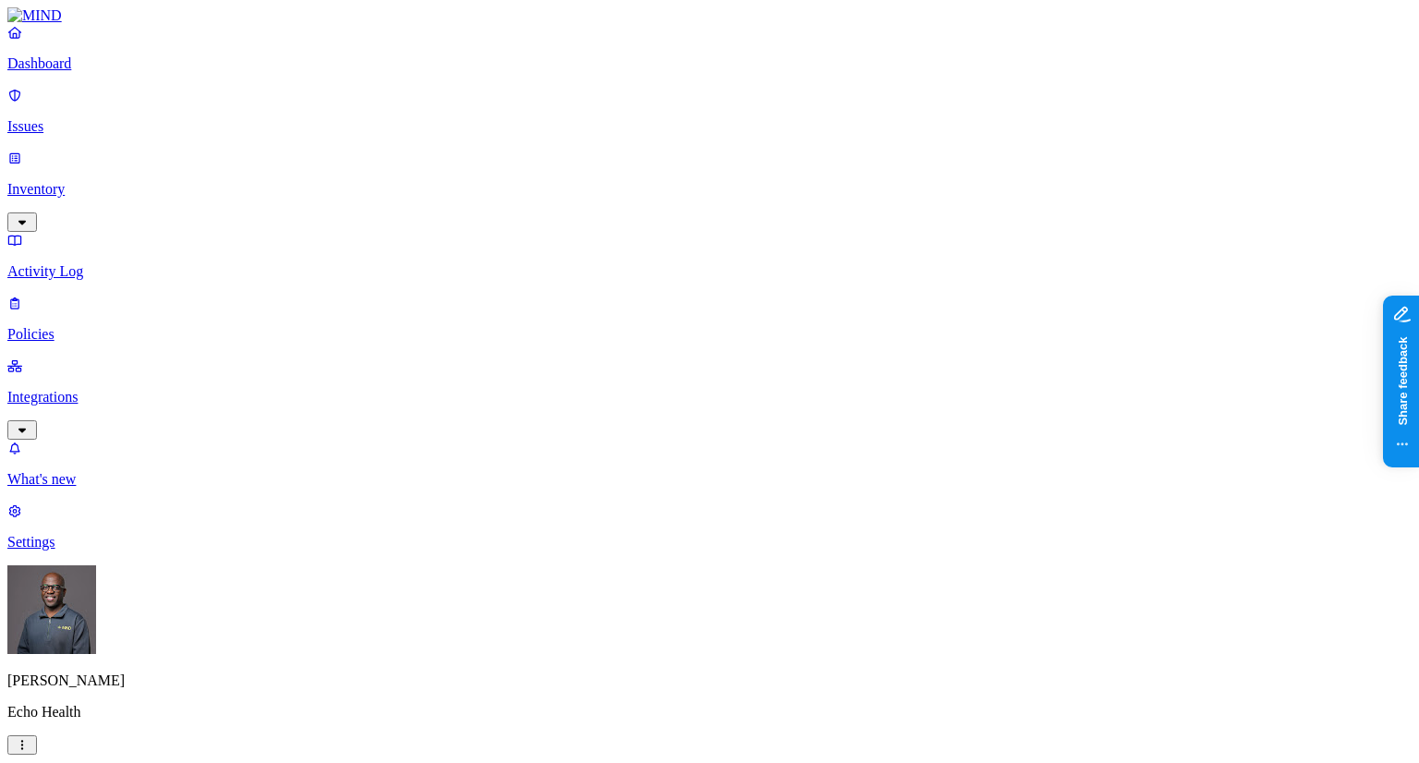
click at [70, 118] on p "Issues" at bounding box center [709, 126] width 1404 height 17
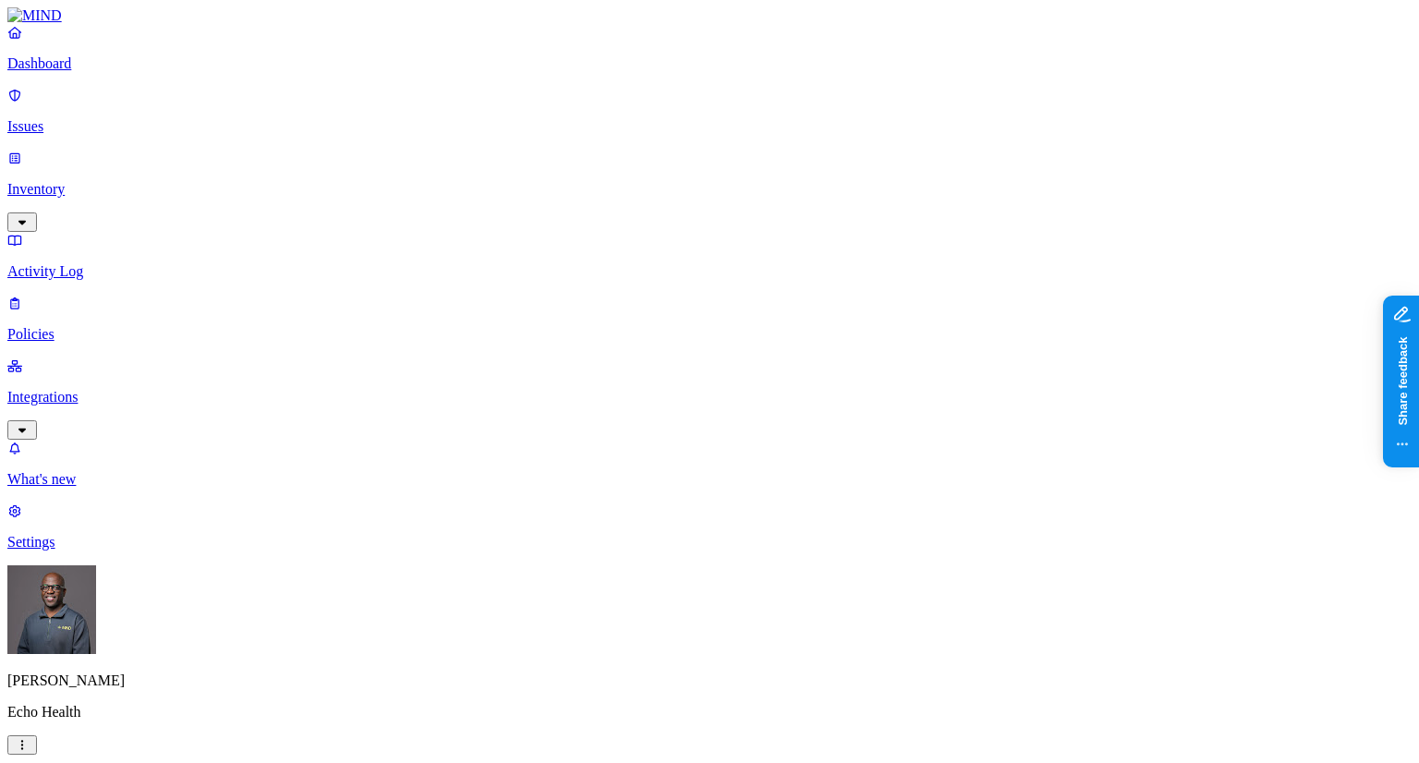
click at [334, 277] on button "button" at bounding box center [341, 280] width 15 height 6
click at [334, 154] on div "Open" at bounding box center [334, 168] width 0 height 55
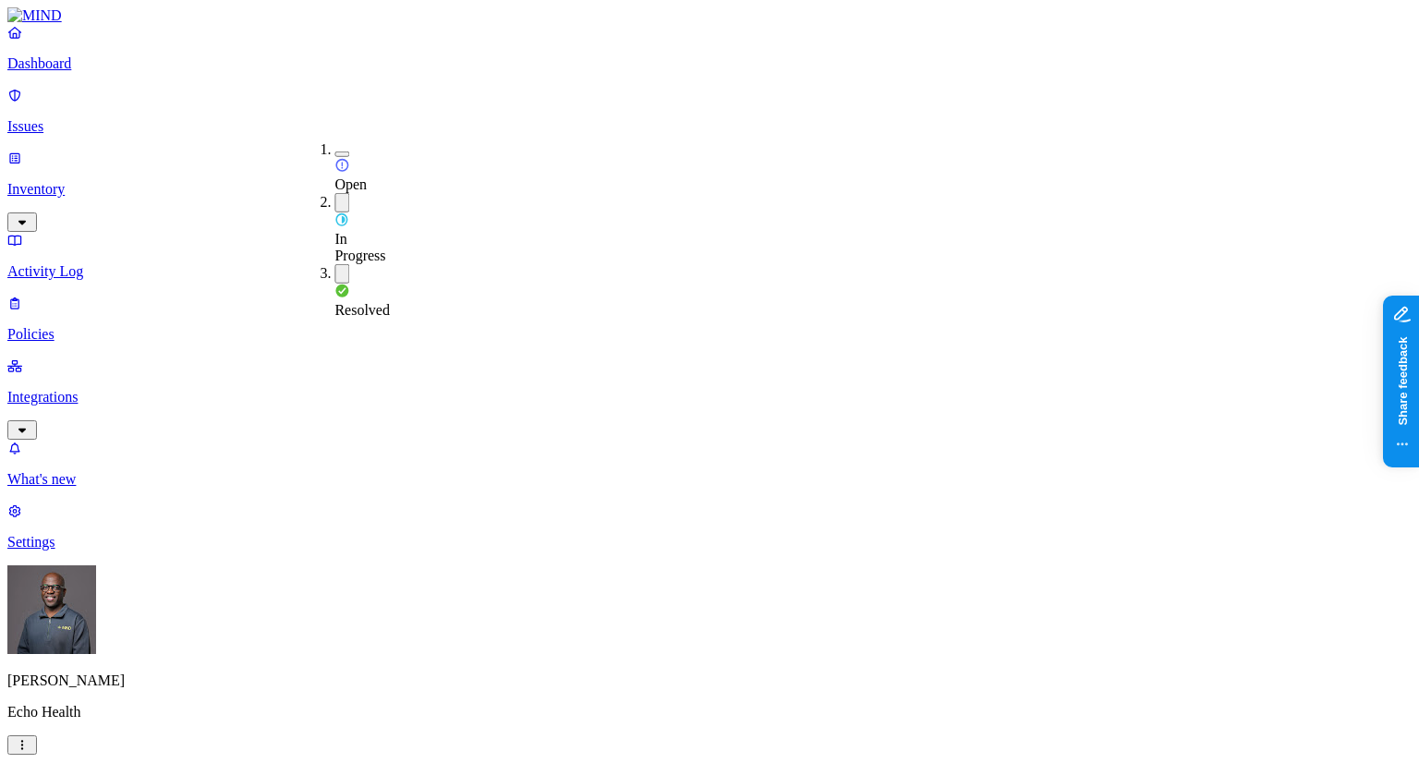
click at [334, 193] on button "button" at bounding box center [341, 202] width 15 height 19
drag, startPoint x: 887, startPoint y: 18, endPoint x: 804, endPoint y: 79, distance: 103.1
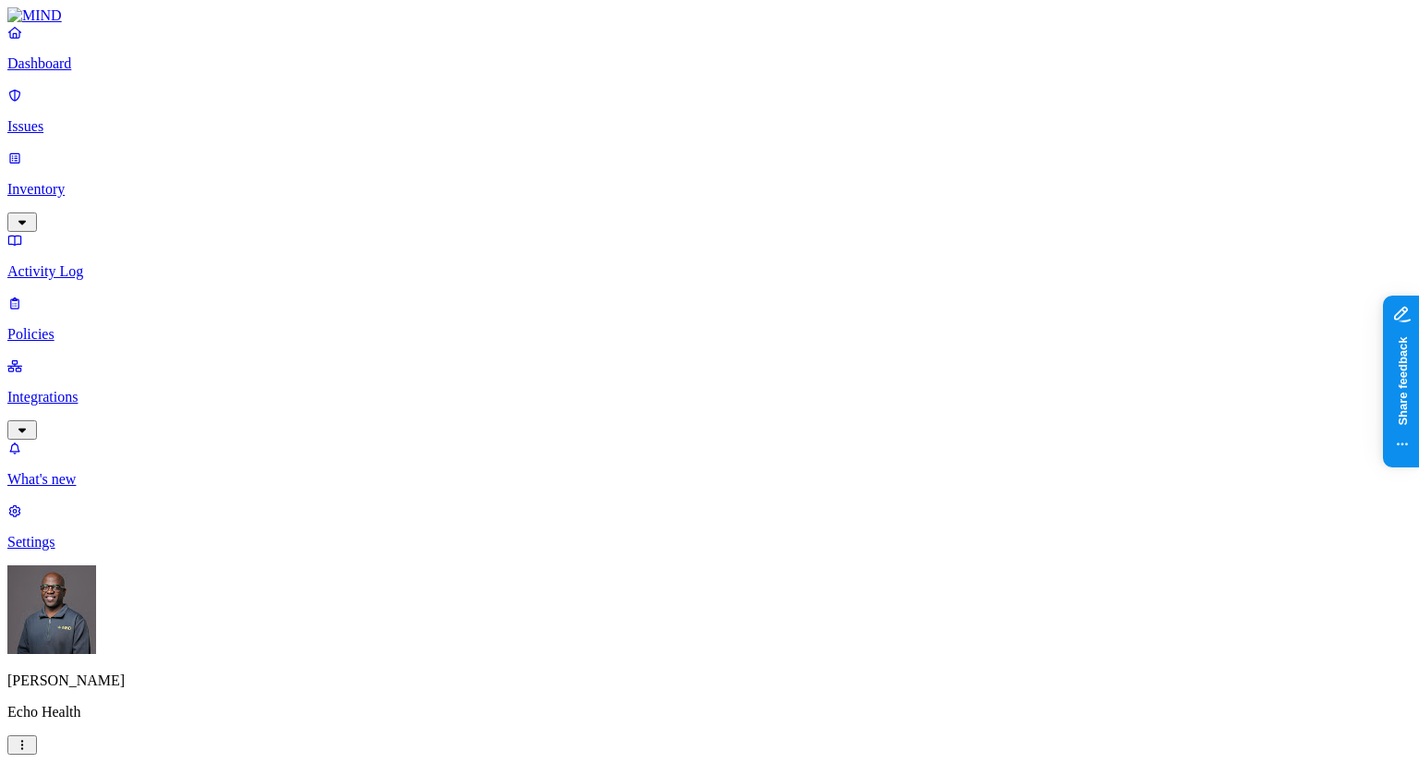
click at [77, 72] on p "Dashboard" at bounding box center [709, 63] width 1404 height 17
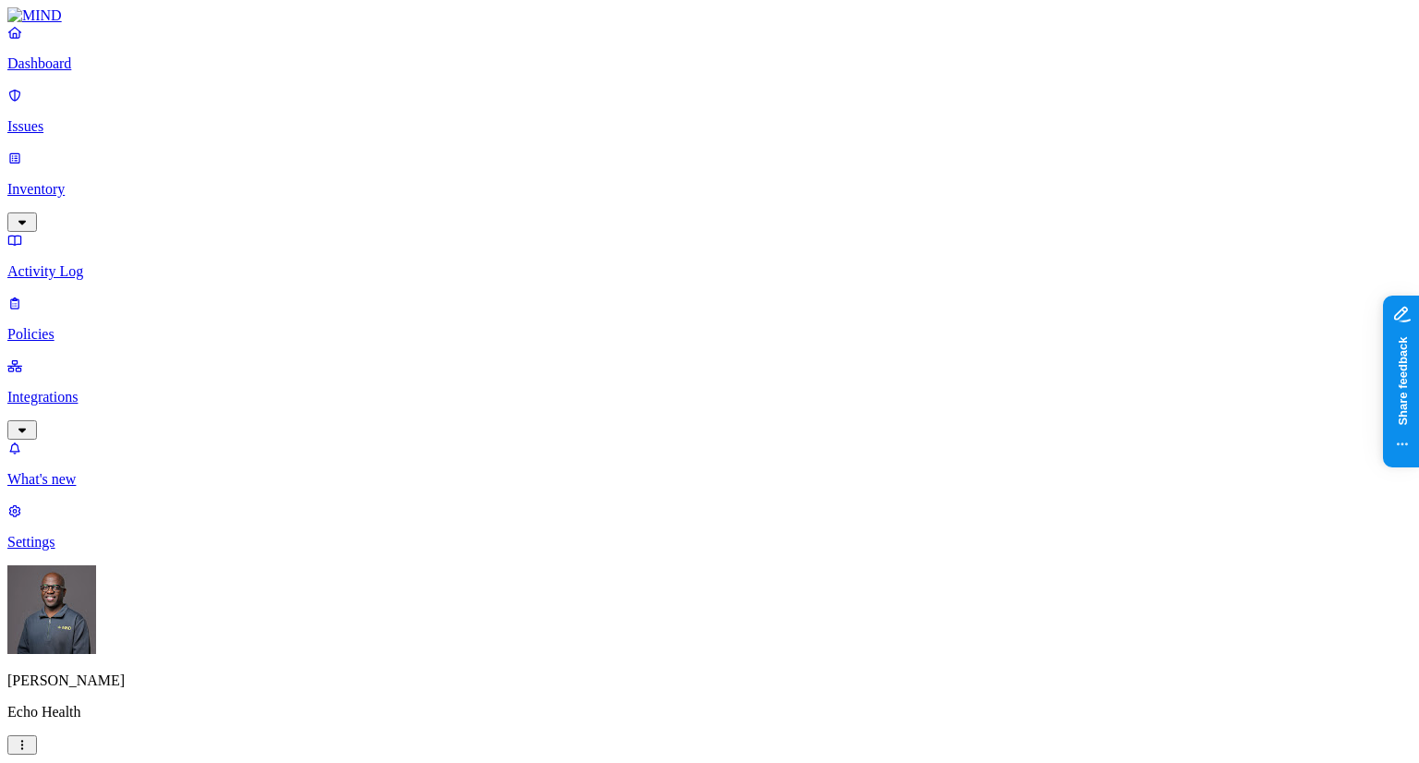
click at [68, 124] on link "Issues" at bounding box center [709, 111] width 1404 height 48
click at [70, 181] on p "Inventory" at bounding box center [709, 189] width 1404 height 17
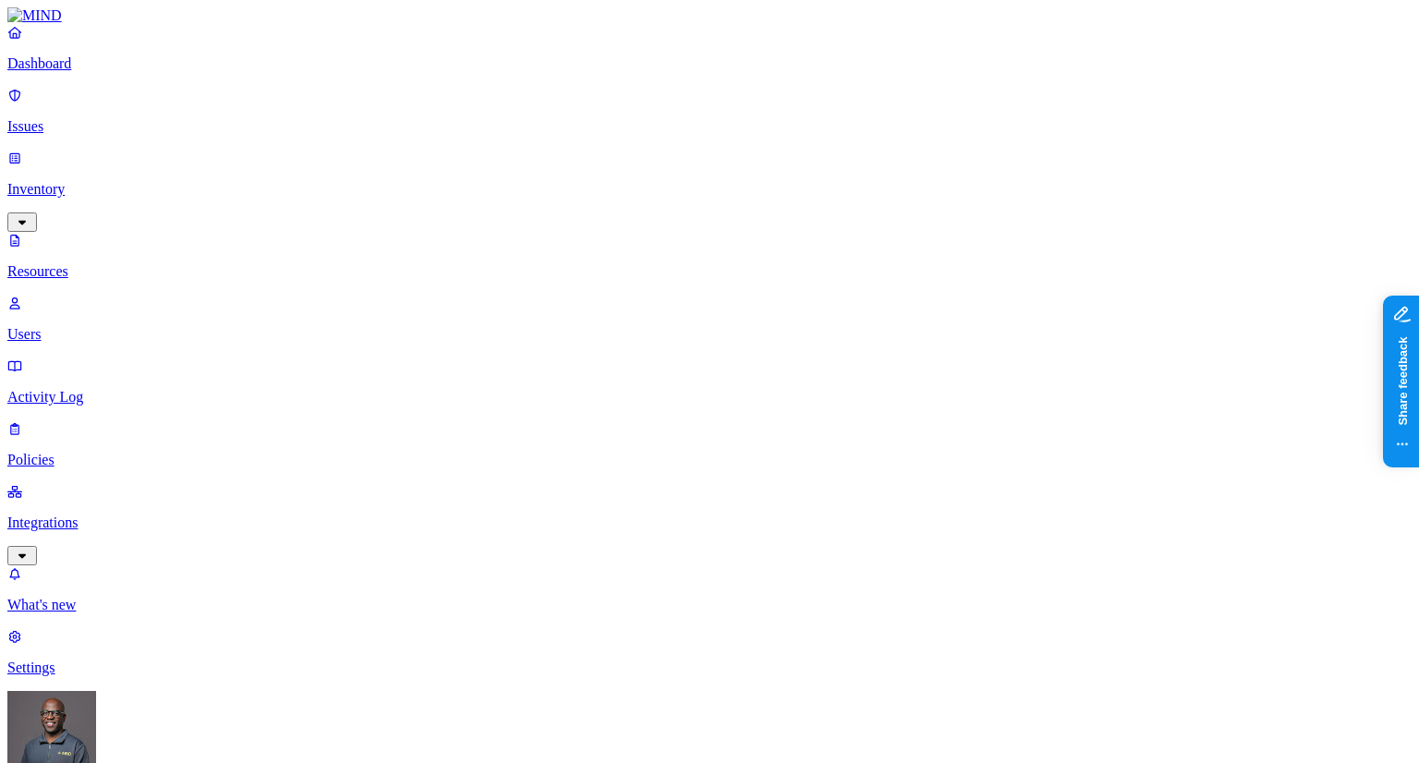
click at [66, 118] on p "Issues" at bounding box center [709, 126] width 1404 height 17
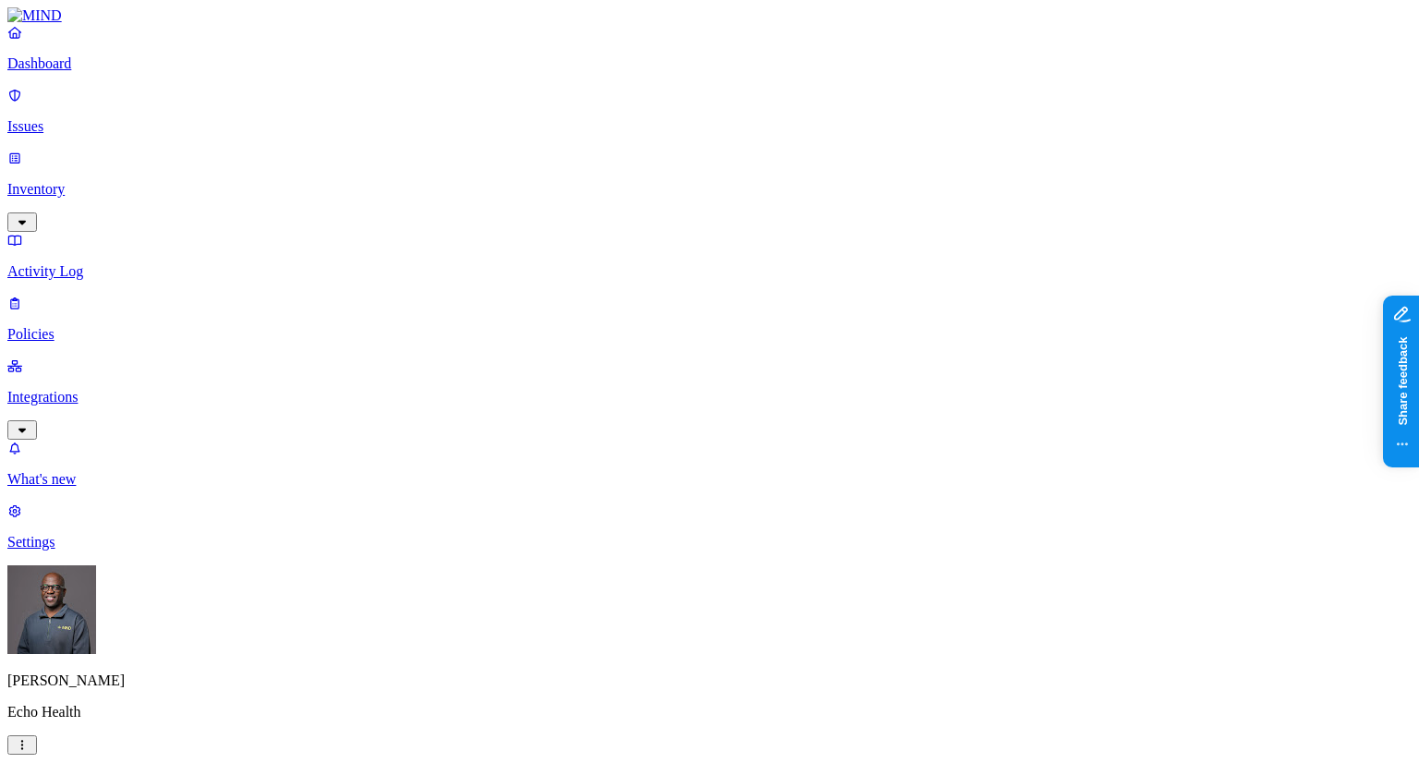
scroll to position [185, 0]
drag, startPoint x: 1171, startPoint y: 24, endPoint x: 1231, endPoint y: 25, distance: 60.1
drag, startPoint x: 1209, startPoint y: 26, endPoint x: 1182, endPoint y: 23, distance: 27.9
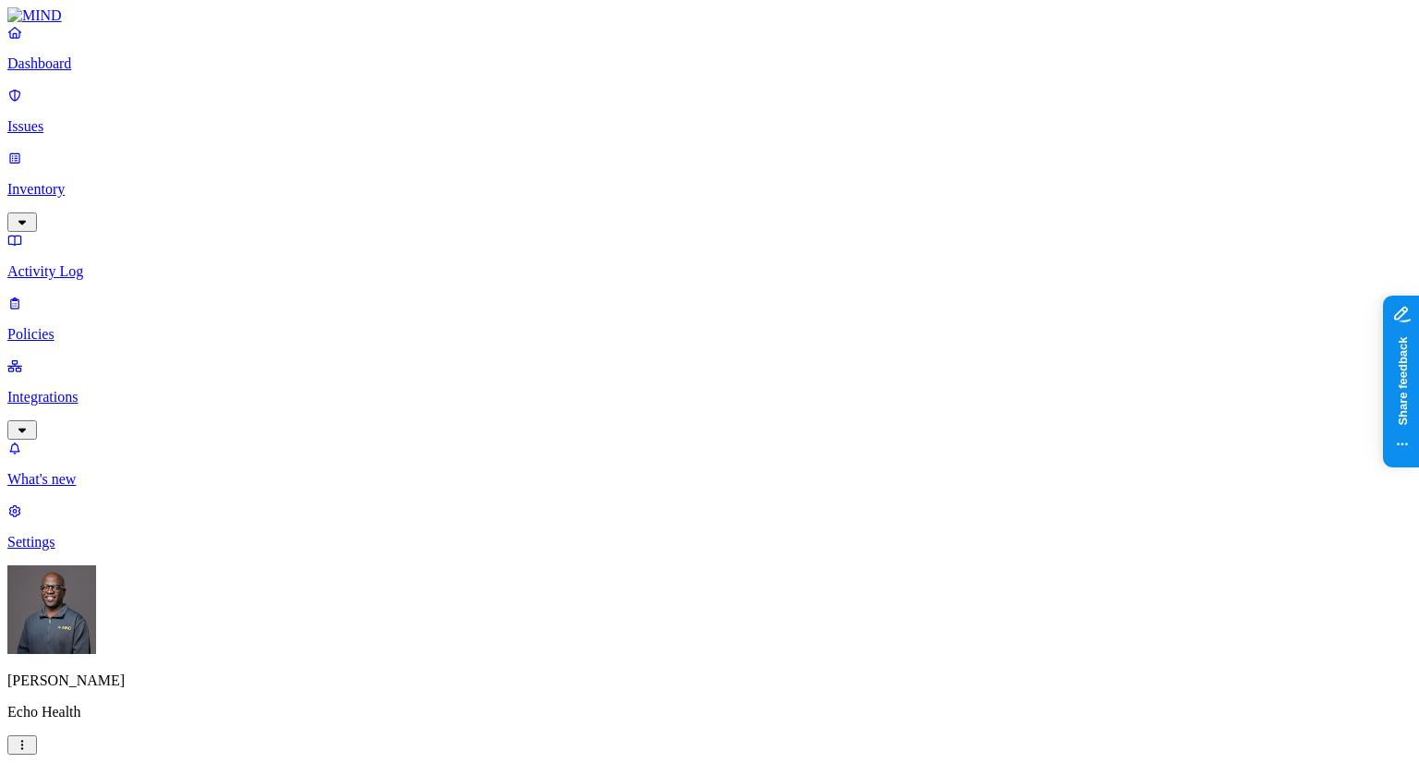
drag, startPoint x: 1168, startPoint y: 19, endPoint x: 1254, endPoint y: 19, distance: 85.9
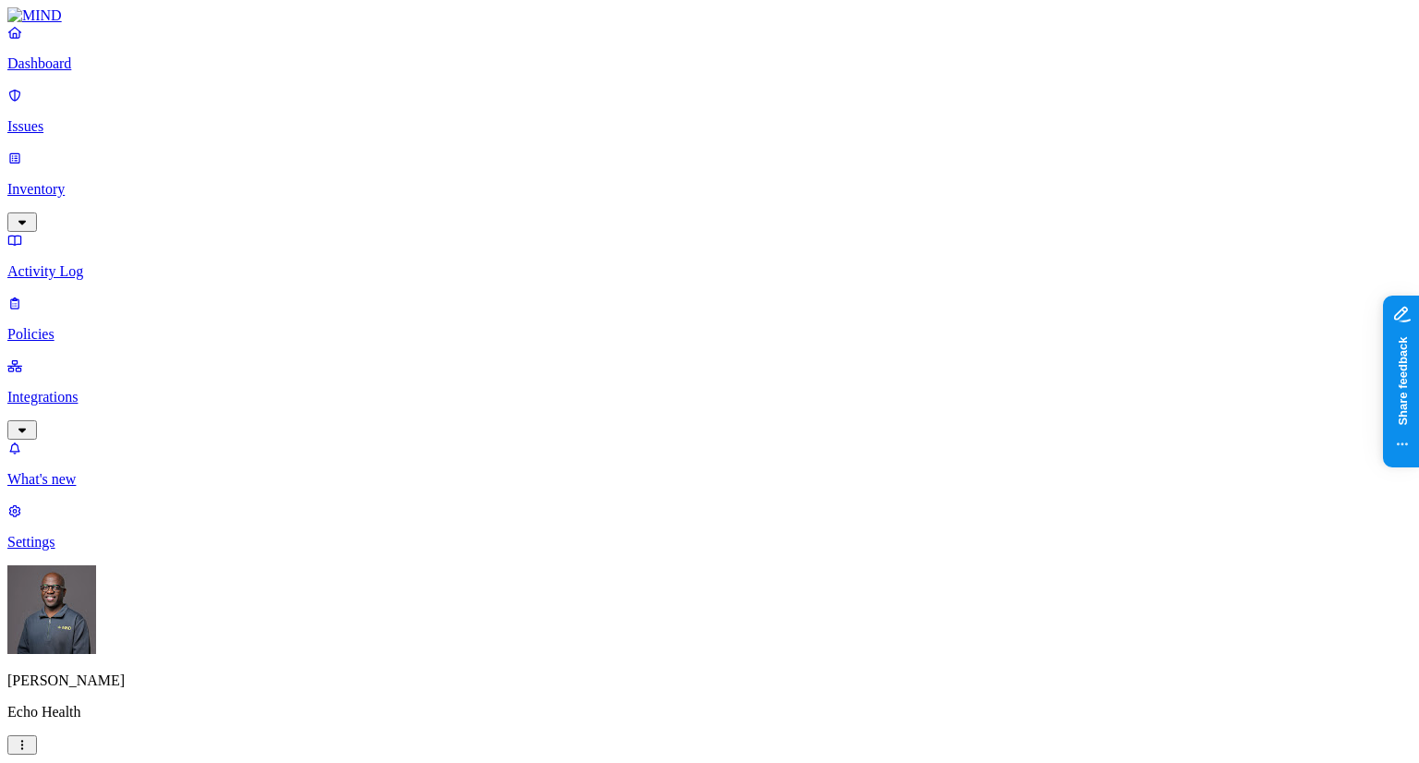
copy h2 "ECHOADMIN1_"
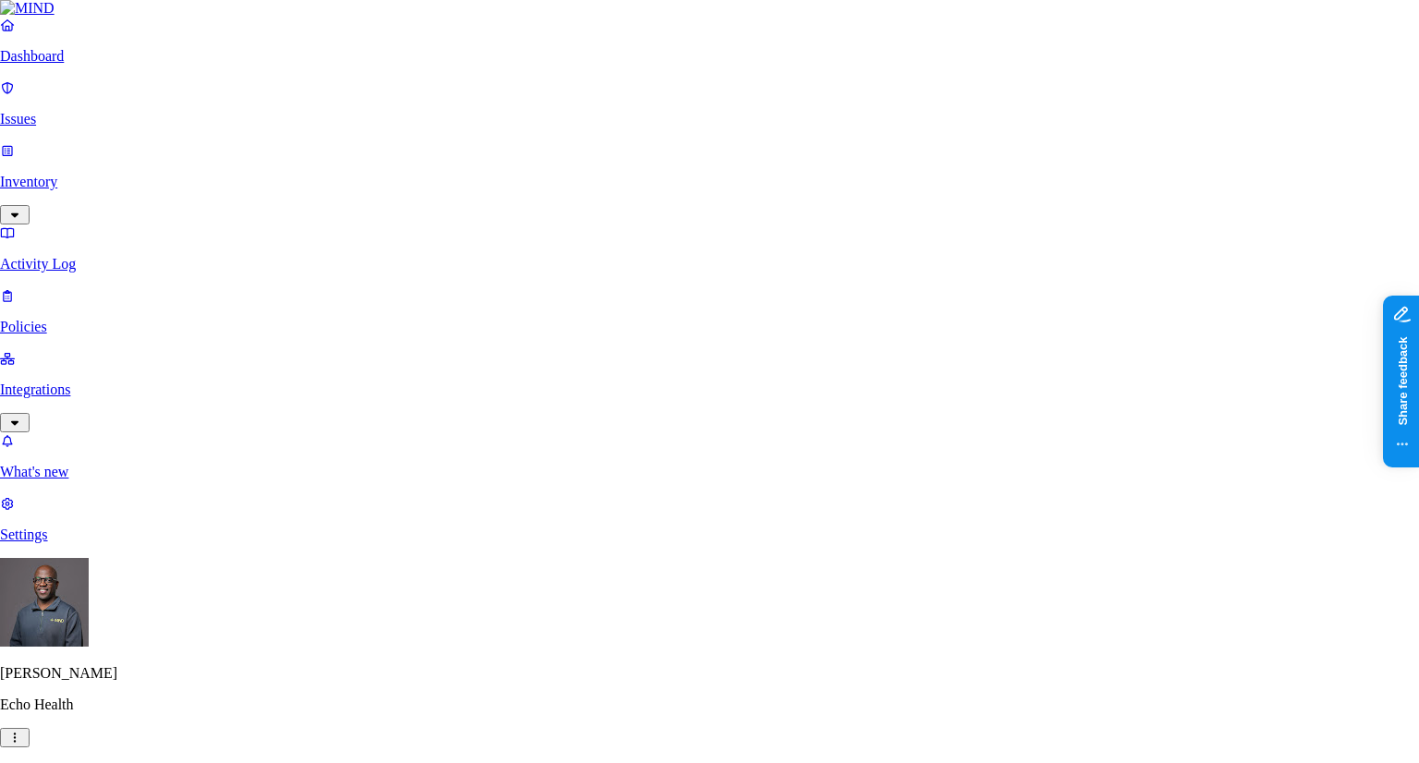
type textarea "ECHOADMIN(X) are FP's, Remove them and the associated issues generated"
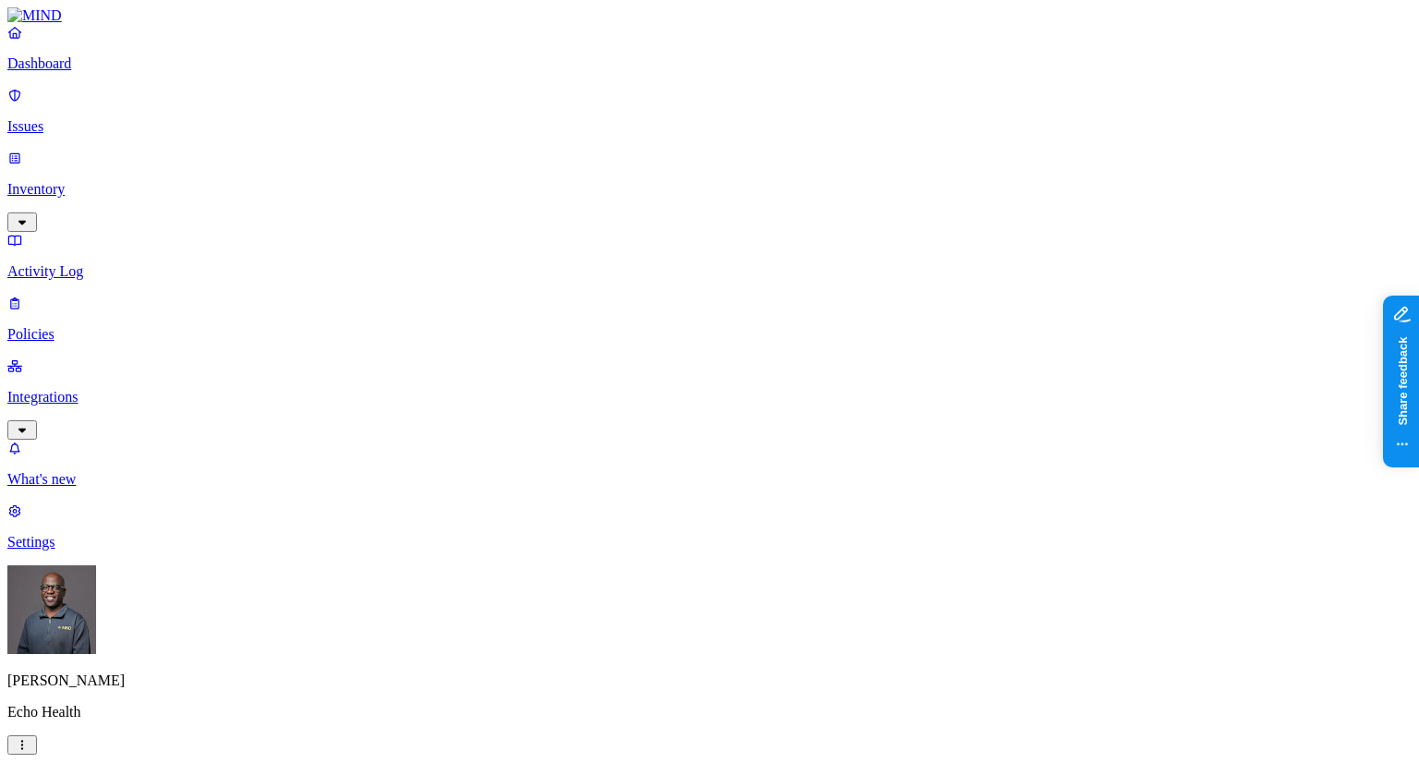
click at [72, 118] on p "Issues" at bounding box center [709, 126] width 1404 height 17
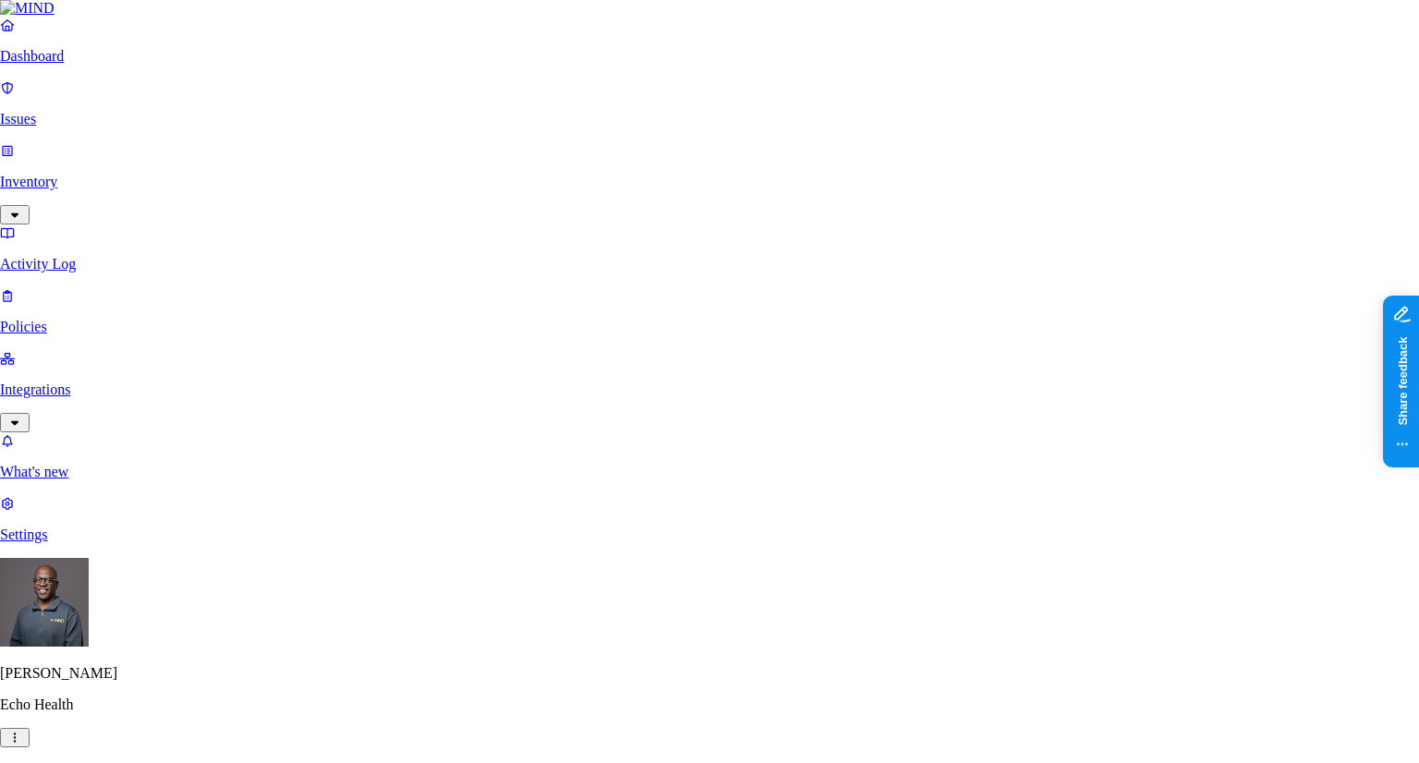
type textarea "Another FP"
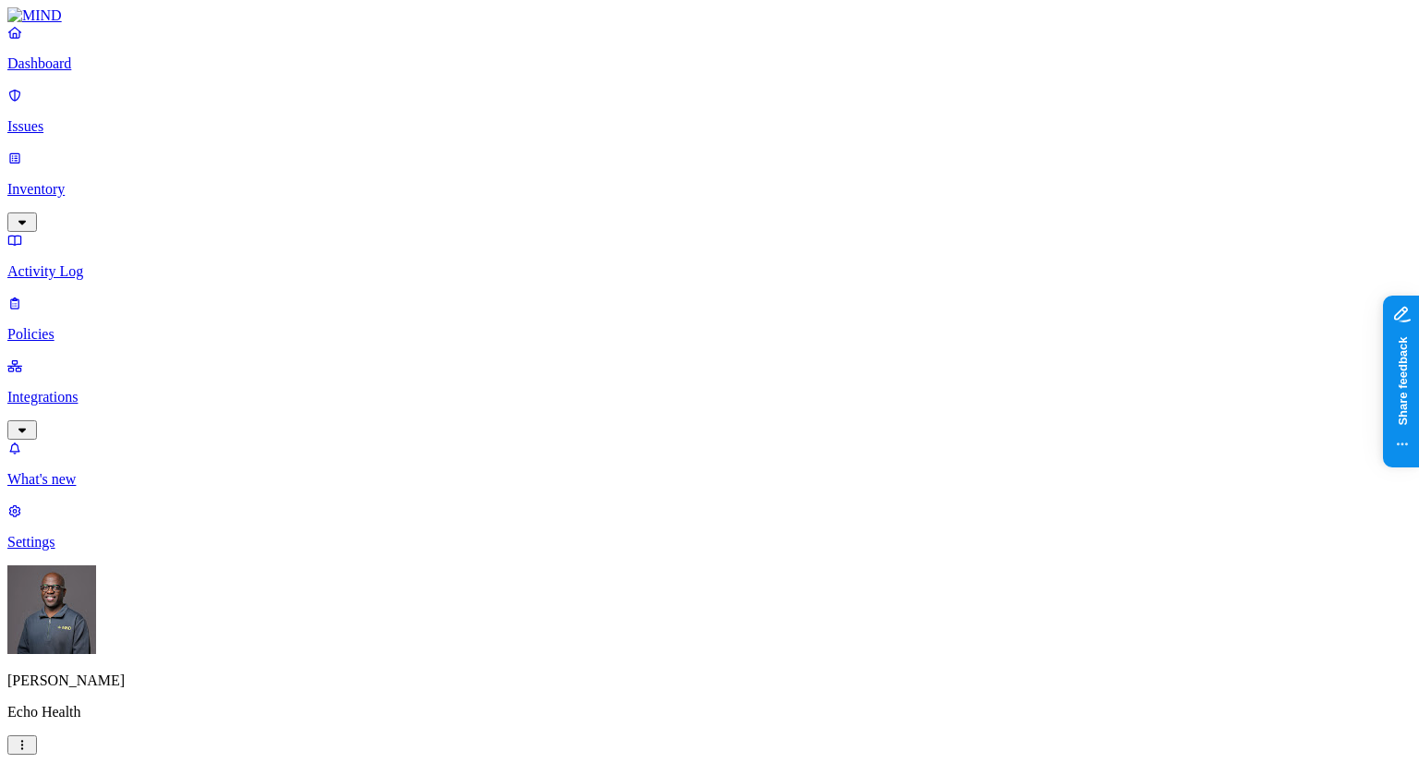
drag, startPoint x: 887, startPoint y: 19, endPoint x: 809, endPoint y: 0, distance: 80.0
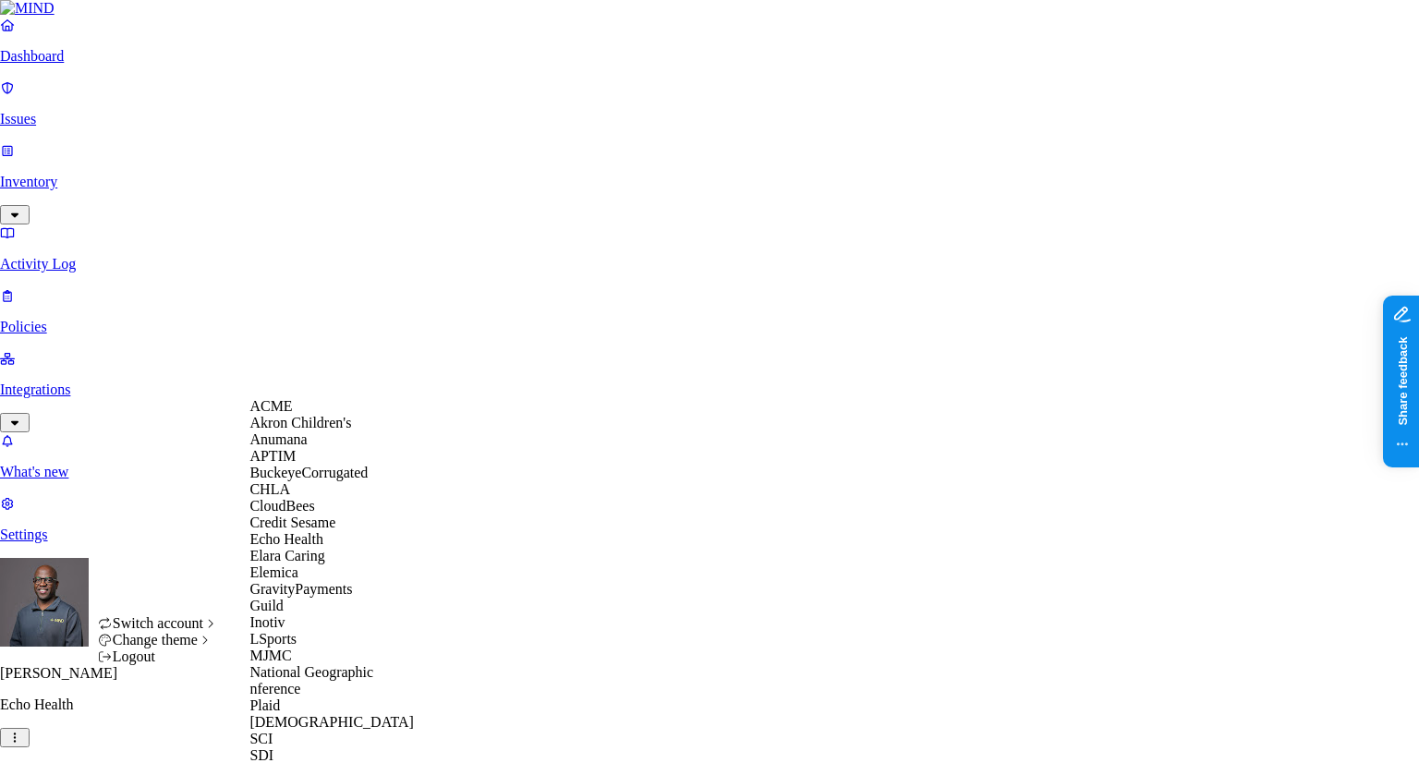
scroll to position [442, 0]
click at [273, 731] on span "SCI" at bounding box center [260, 739] width 23 height 16
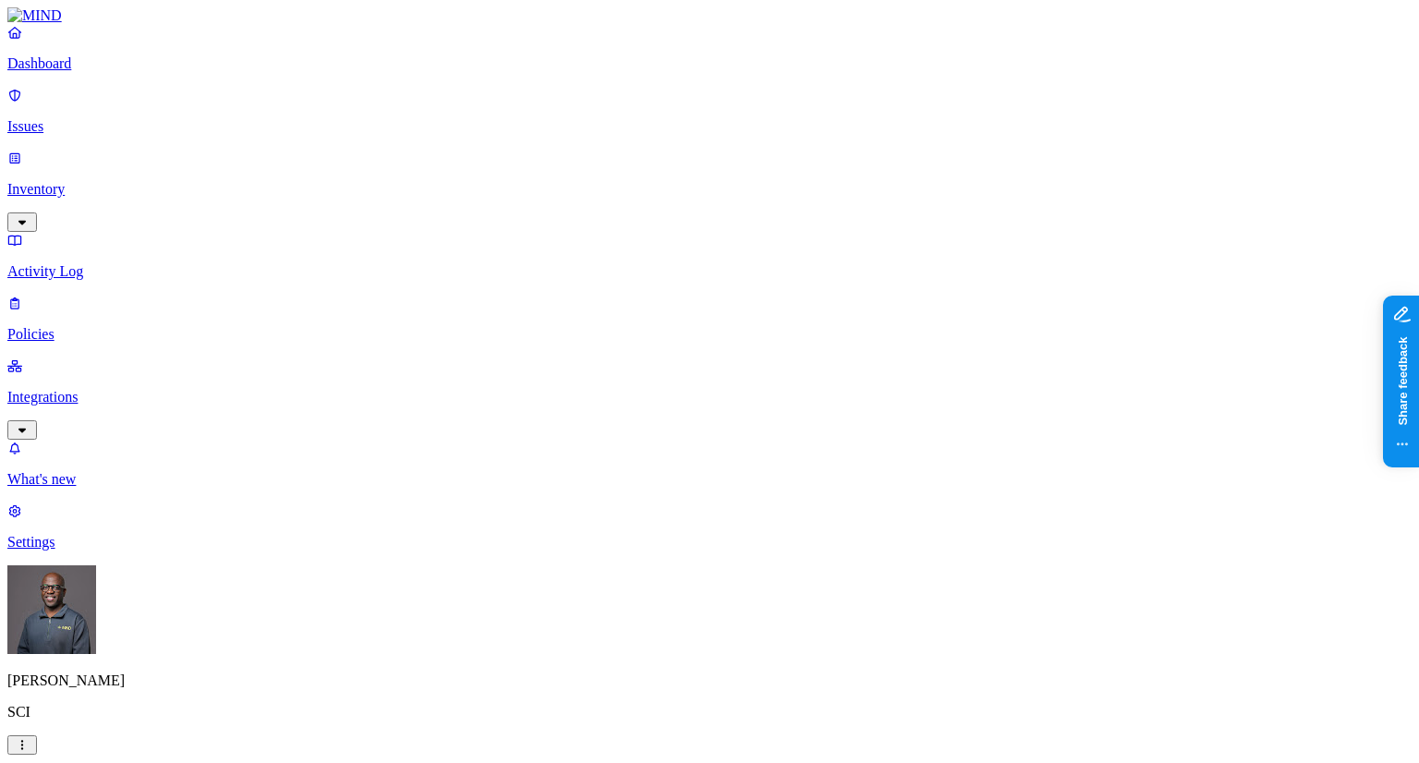
click at [67, 118] on p "Issues" at bounding box center [709, 126] width 1404 height 17
click at [78, 72] on p "Dashboard" at bounding box center [709, 63] width 1404 height 17
drag, startPoint x: 252, startPoint y: 9, endPoint x: 738, endPoint y: 19, distance: 486.0
click at [86, 118] on p "Issues" at bounding box center [709, 126] width 1404 height 17
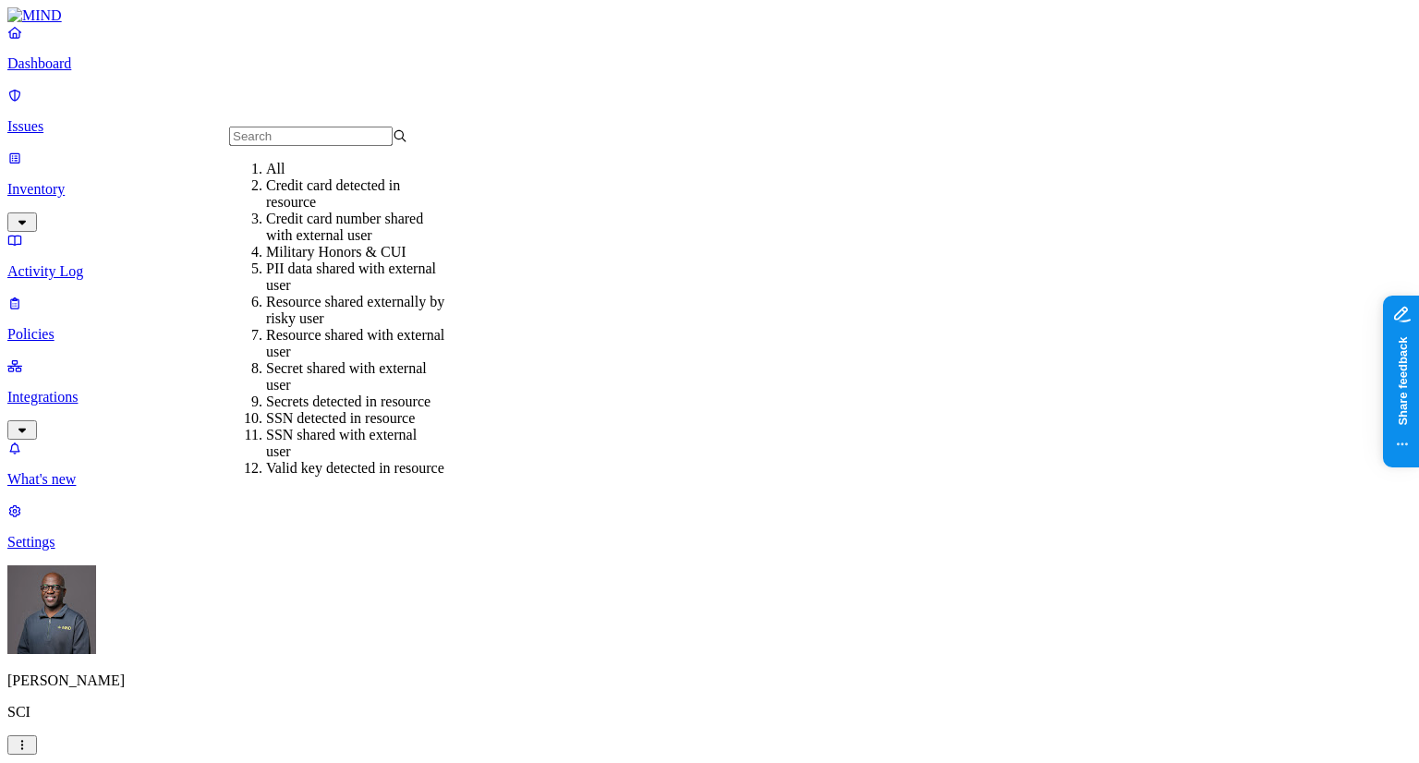
click at [301, 261] on div "Military Honors & CUI" at bounding box center [355, 252] width 178 height 17
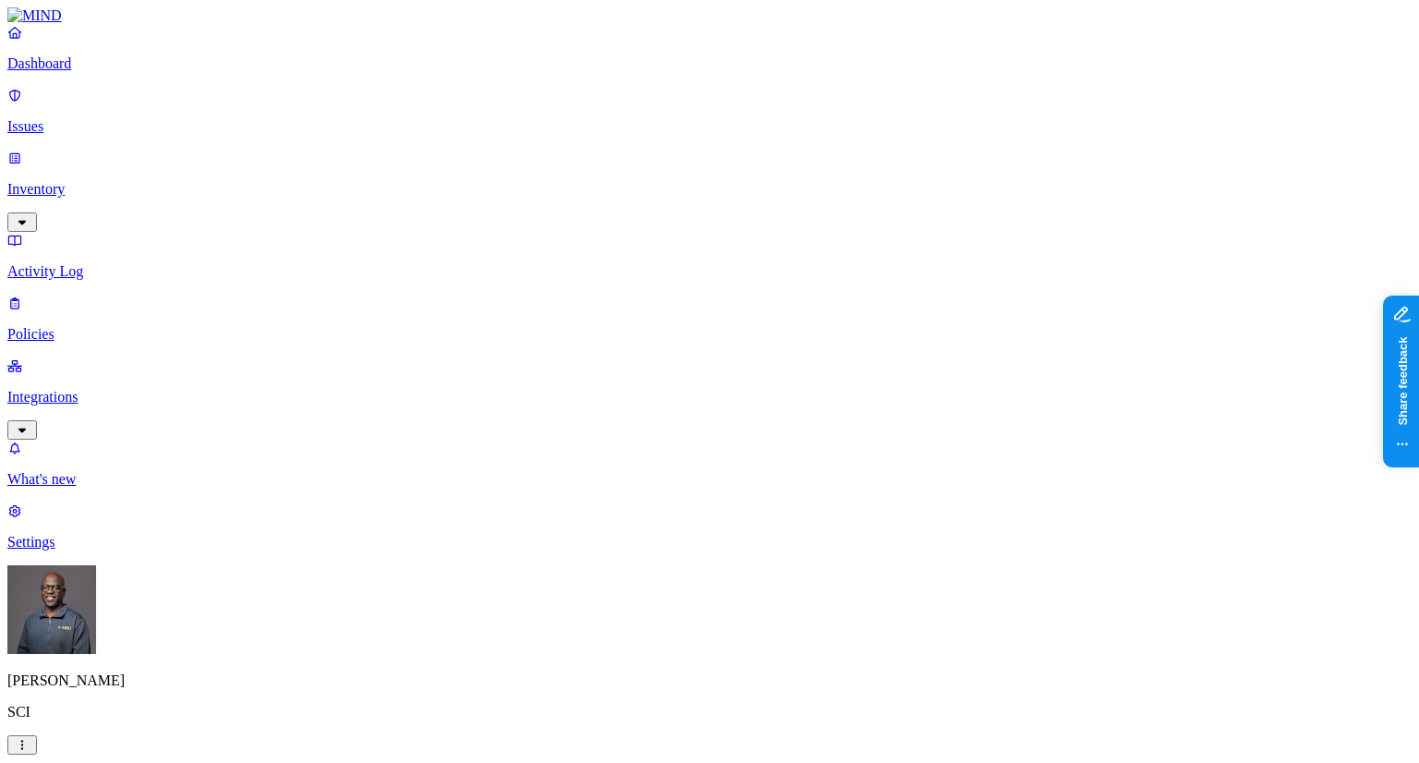
click at [63, 326] on p "Policies" at bounding box center [709, 334] width 1404 height 17
click at [416, 103] on button "button" at bounding box center [423, 106] width 15 height 6
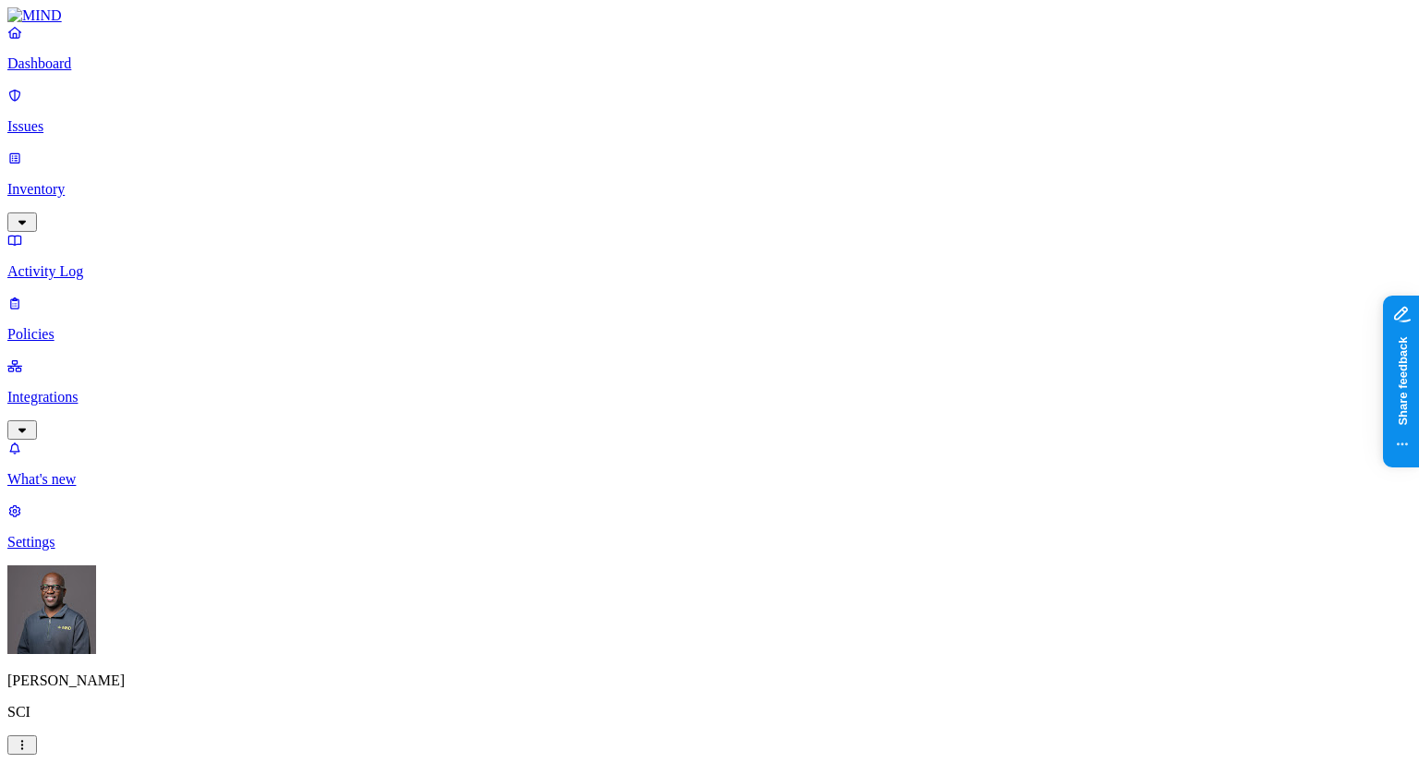
click at [62, 118] on p "Issues" at bounding box center [709, 126] width 1404 height 17
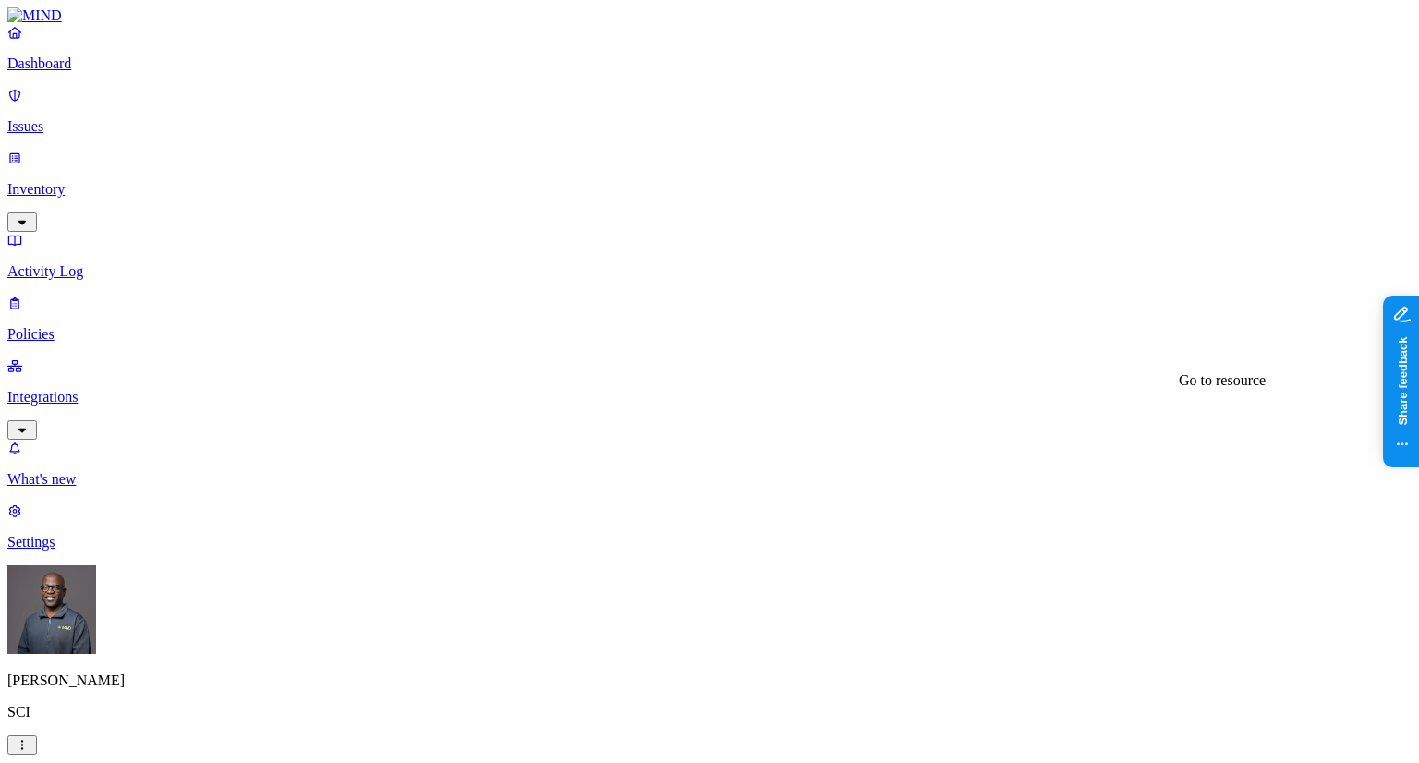
scroll to position [266, 0]
click at [72, 389] on p "Integrations" at bounding box center [709, 397] width 1404 height 17
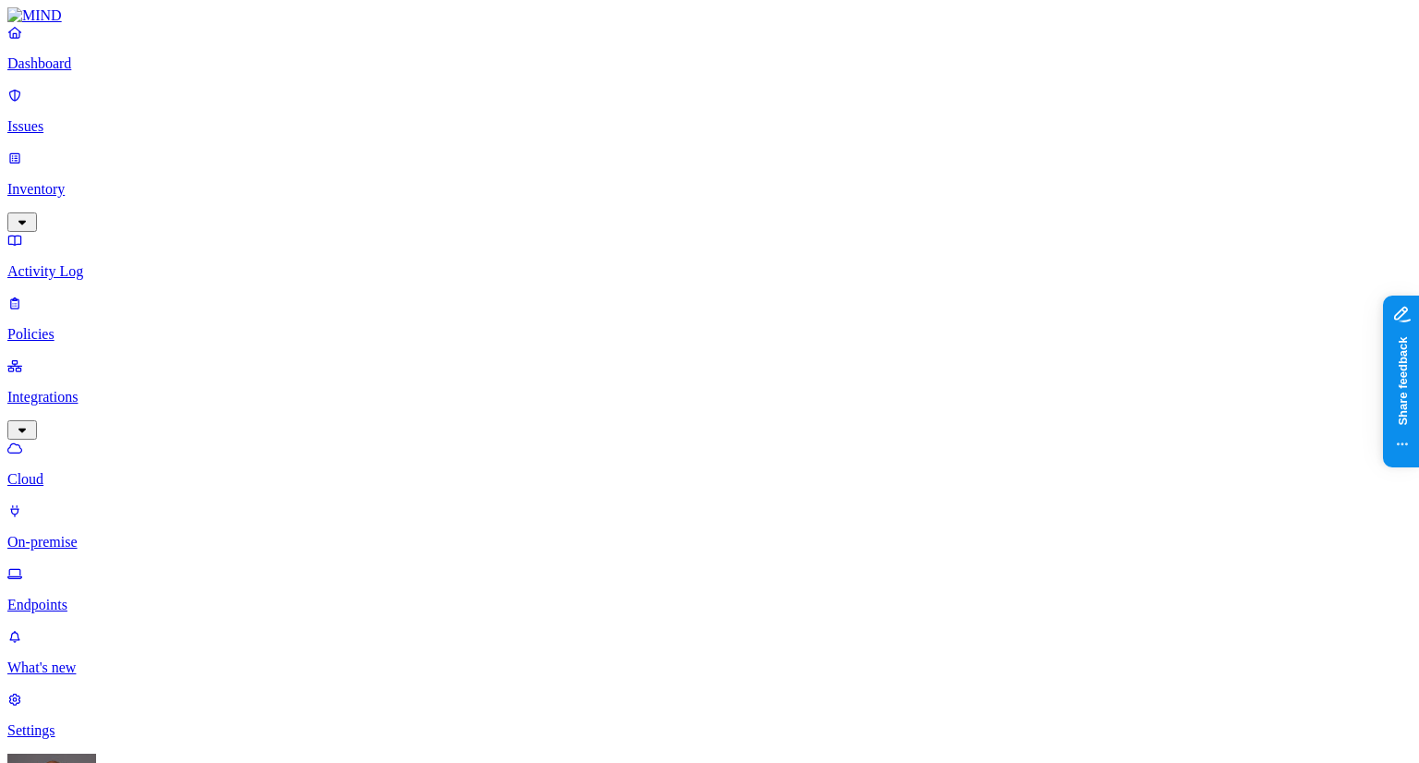
click at [104, 597] on p "Endpoints" at bounding box center [709, 605] width 1404 height 17
click at [89, 534] on p "On-premise" at bounding box center [709, 542] width 1404 height 17
click at [92, 471] on p "Cloud" at bounding box center [709, 479] width 1404 height 17
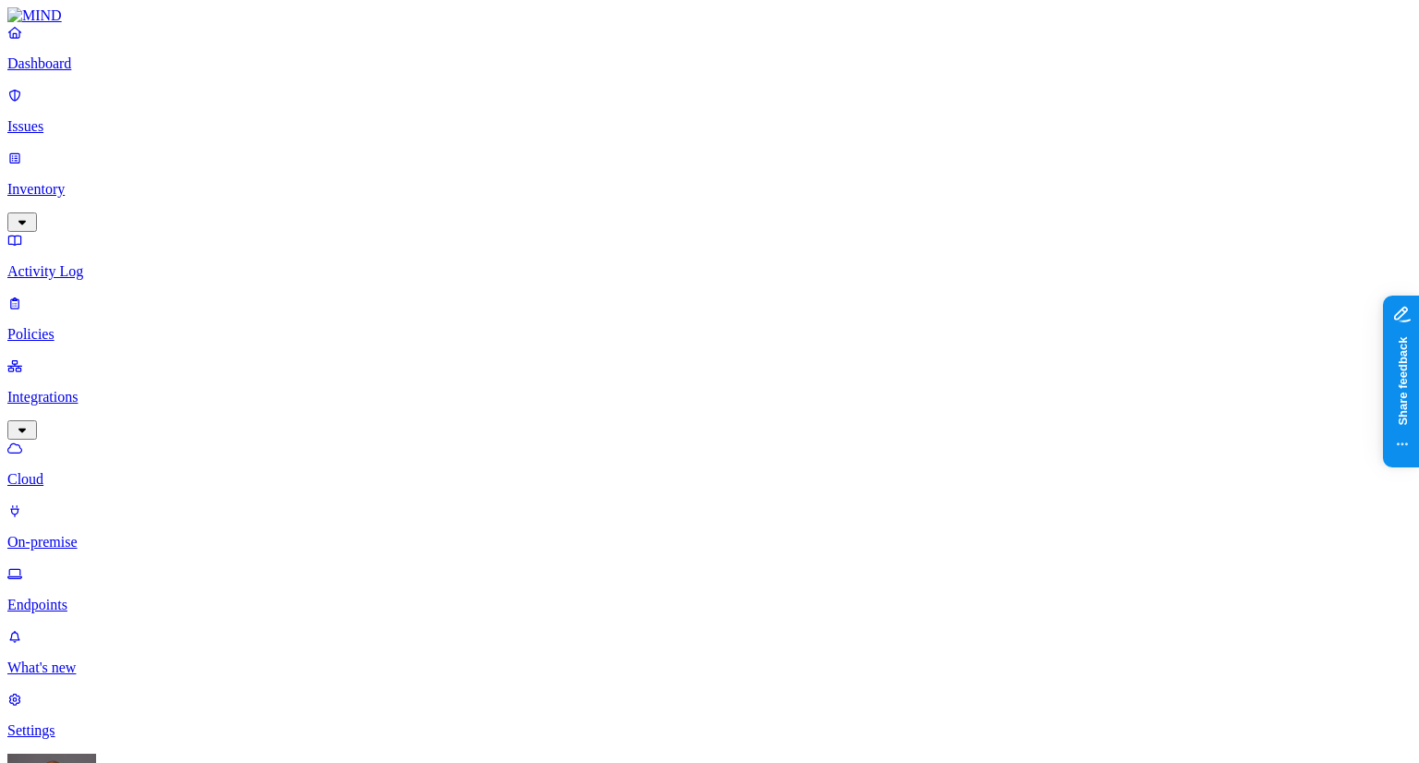
click at [90, 72] on p "Dashboard" at bounding box center [709, 63] width 1404 height 17
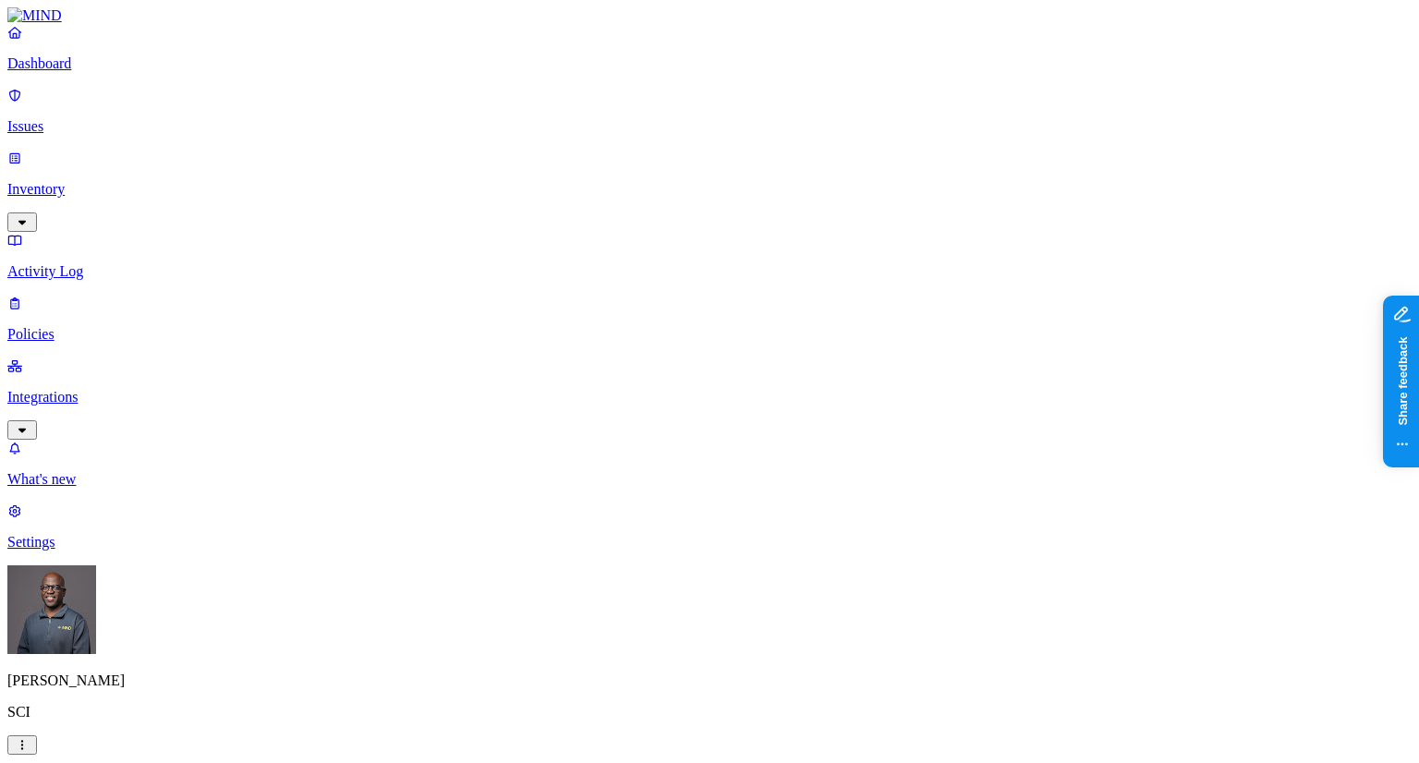
click at [76, 118] on p "Issues" at bounding box center [709, 126] width 1404 height 17
click at [74, 326] on p "Policies" at bounding box center [709, 334] width 1404 height 17
click at [97, 389] on p "Integrations" at bounding box center [709, 397] width 1404 height 17
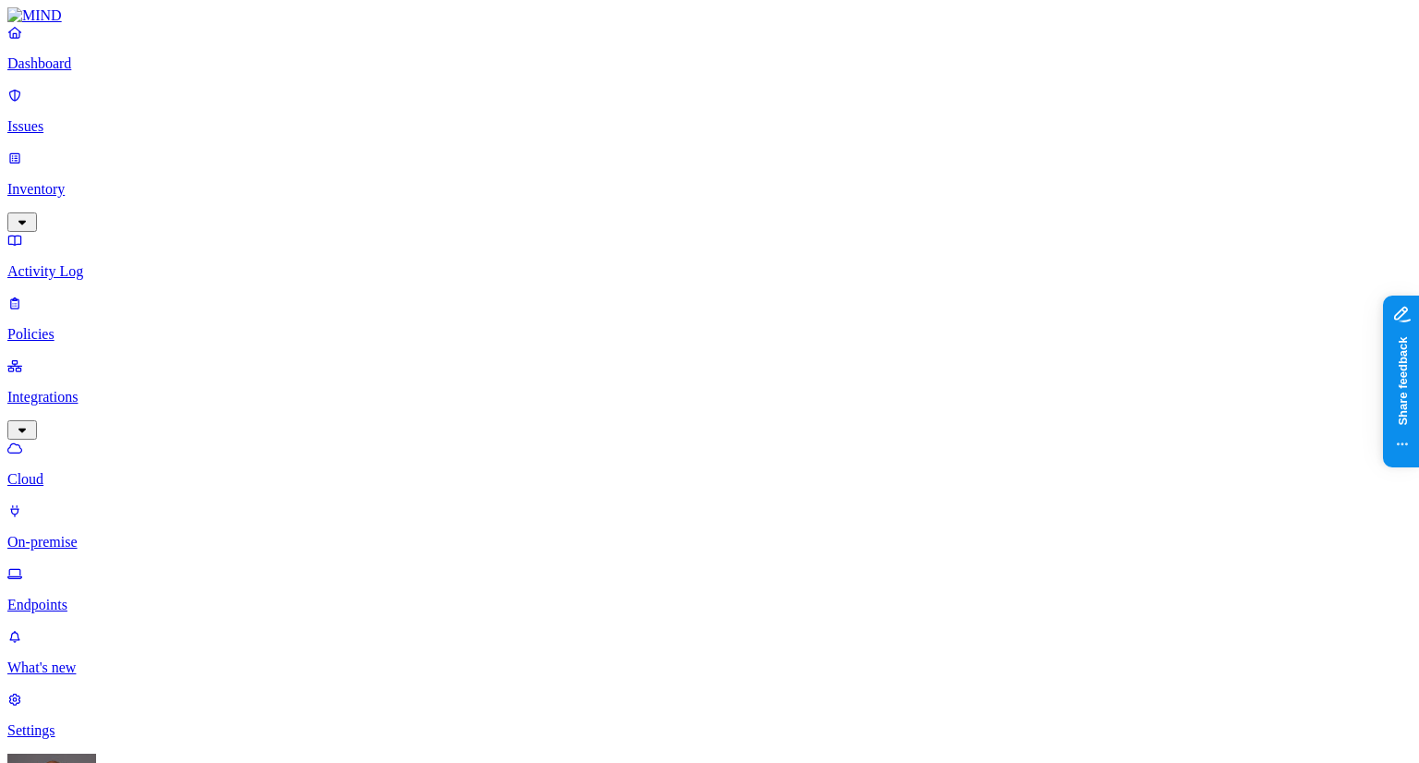
click at [93, 597] on p "Endpoints" at bounding box center [709, 605] width 1404 height 17
click at [67, 181] on p "Inventory" at bounding box center [709, 189] width 1404 height 17
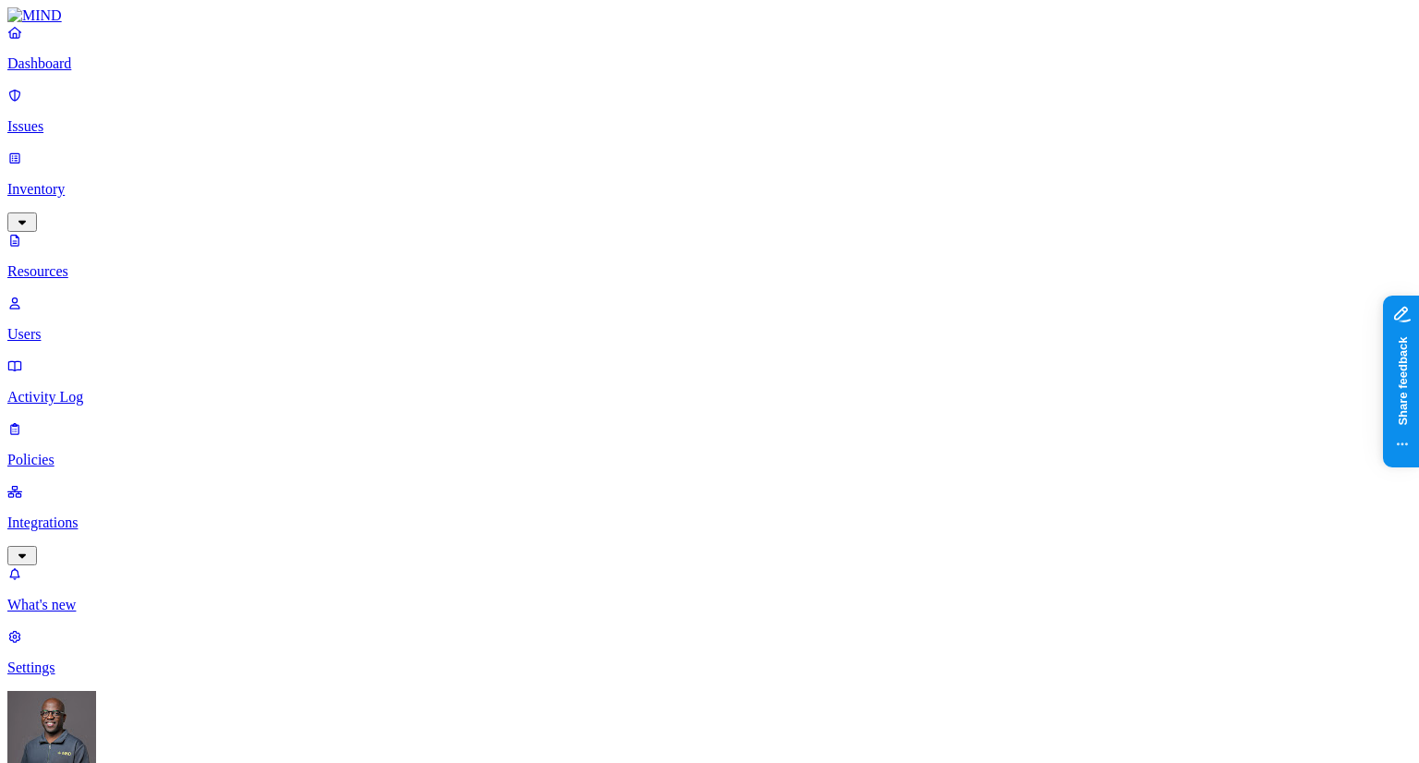
drag, startPoint x: 466, startPoint y: 134, endPoint x: 703, endPoint y: 79, distance: 243.8
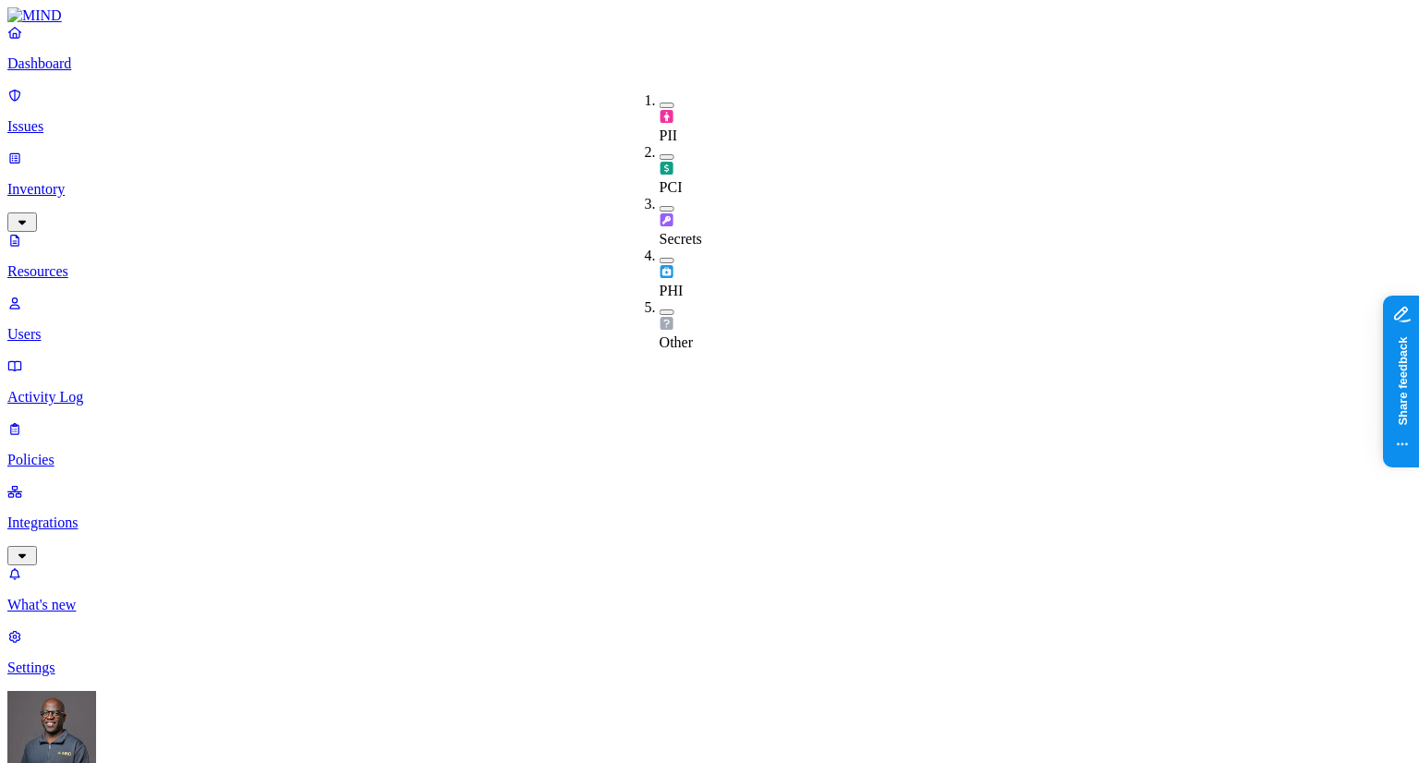
click at [660, 92] on div "PII" at bounding box center [660, 118] width 0 height 52
click at [91, 72] on p "Dashboard" at bounding box center [709, 63] width 1404 height 17
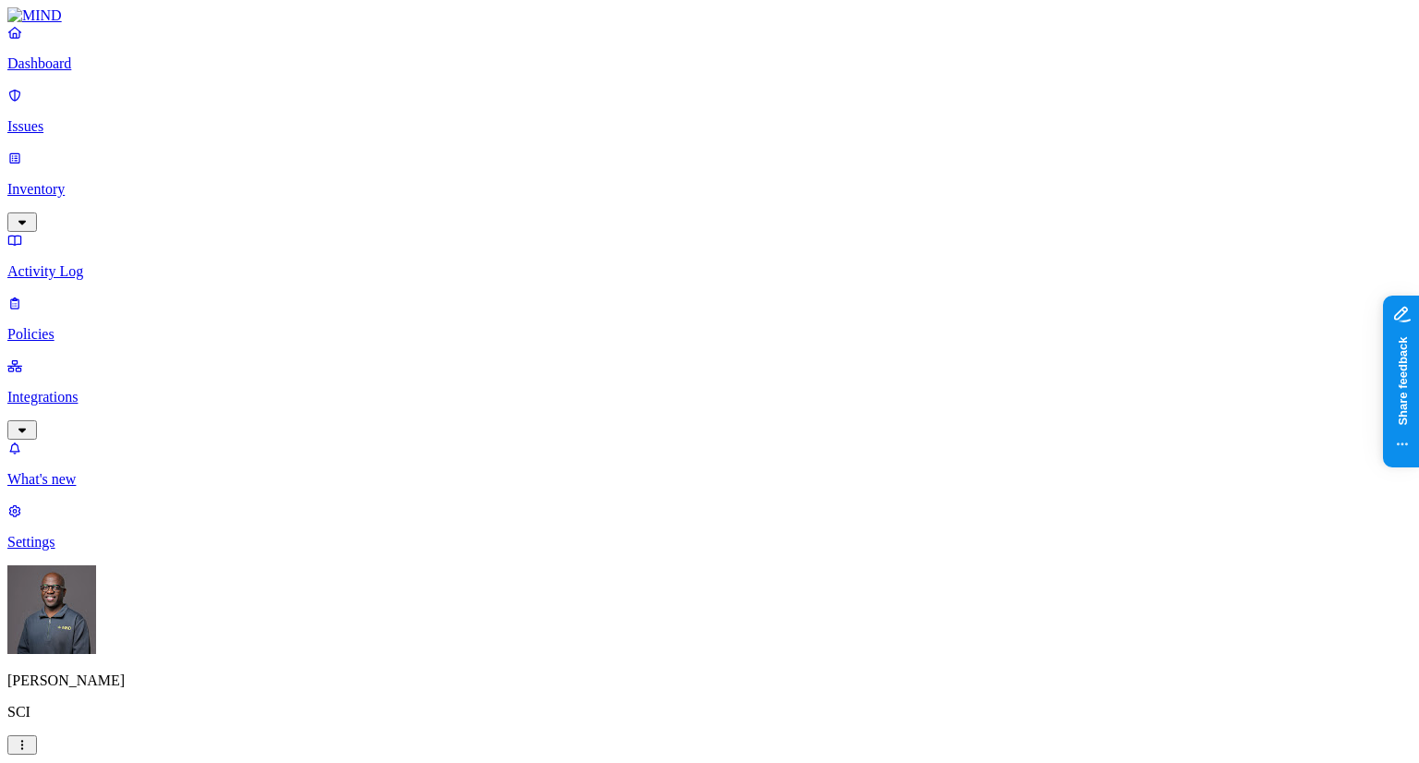
click at [68, 389] on p "Integrations" at bounding box center [709, 397] width 1404 height 17
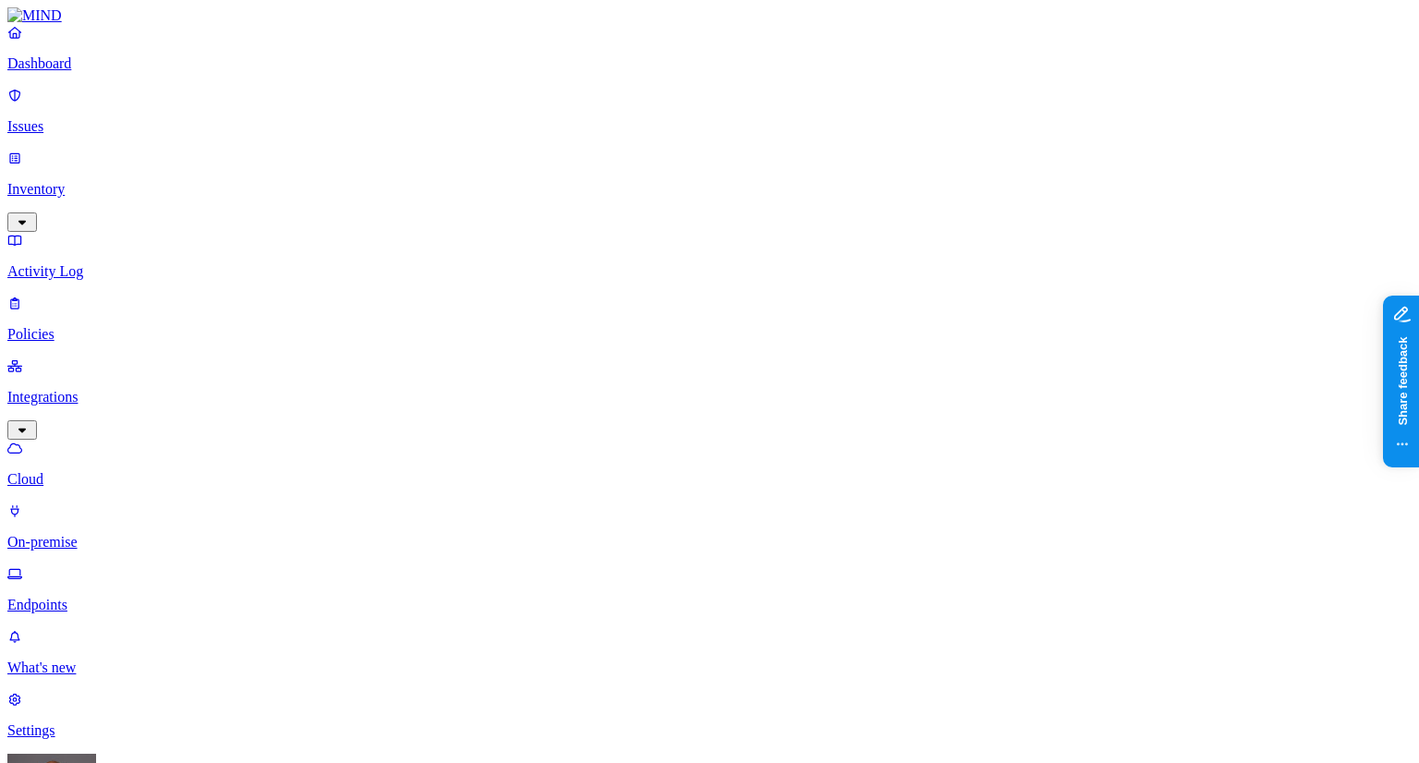
click at [91, 534] on p "On-premise" at bounding box center [709, 542] width 1404 height 17
click at [78, 181] on p "Inventory" at bounding box center [709, 189] width 1404 height 17
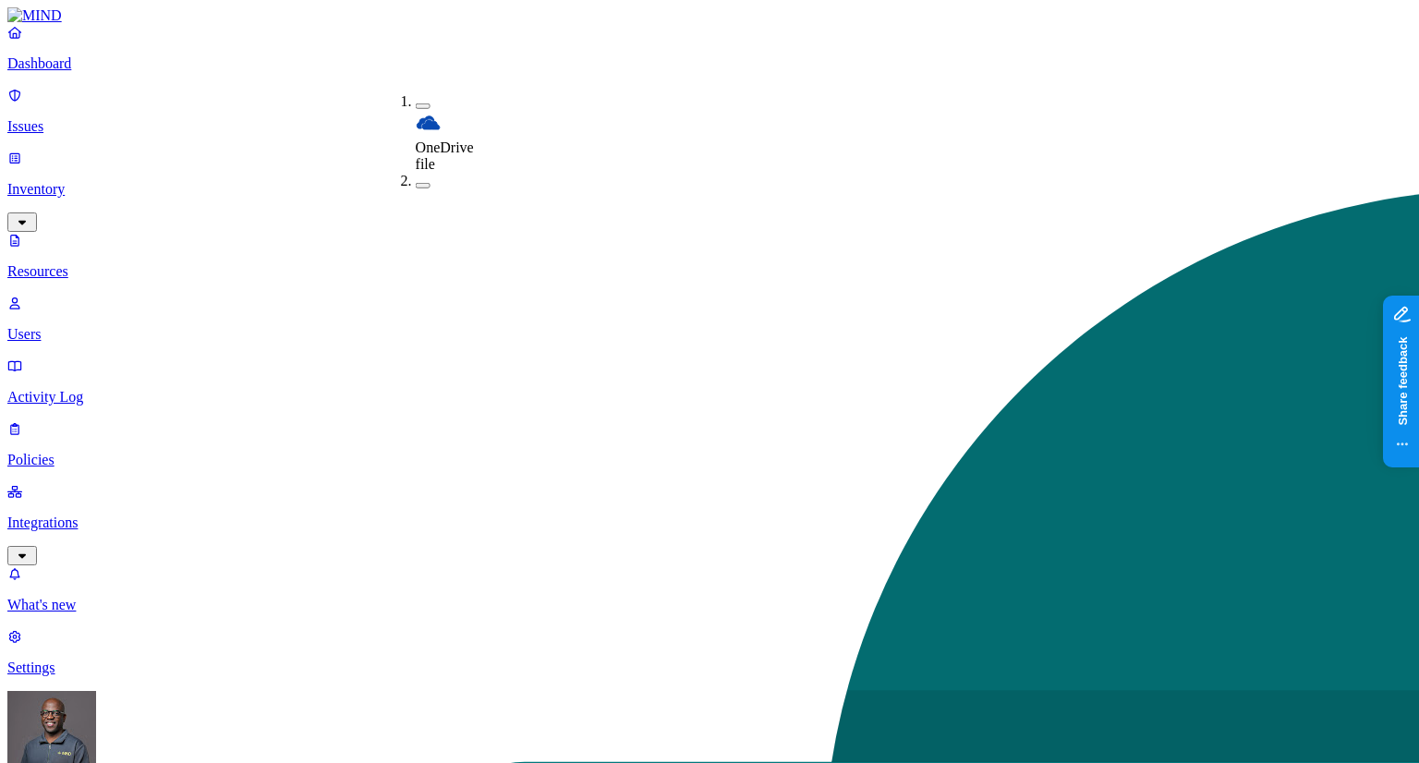
drag, startPoint x: 644, startPoint y: 16, endPoint x: 680, endPoint y: 48, distance: 48.4
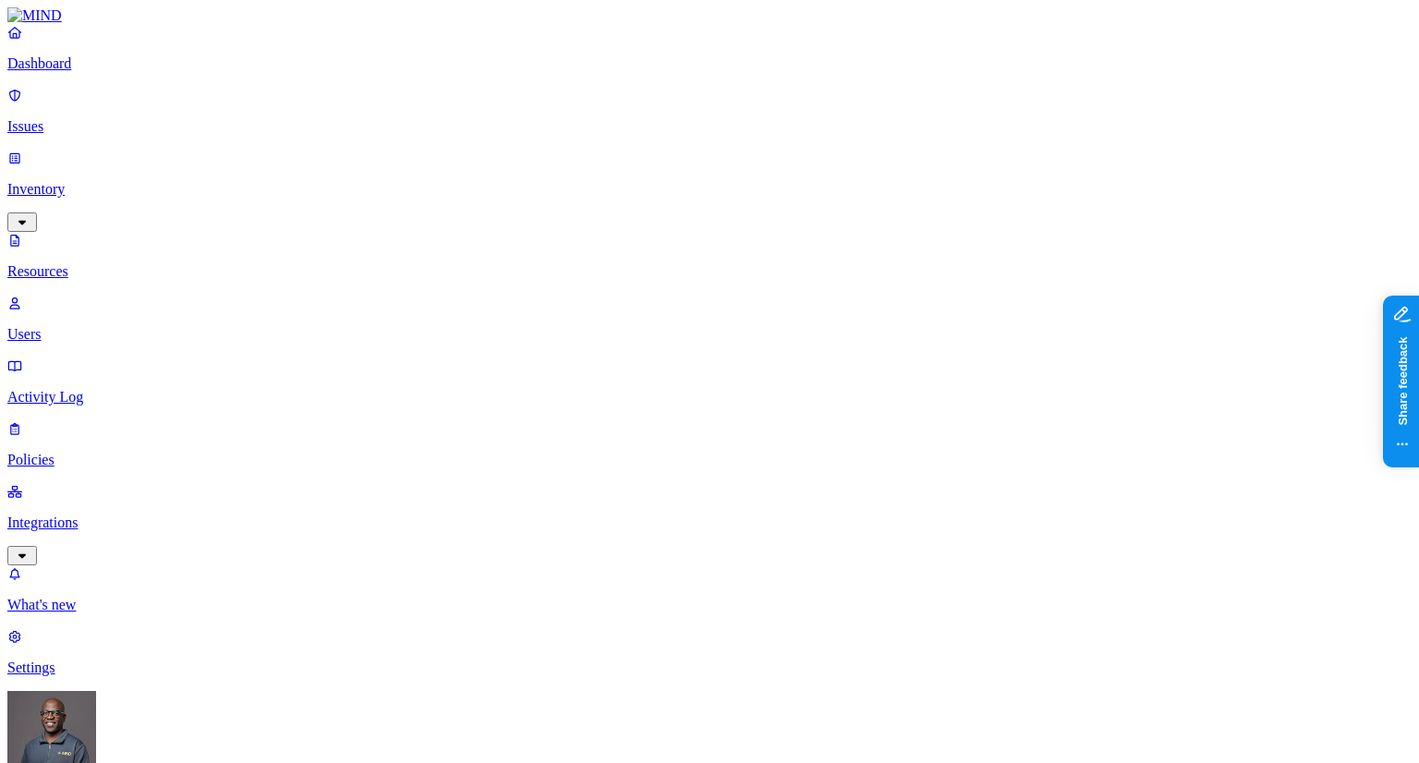
click at [660, 103] on button "button" at bounding box center [667, 106] width 15 height 6
click at [660, 157] on button "button" at bounding box center [667, 160] width 15 height 6
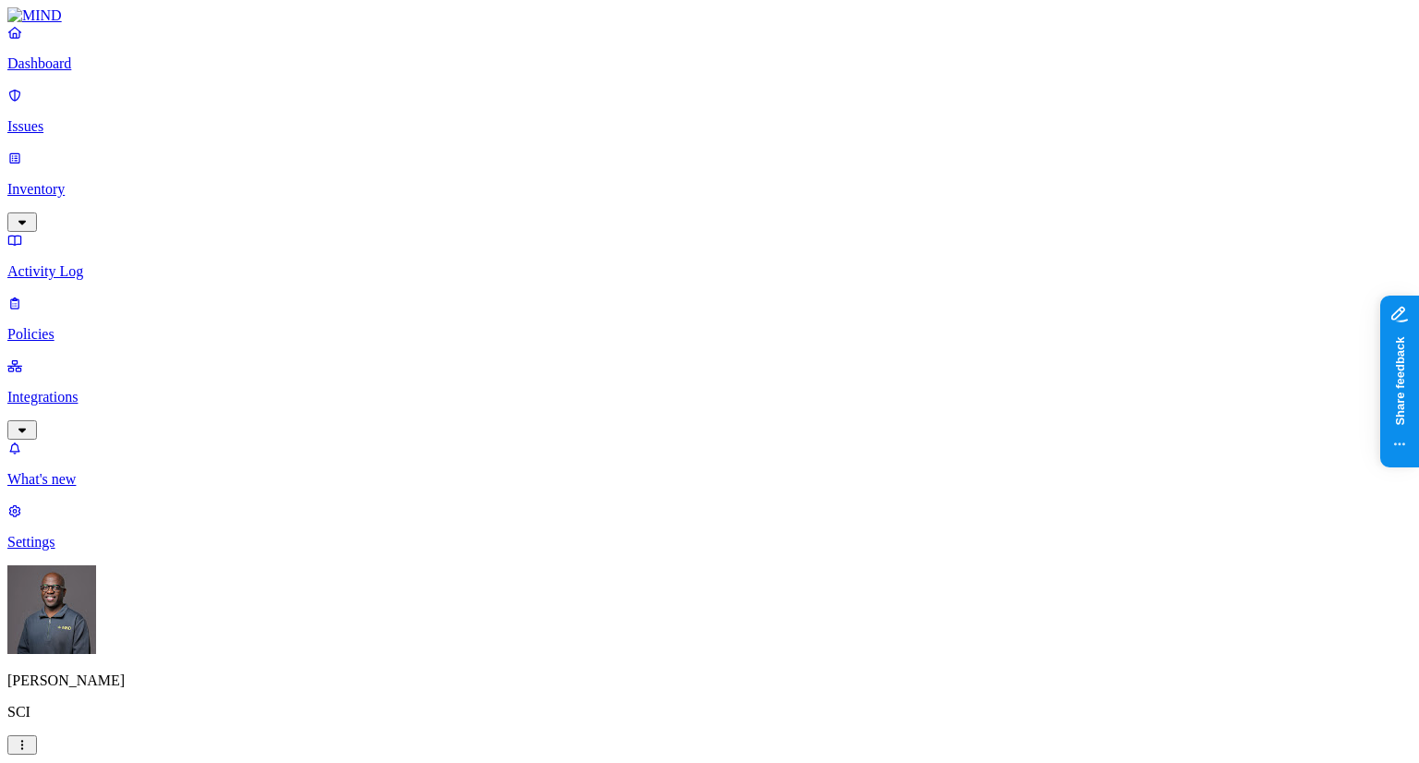
scroll to position [266, 0]
click at [63, 72] on p "Dashboard" at bounding box center [709, 63] width 1404 height 17
click at [70, 181] on p "Inventory" at bounding box center [709, 189] width 1404 height 17
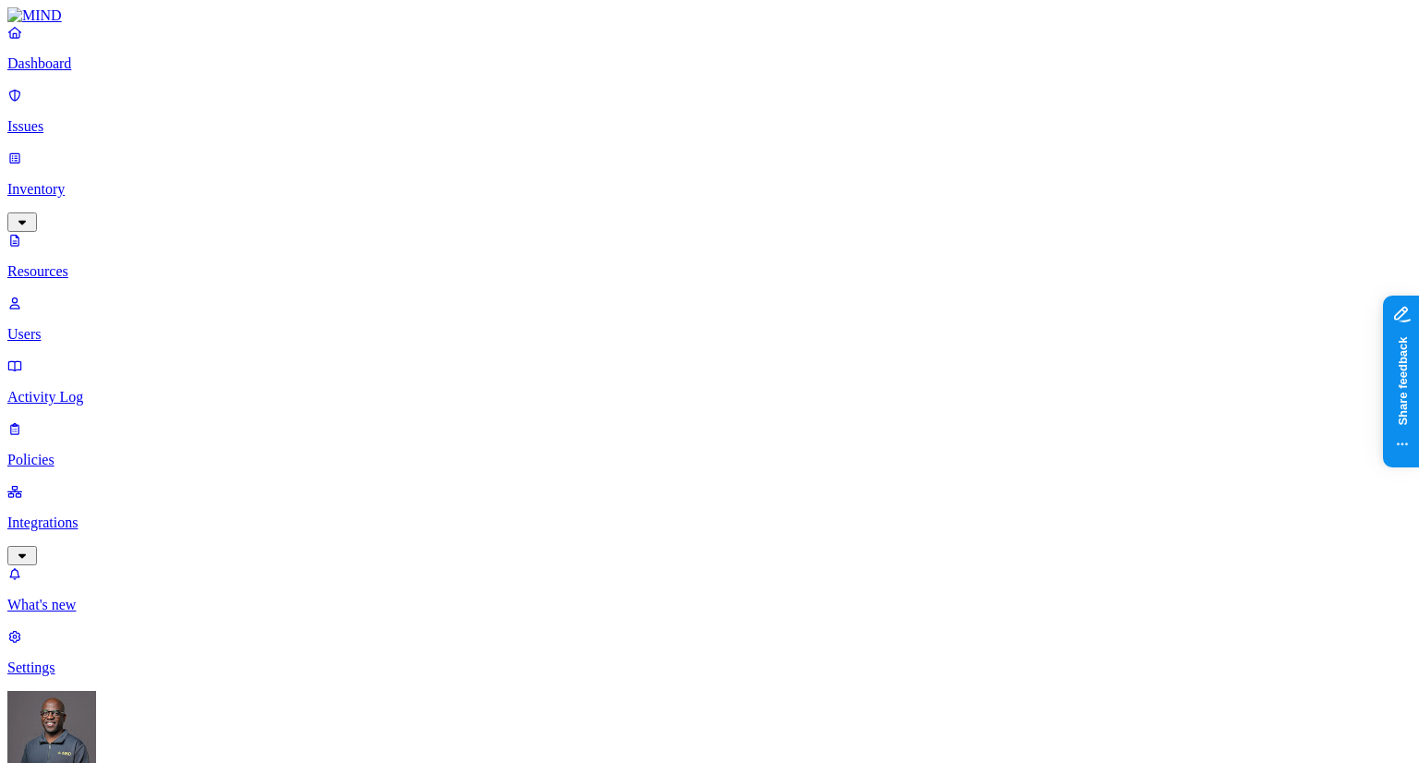
click at [557, 310] on button "button" at bounding box center [564, 313] width 15 height 6
click at [872, 303] on button "button" at bounding box center [879, 306] width 15 height 6
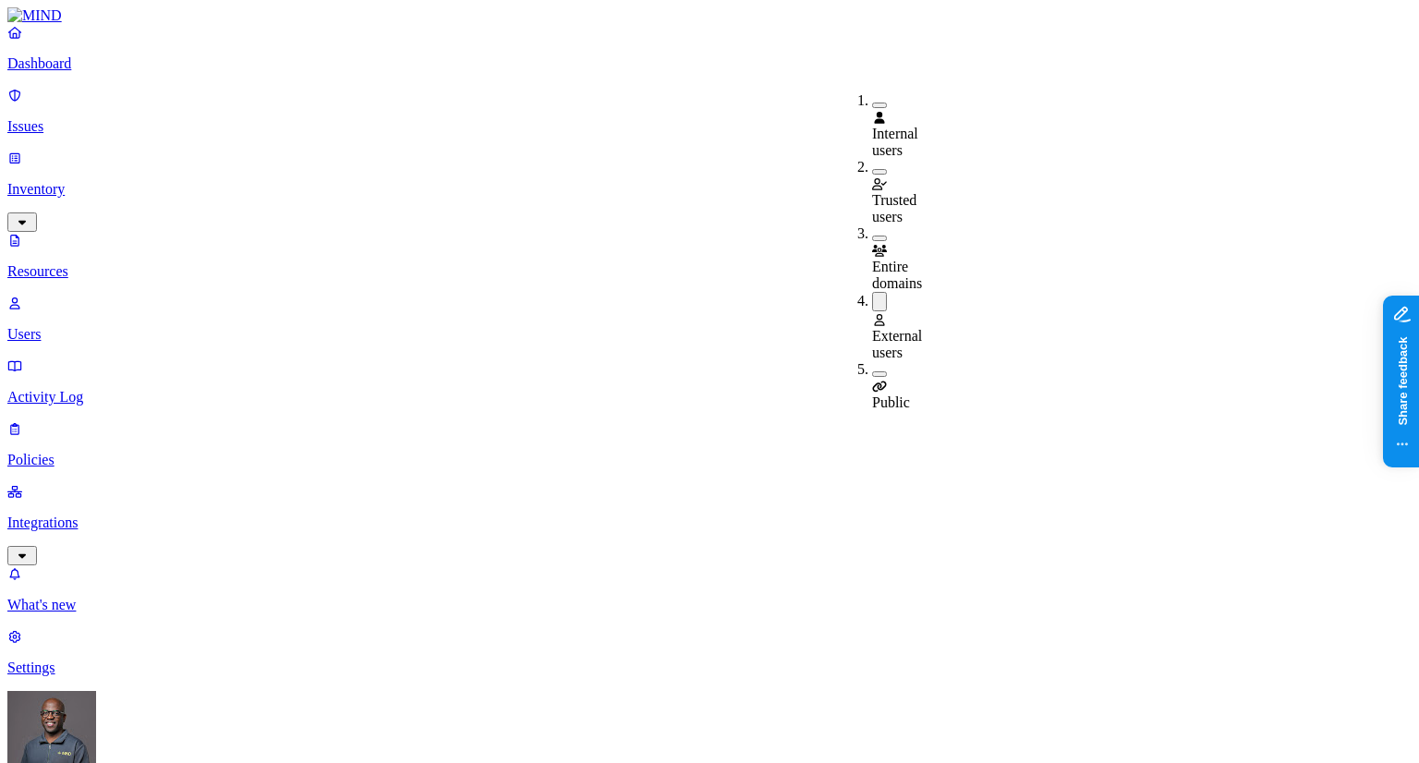
click at [872, 236] on button "button" at bounding box center [879, 239] width 15 height 6
click at [872, 374] on button "button" at bounding box center [879, 377] width 15 height 6
click at [872, 169] on button "button" at bounding box center [879, 172] width 15 height 6
click at [872, 103] on button "button" at bounding box center [879, 106] width 15 height 6
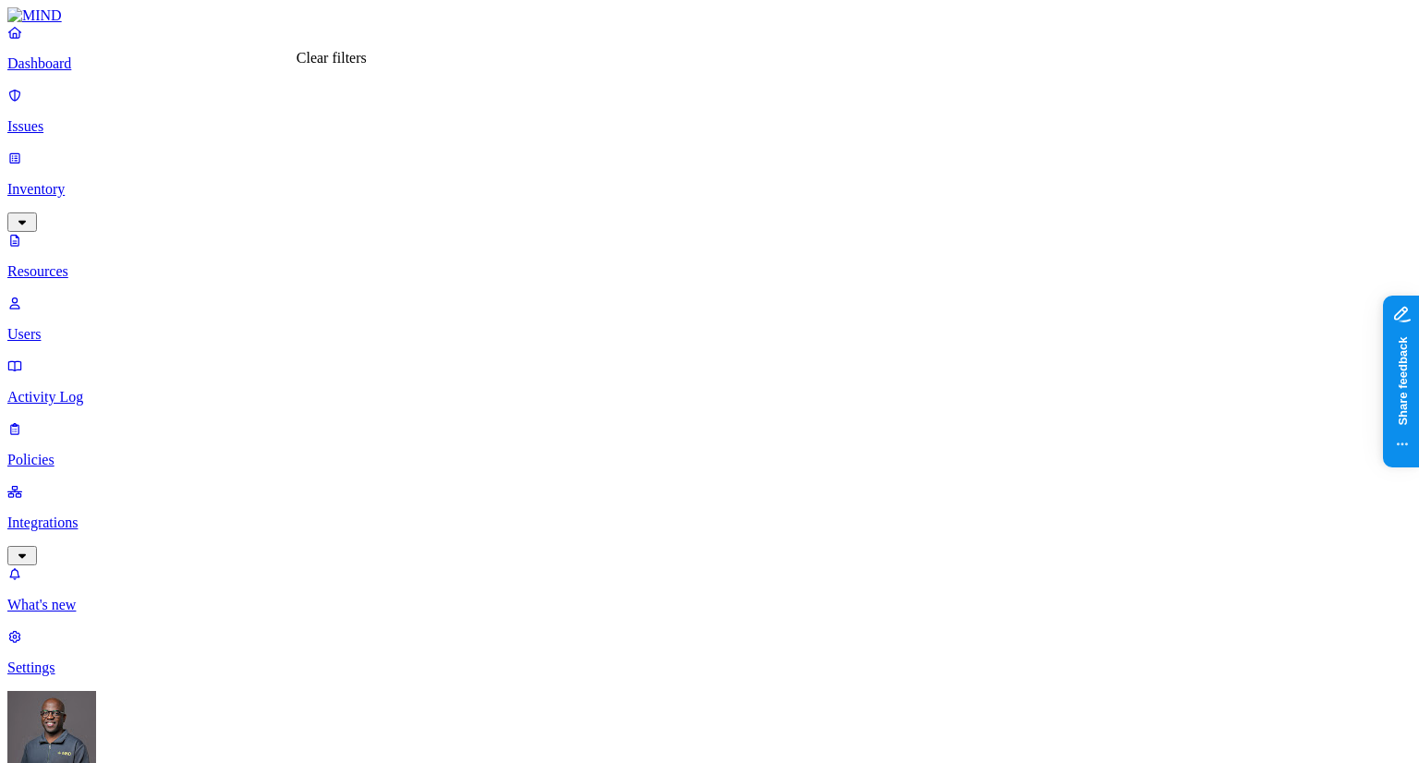
click at [557, 155] on button "button" at bounding box center [564, 158] width 15 height 6
click at [861, 303] on button "button" at bounding box center [868, 306] width 15 height 6
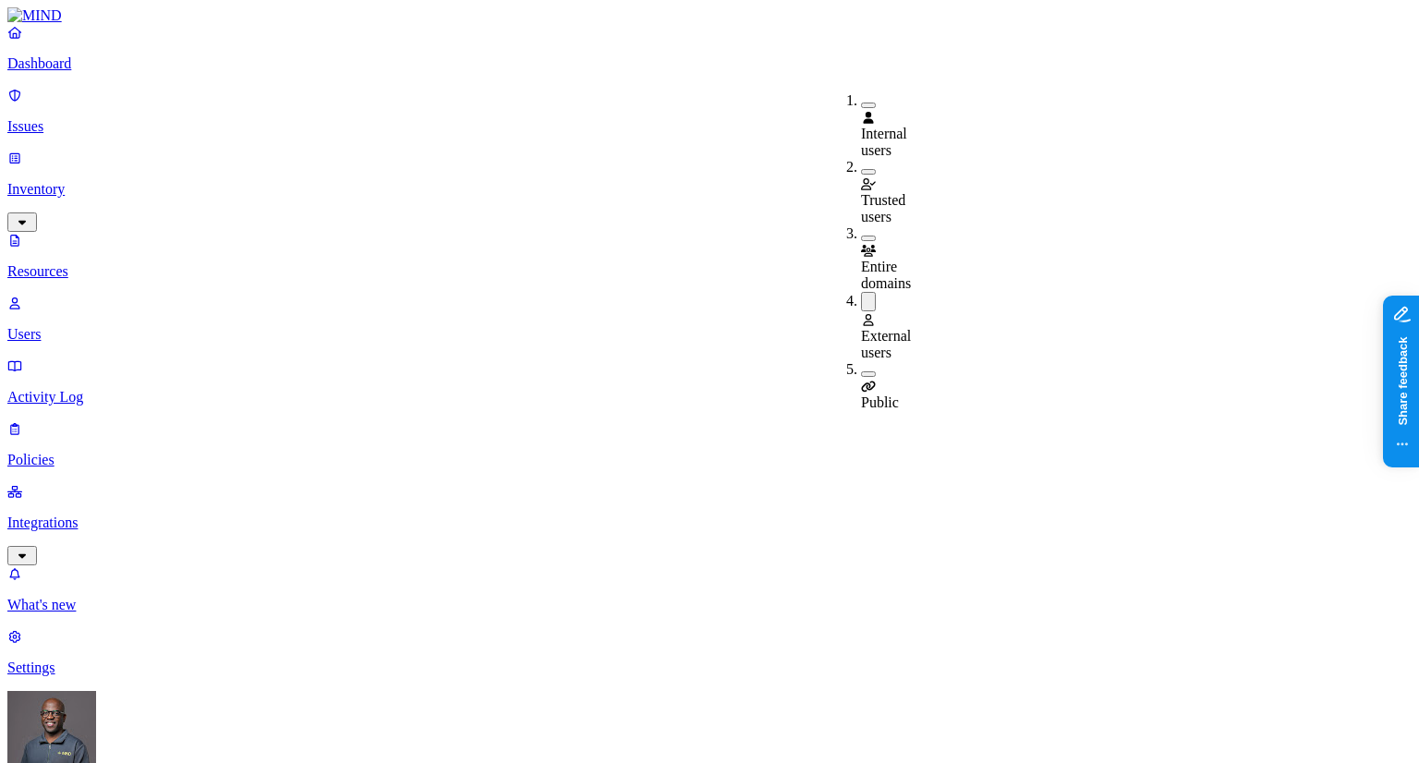
drag, startPoint x: 819, startPoint y: 19, endPoint x: 917, endPoint y: 86, distance: 119.1
click at [861, 371] on button "button" at bounding box center [868, 374] width 15 height 6
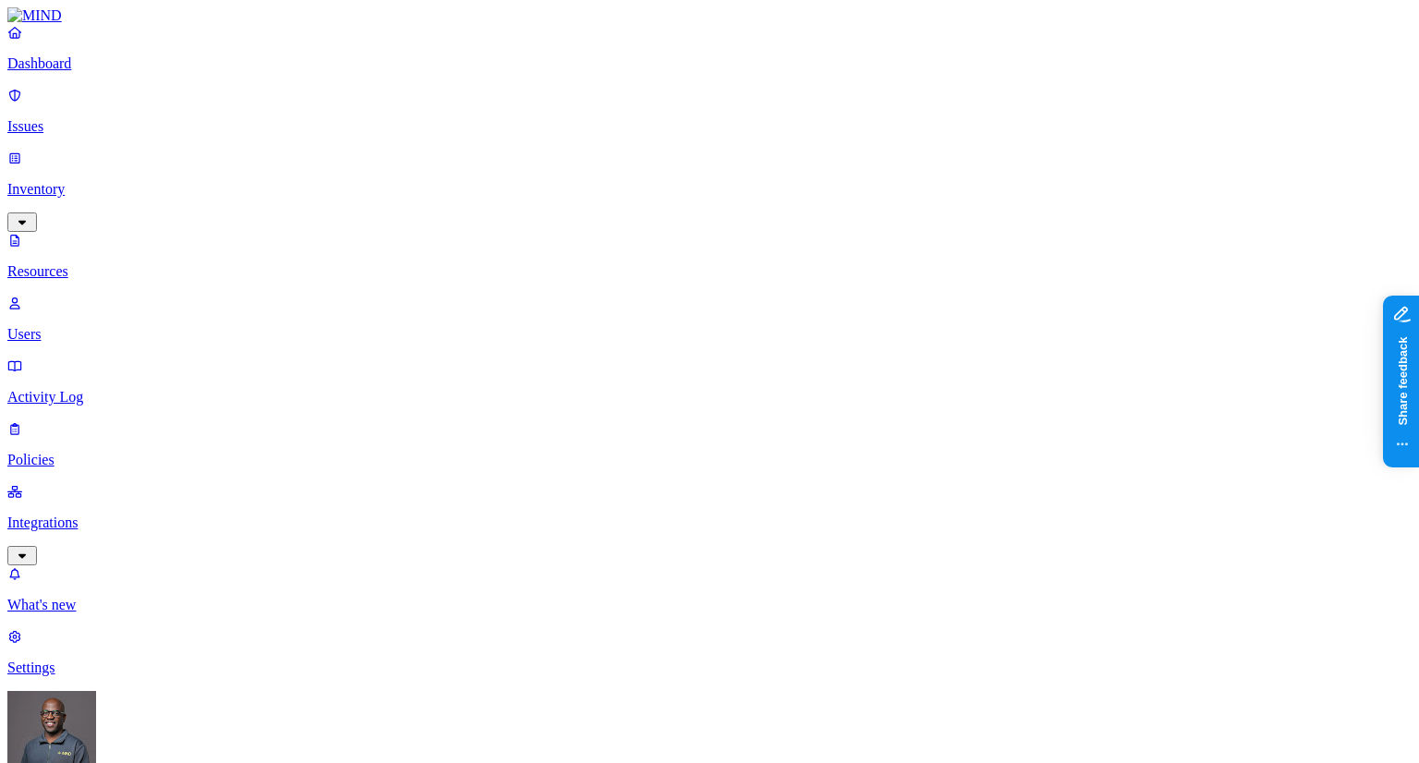
drag, startPoint x: 538, startPoint y: 129, endPoint x: 724, endPoint y: 29, distance: 212.1
click at [557, 144] on button "button" at bounding box center [564, 153] width 15 height 19
